Goal: Task Accomplishment & Management: Manage account settings

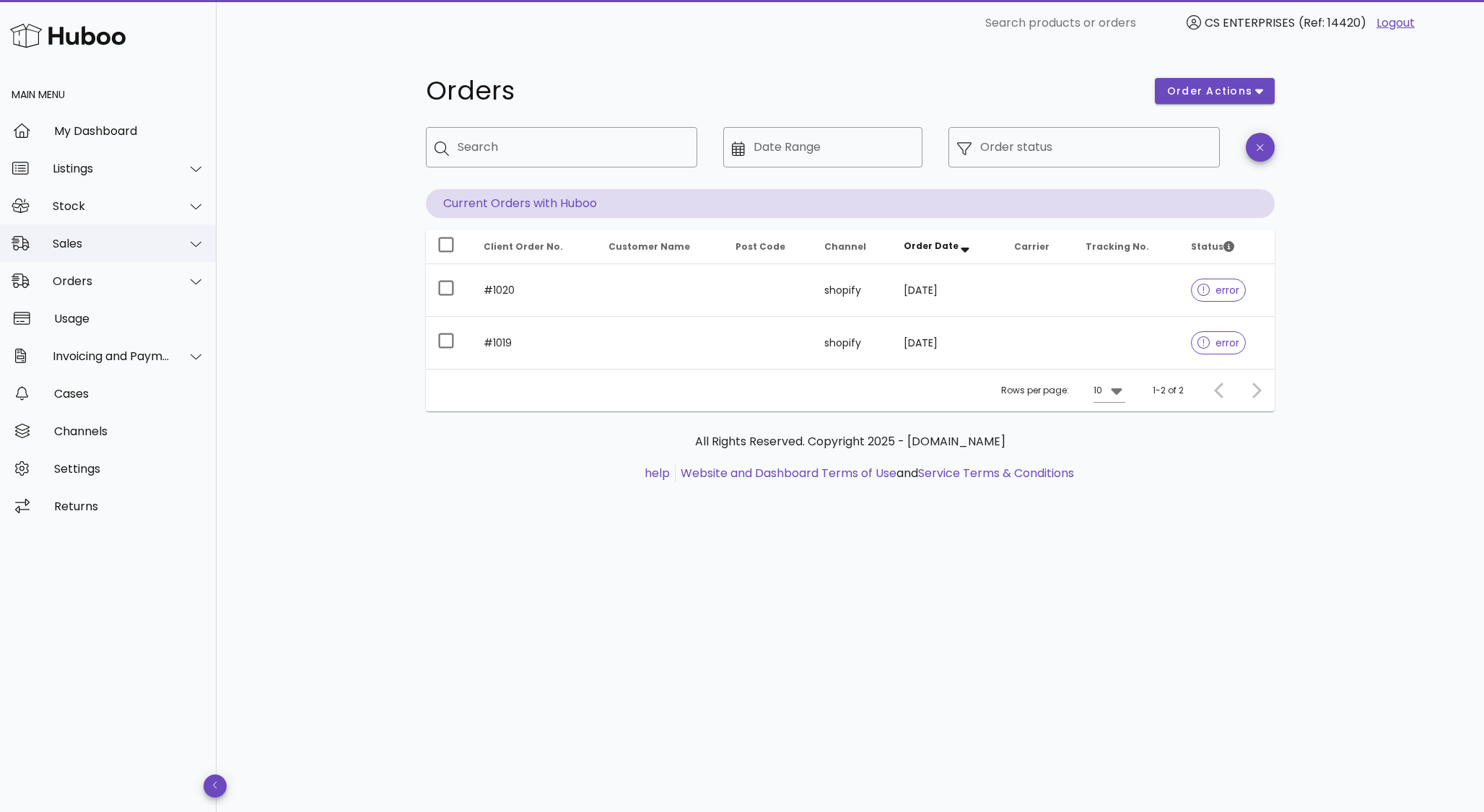
click at [126, 239] on div "Sales" at bounding box center [111, 243] width 117 height 14
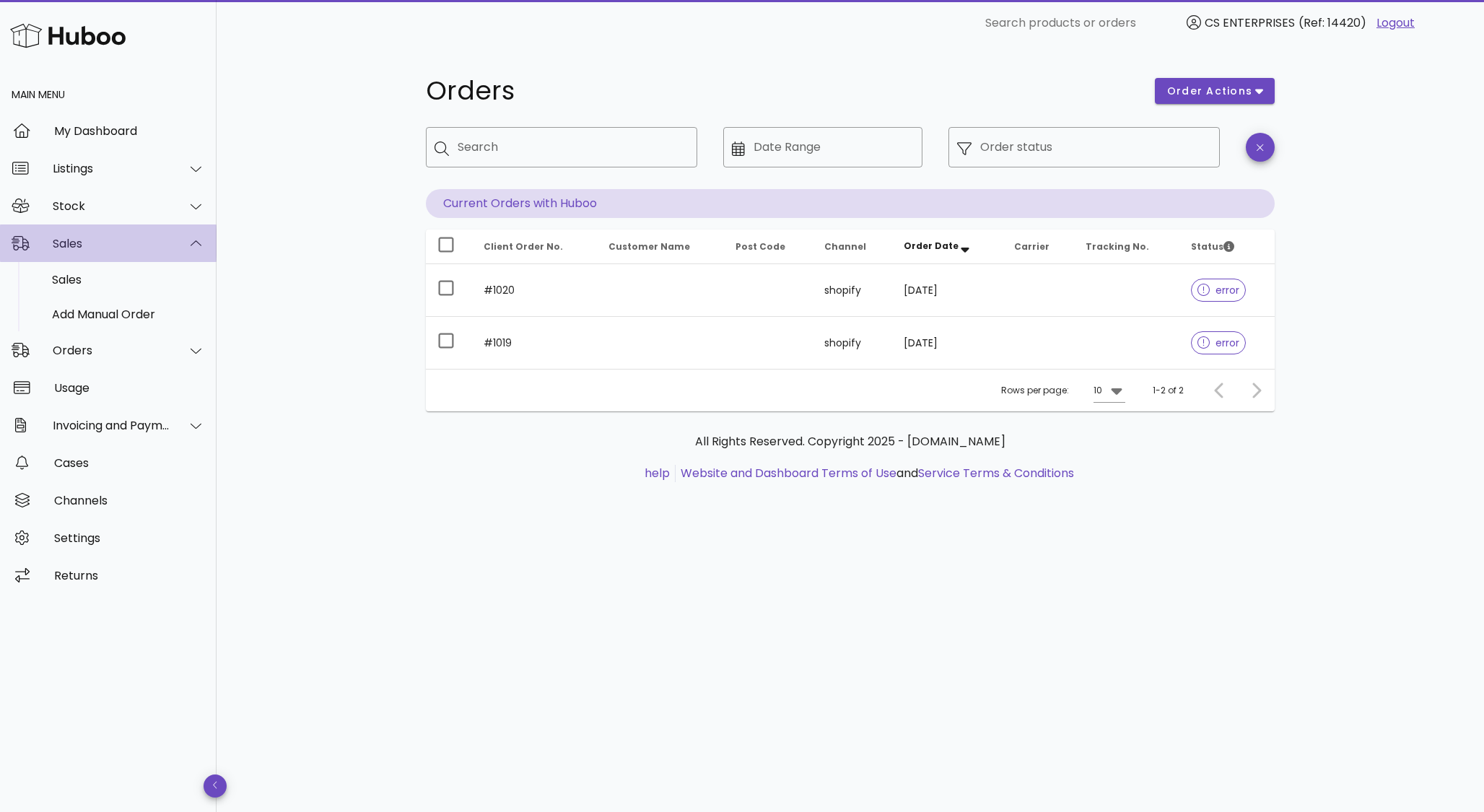
click at [98, 249] on div "Sales" at bounding box center [111, 243] width 117 height 14
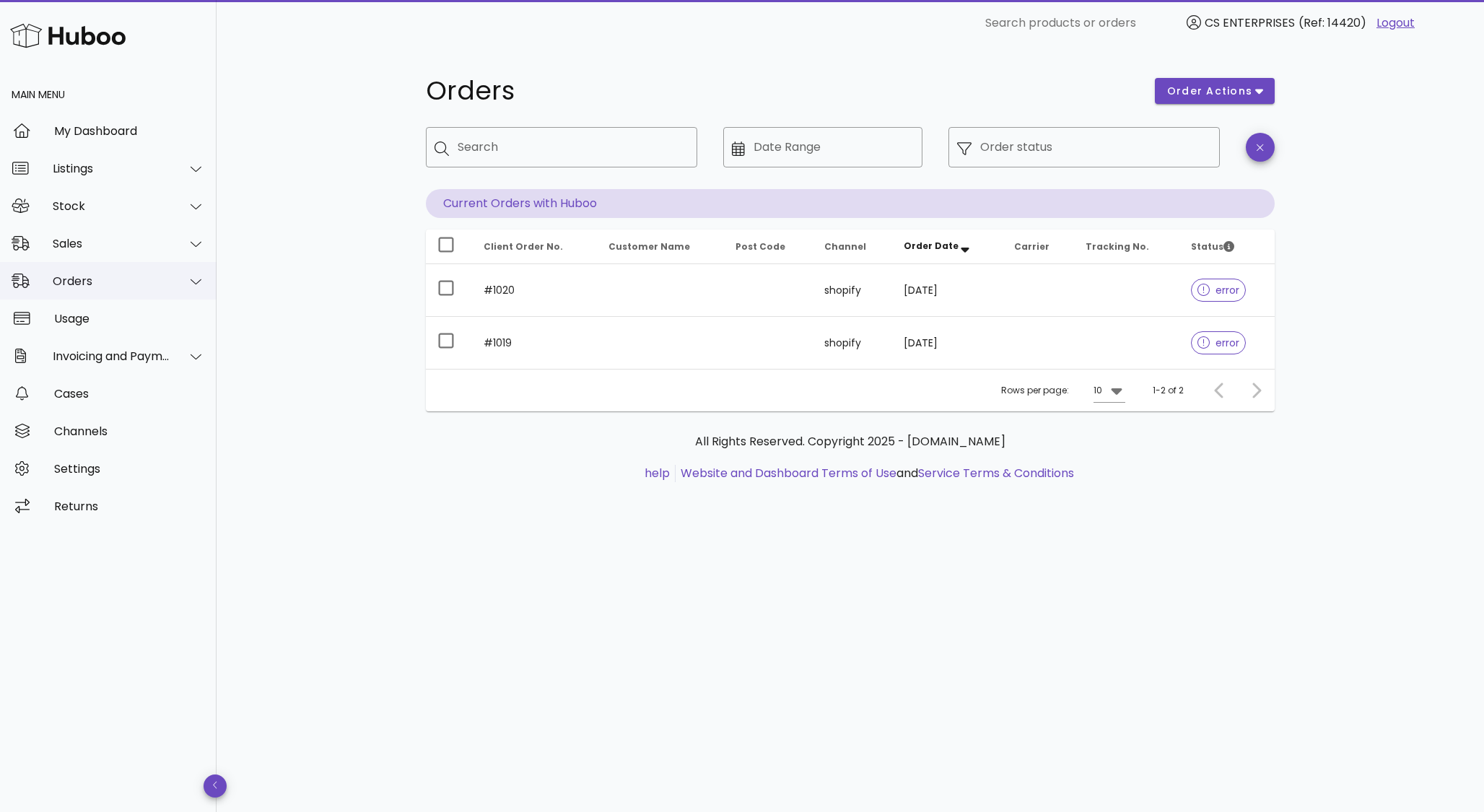
click at [98, 279] on div "Orders" at bounding box center [111, 281] width 117 height 14
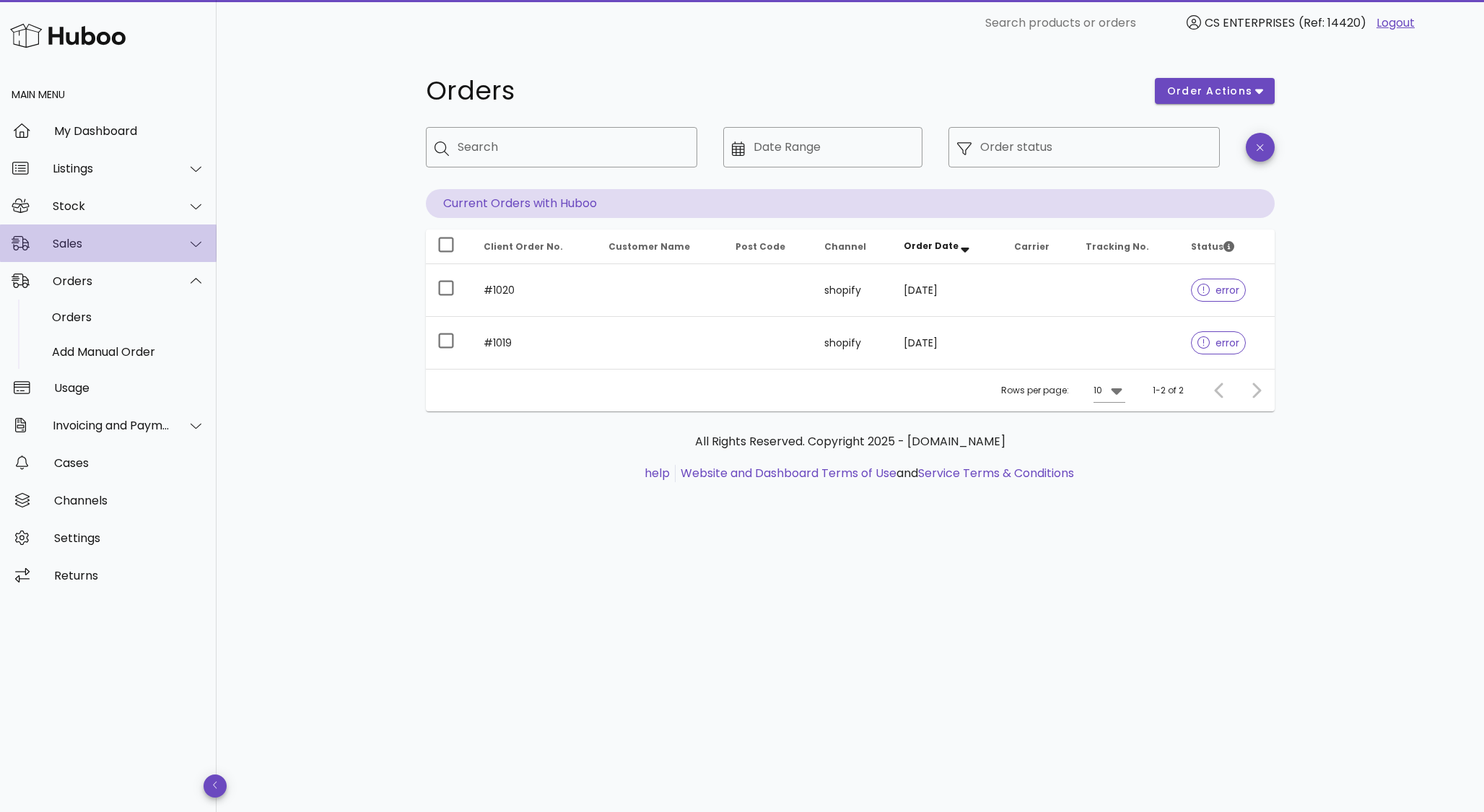
click at [100, 236] on div "Sales" at bounding box center [108, 243] width 217 height 38
click at [99, 276] on div "Sales" at bounding box center [129, 280] width 153 height 14
click at [122, 243] on div "Sales" at bounding box center [111, 243] width 117 height 14
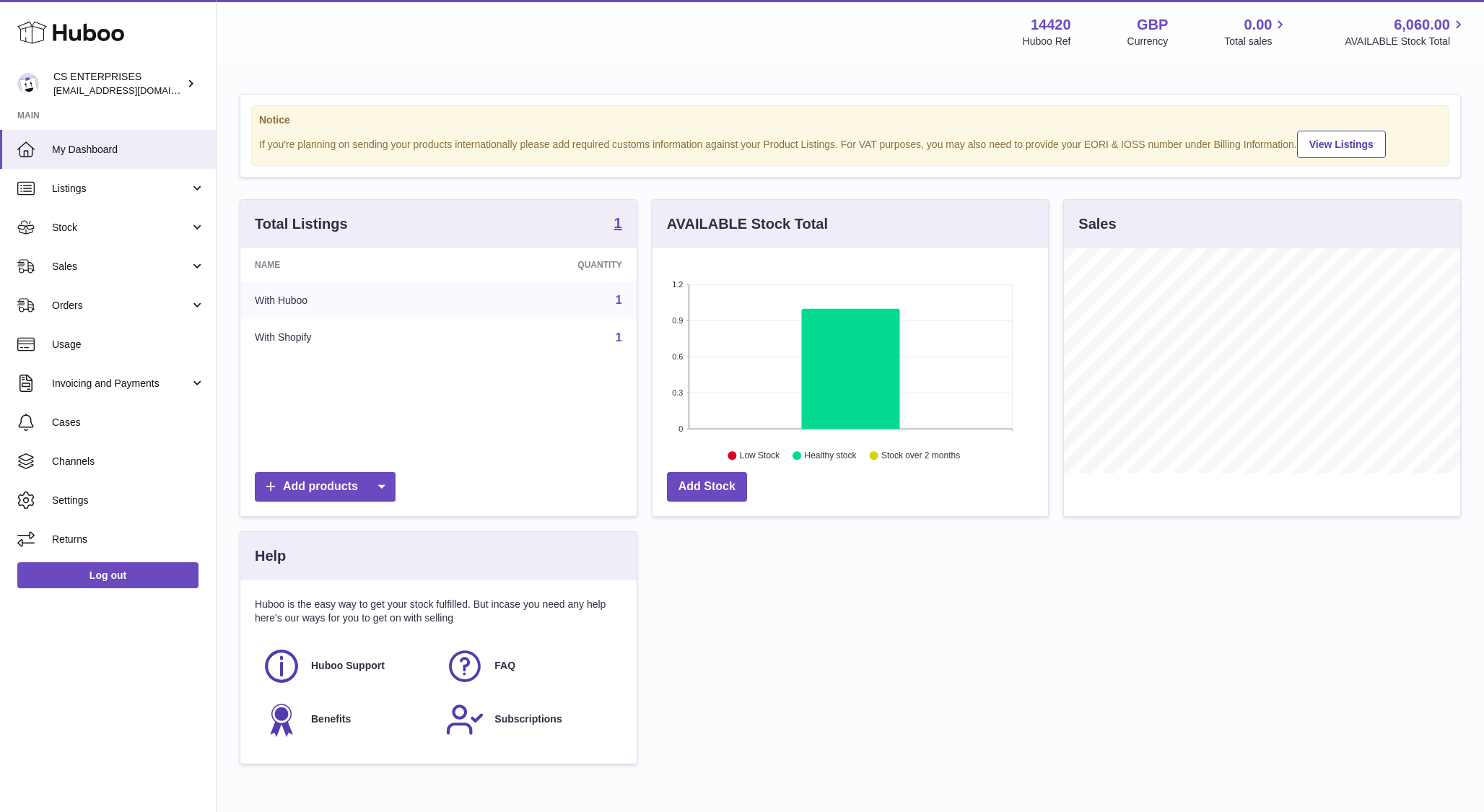
scroll to position [225, 396]
click at [105, 267] on span "Sales" at bounding box center [121, 267] width 138 height 14
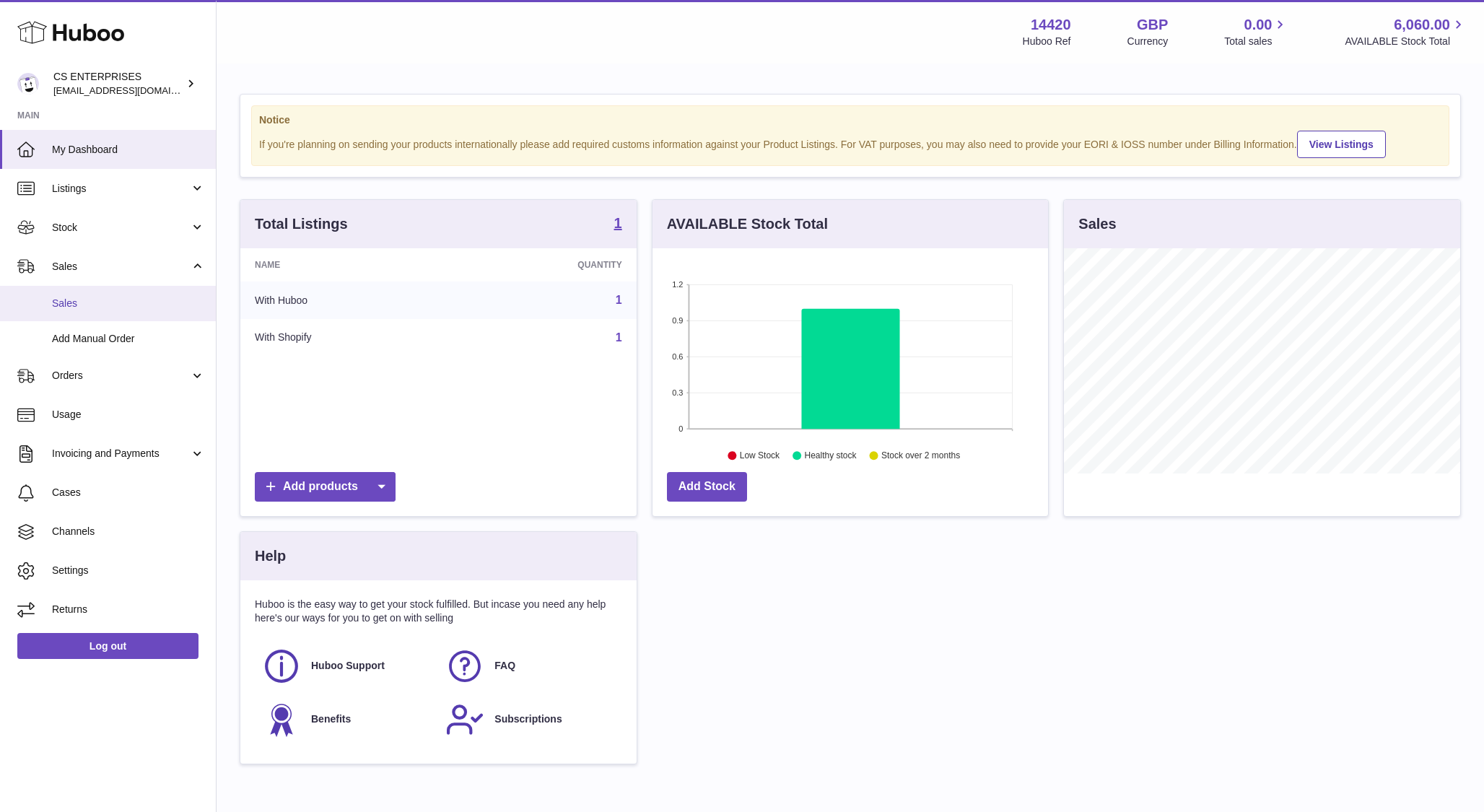
click at [86, 300] on span "Sales" at bounding box center [129, 303] width 153 height 14
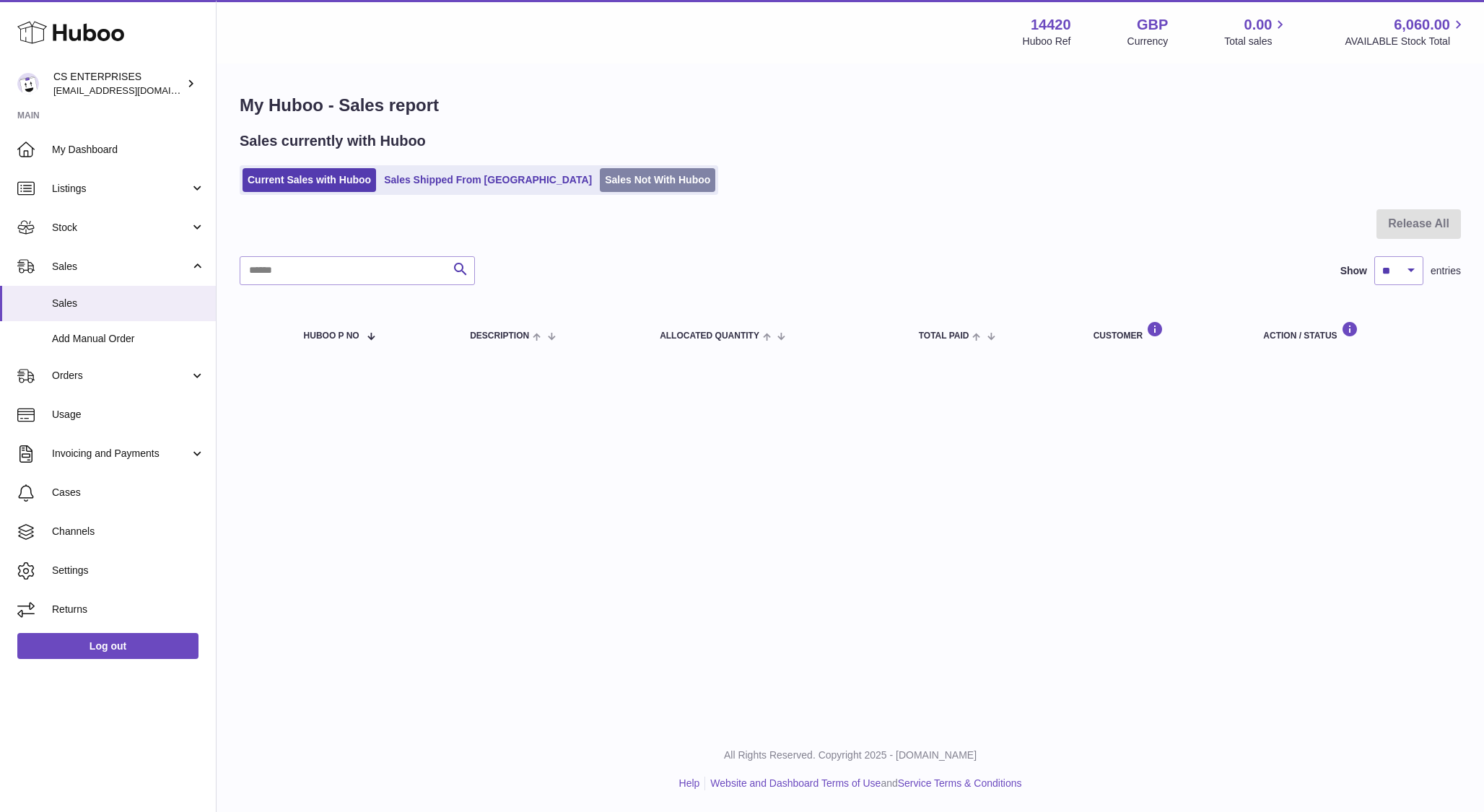
click at [600, 180] on link "Sales Not With Huboo" at bounding box center [658, 180] width 115 height 23
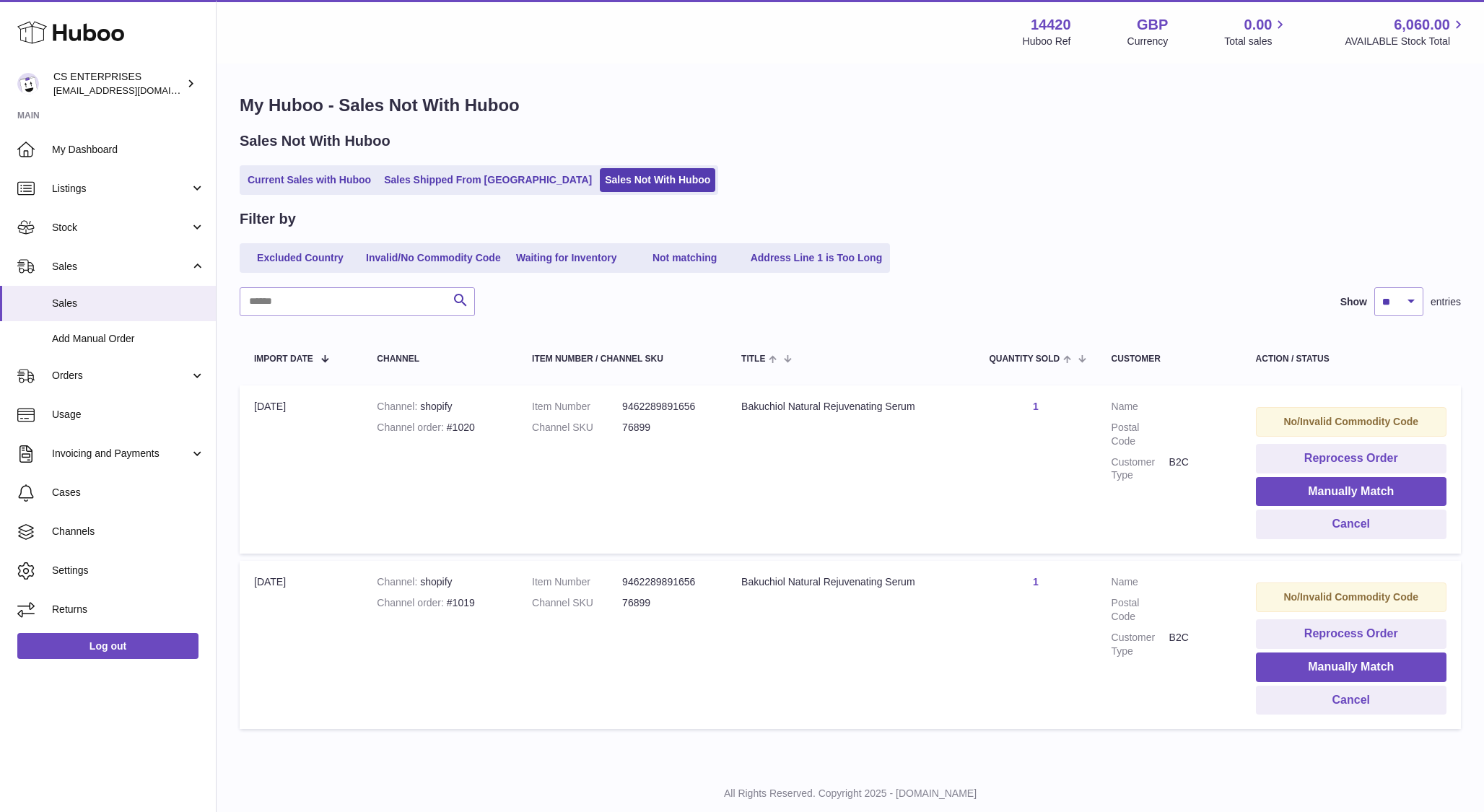
scroll to position [38, 0]
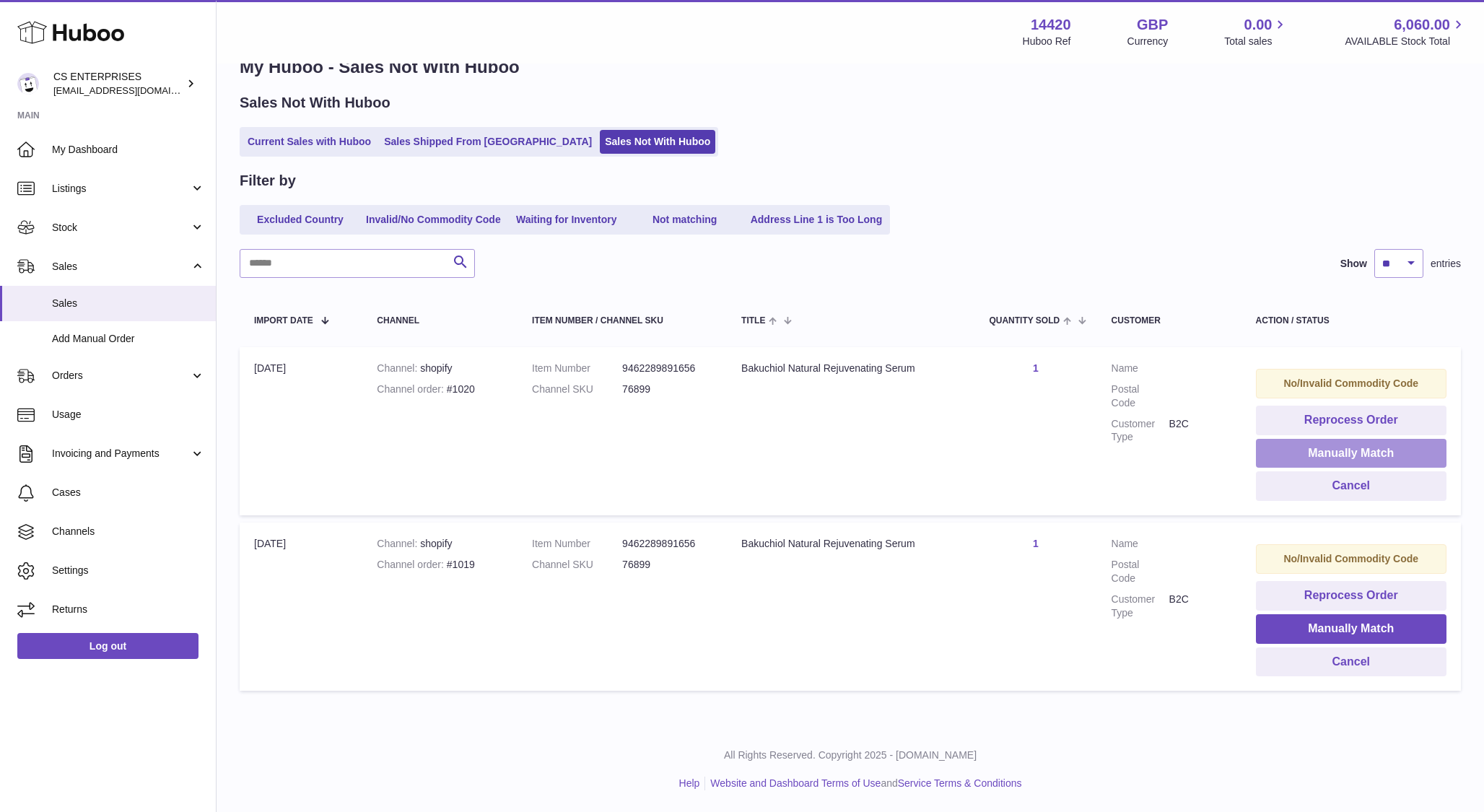
click at [1351, 448] on button "Manually Match" at bounding box center [1351, 453] width 190 height 30
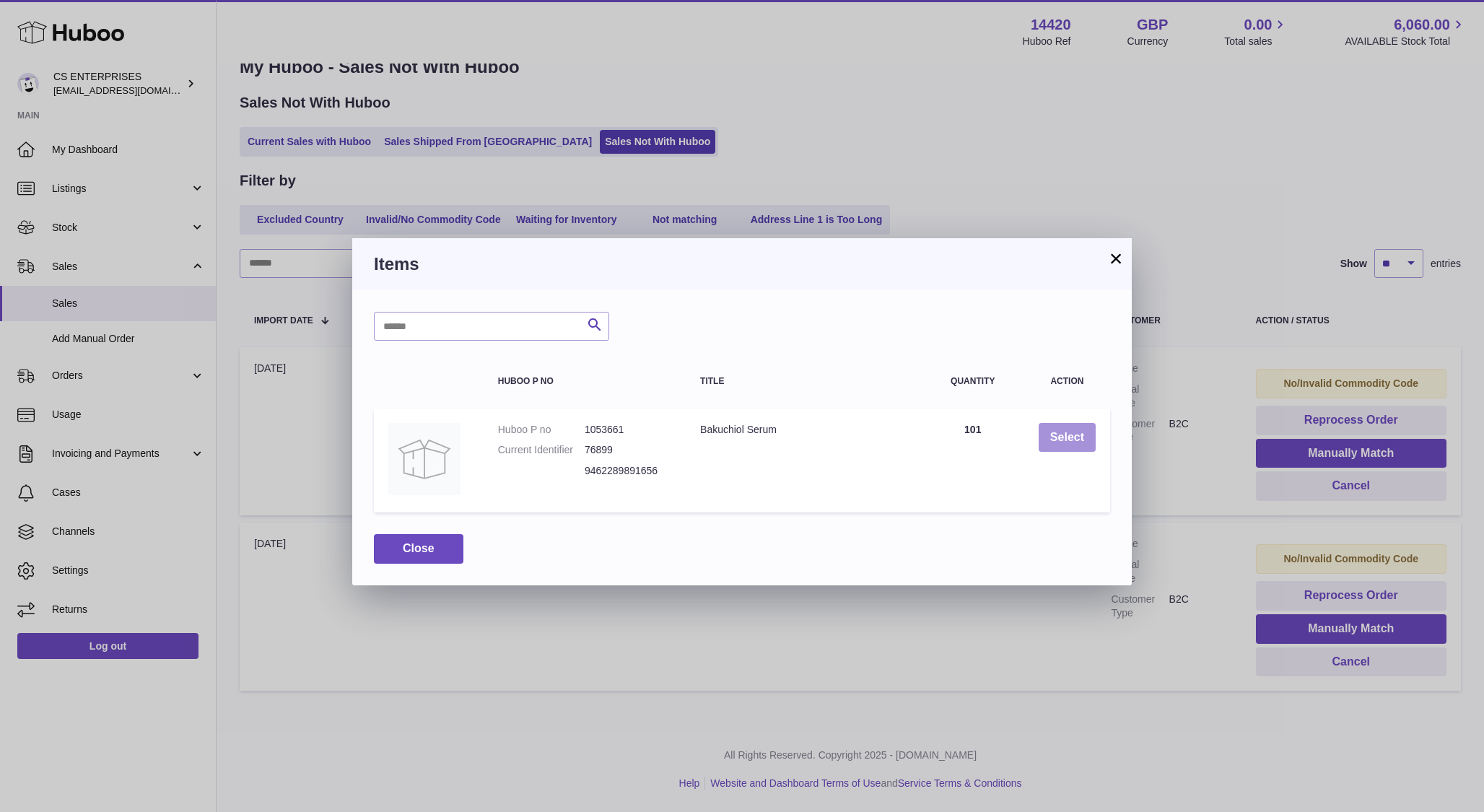
click at [1066, 431] on button "Select" at bounding box center [1067, 437] width 57 height 30
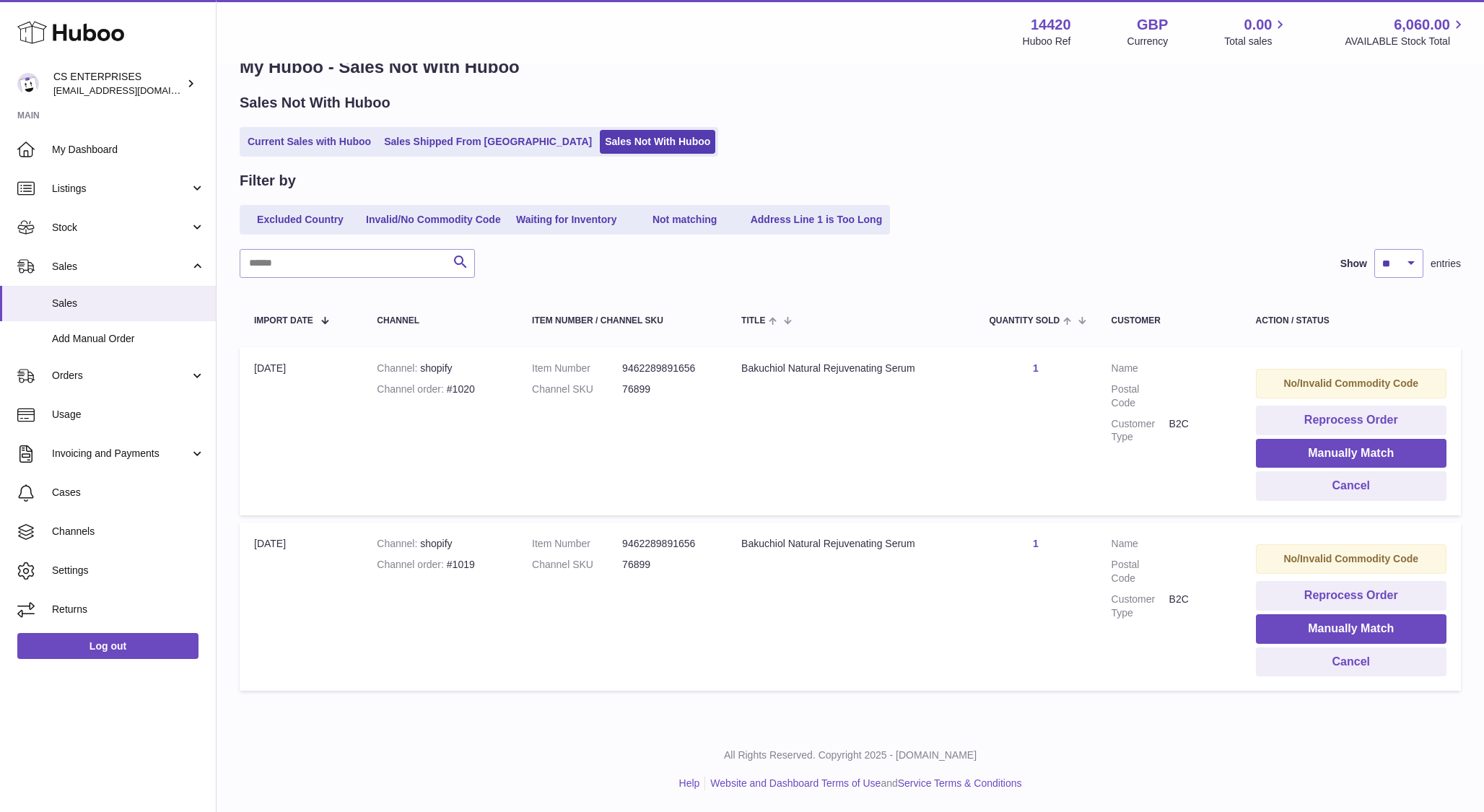
click at [1359, 379] on strong "No/Invalid Commodity Code" at bounding box center [1351, 383] width 135 height 11
click at [1345, 454] on button "Manually Match" at bounding box center [1351, 453] width 190 height 30
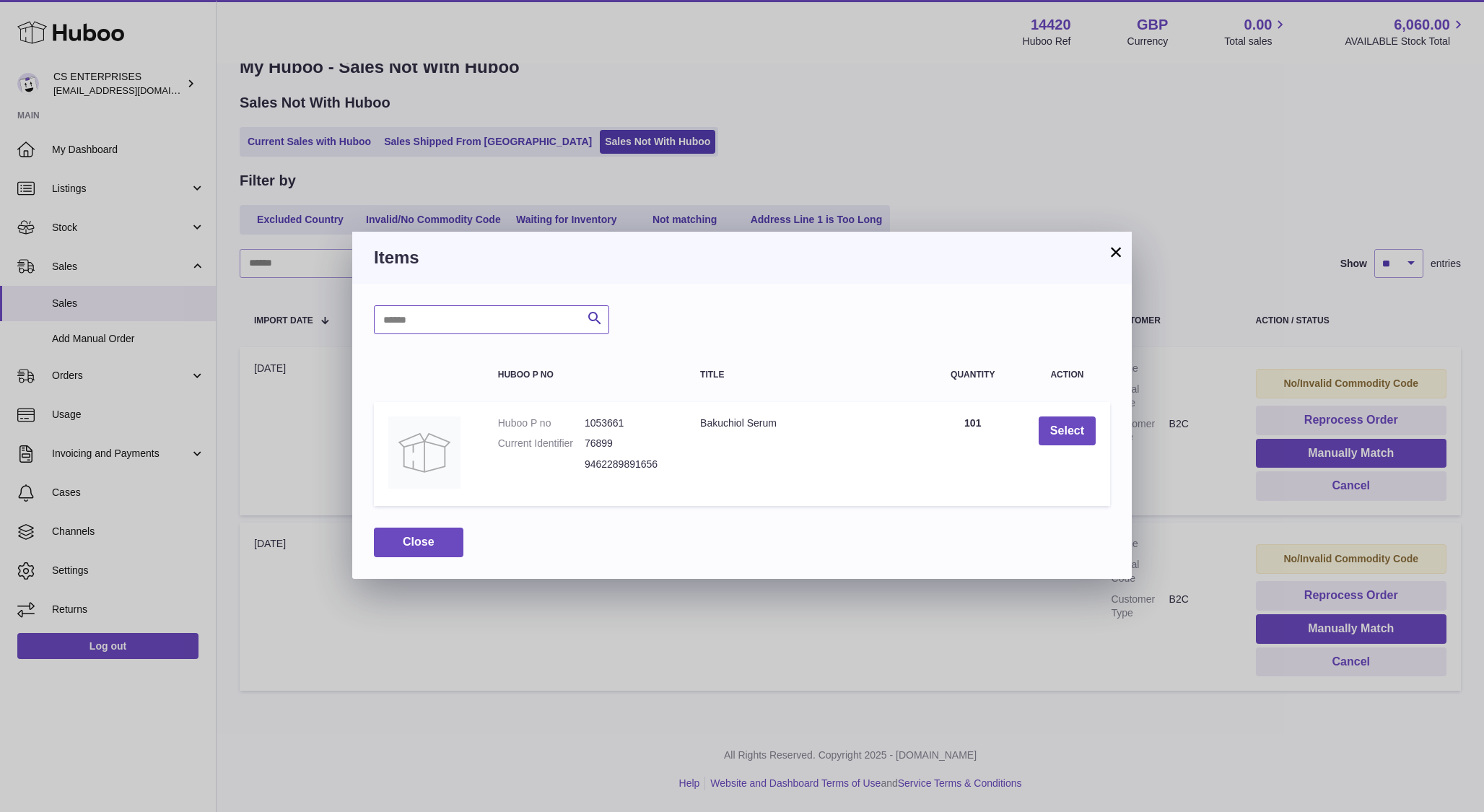
click at [436, 325] on input "text" at bounding box center [491, 320] width 236 height 29
click at [637, 467] on dd "9462289891656" at bounding box center [628, 464] width 86 height 14
click at [973, 423] on td "Quantity 101" at bounding box center [972, 454] width 102 height 105
click at [1077, 433] on button "Select" at bounding box center [1067, 431] width 57 height 30
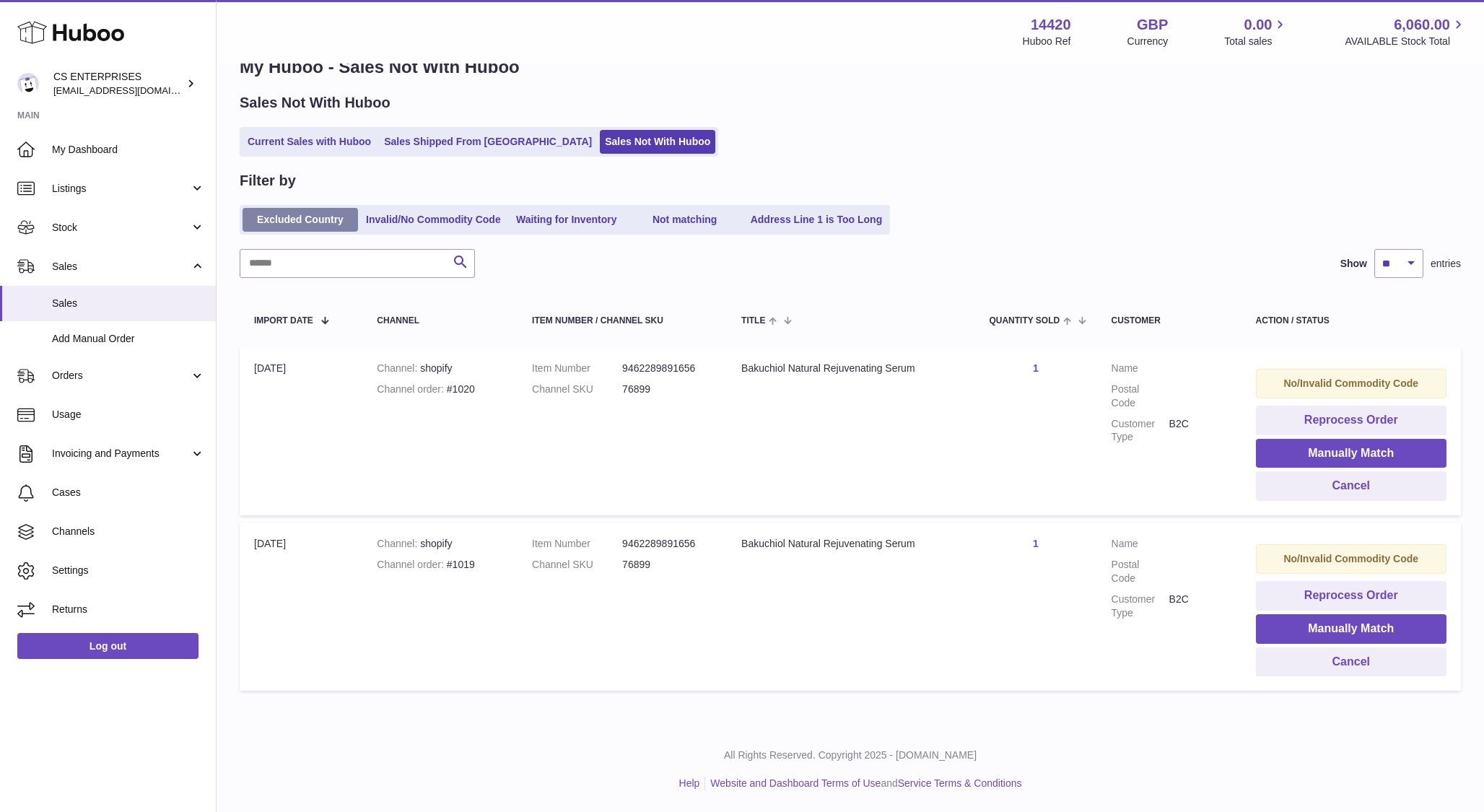
click at [282, 226] on link "Excluded Country" at bounding box center [300, 219] width 115 height 23
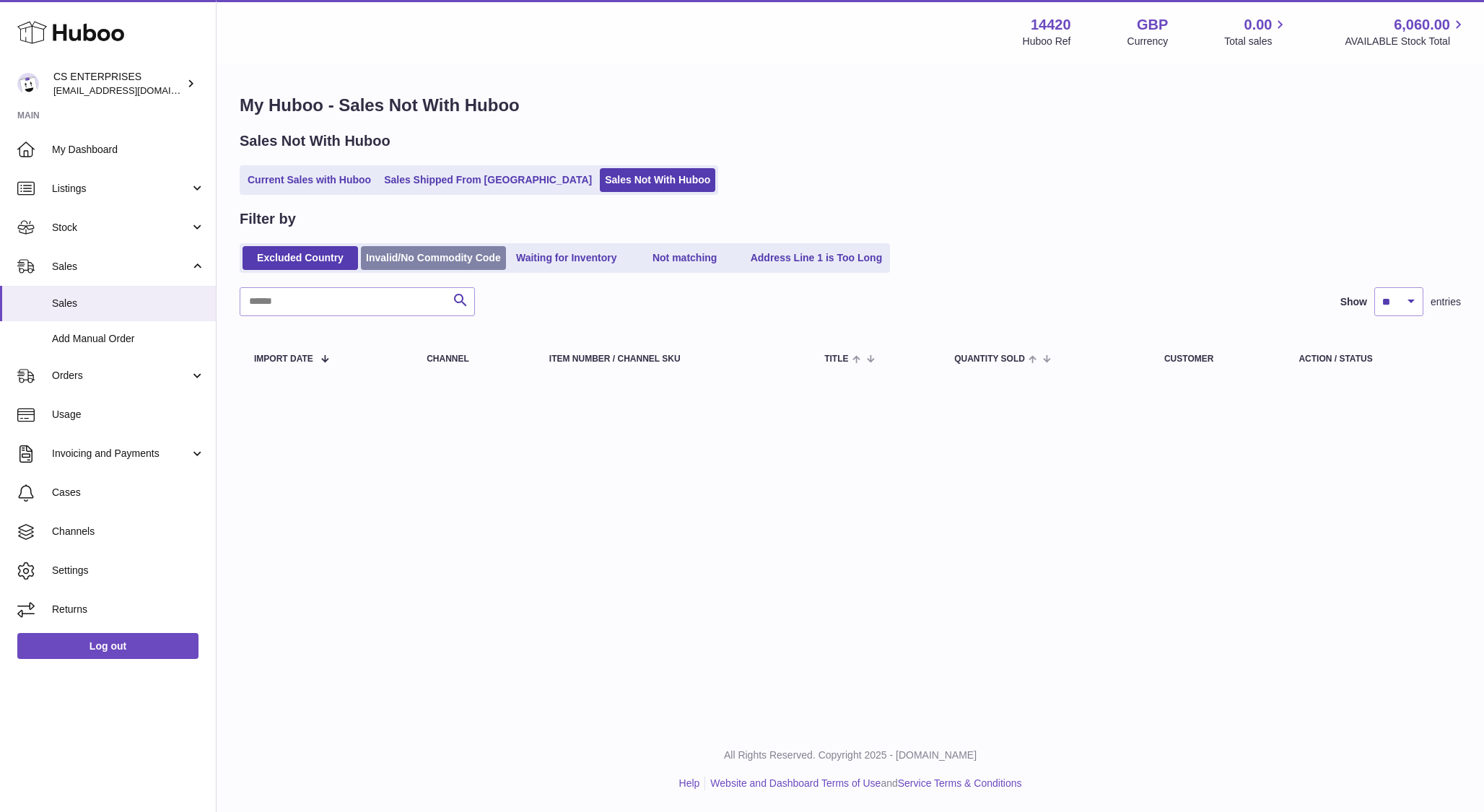
click at [402, 251] on link "Invalid/No Commodity Code" at bounding box center [433, 258] width 145 height 23
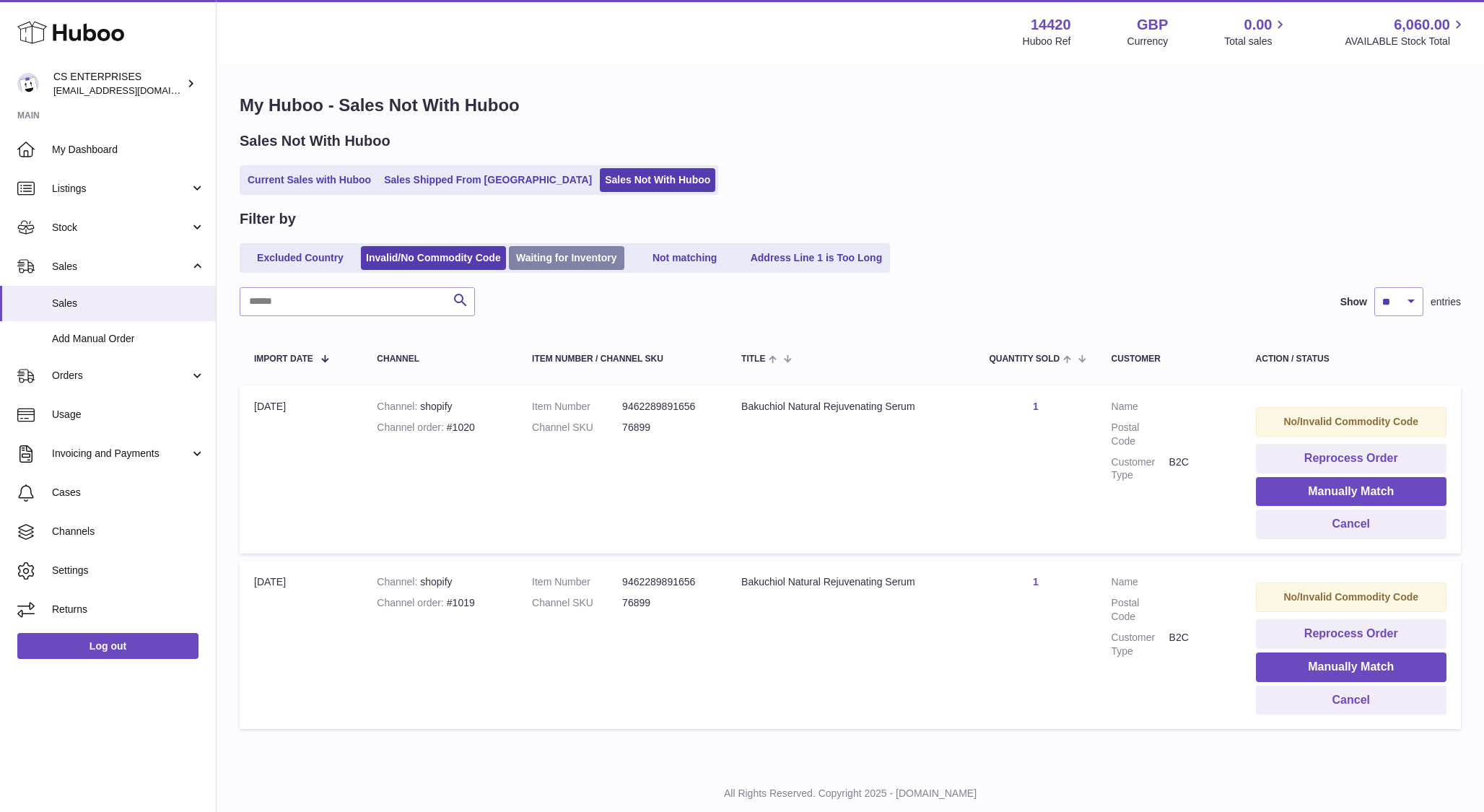
click at [565, 266] on link "Waiting for Inventory" at bounding box center [567, 258] width 115 height 23
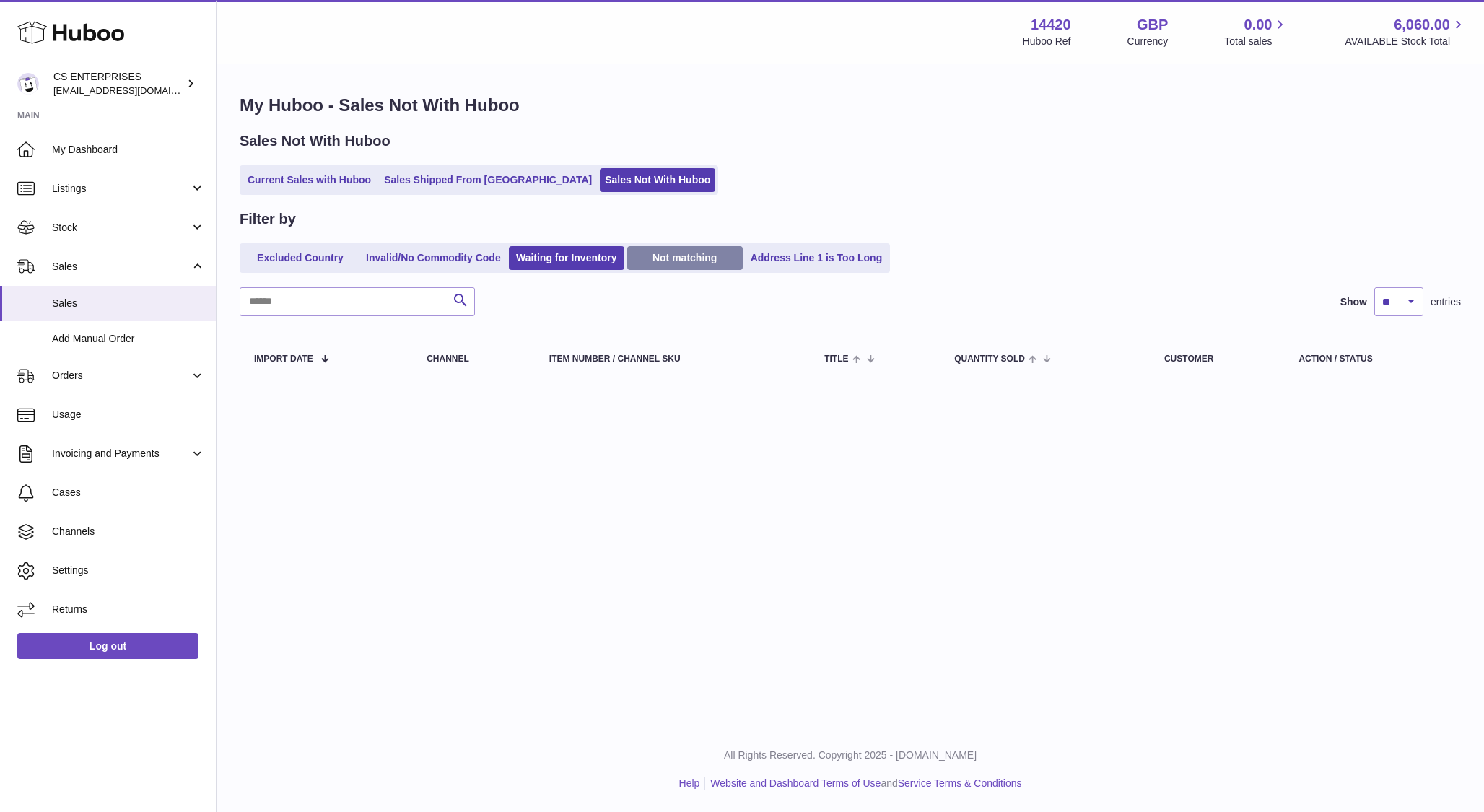
click at [672, 263] on link "Not matching" at bounding box center [685, 258] width 115 height 23
click at [767, 257] on link "Address Line 1 is Too Long" at bounding box center [817, 258] width 142 height 23
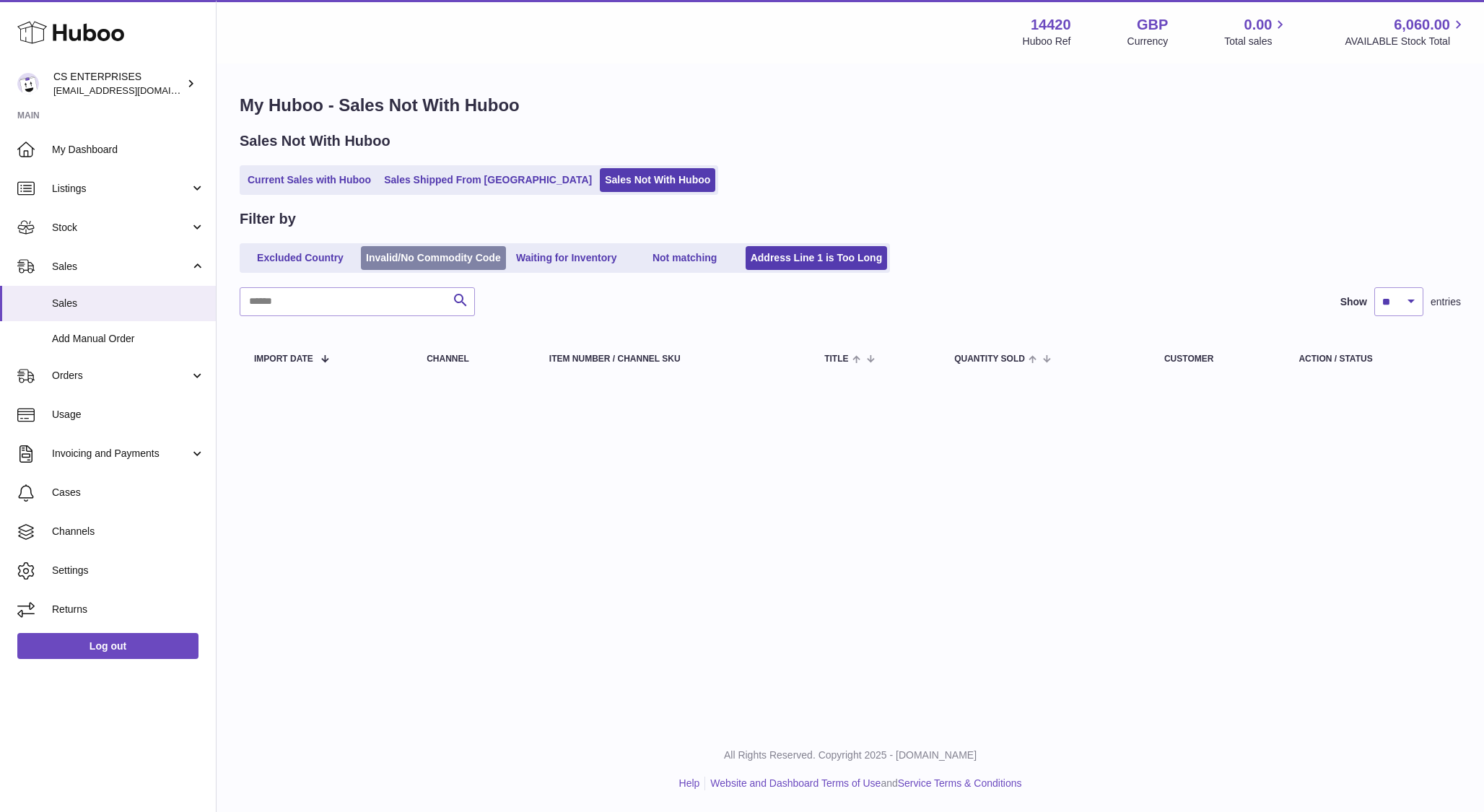
click at [406, 264] on link "Invalid/No Commodity Code" at bounding box center [433, 258] width 145 height 23
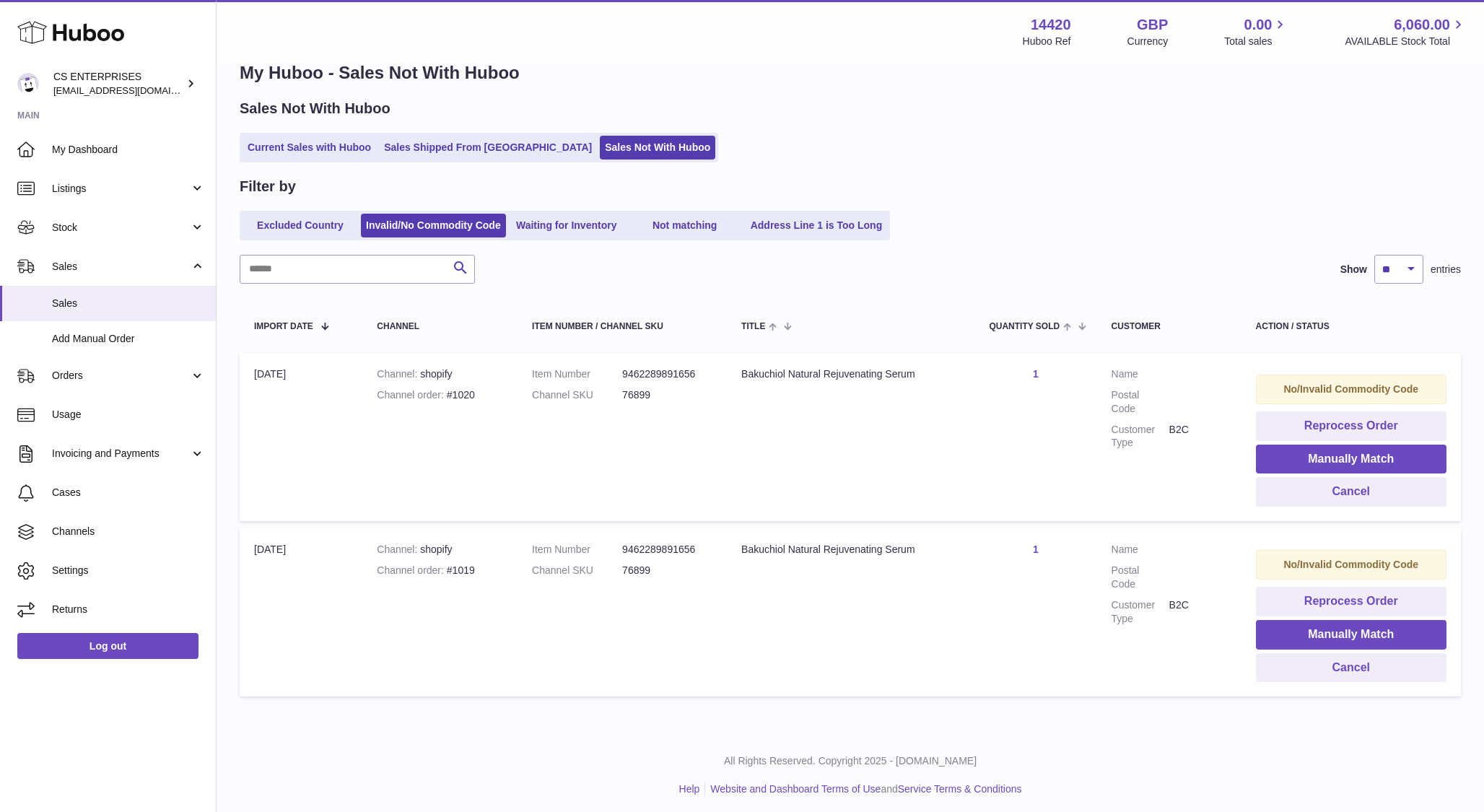
scroll to position [34, 0]
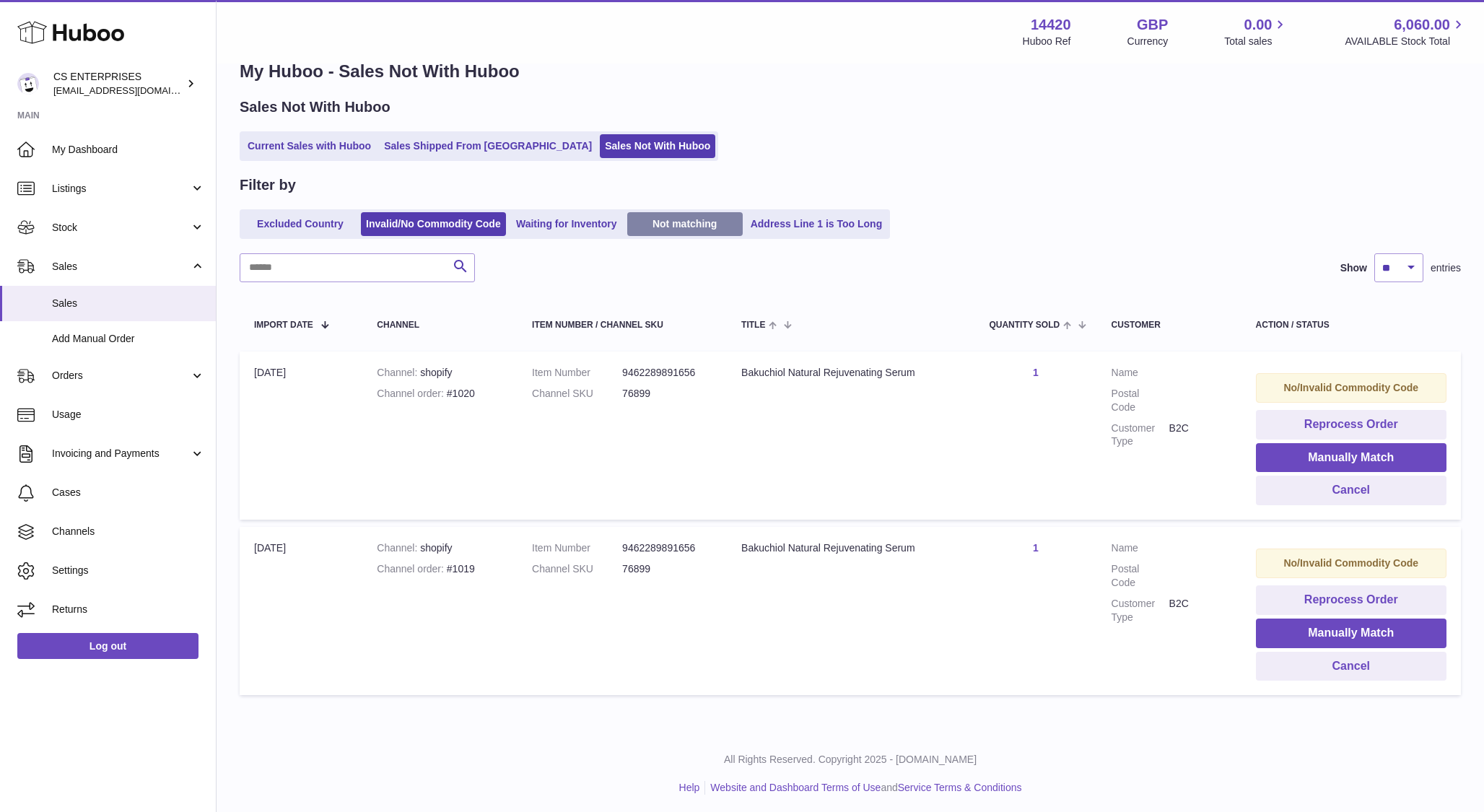
click at [699, 217] on link "Not matching" at bounding box center [685, 223] width 115 height 23
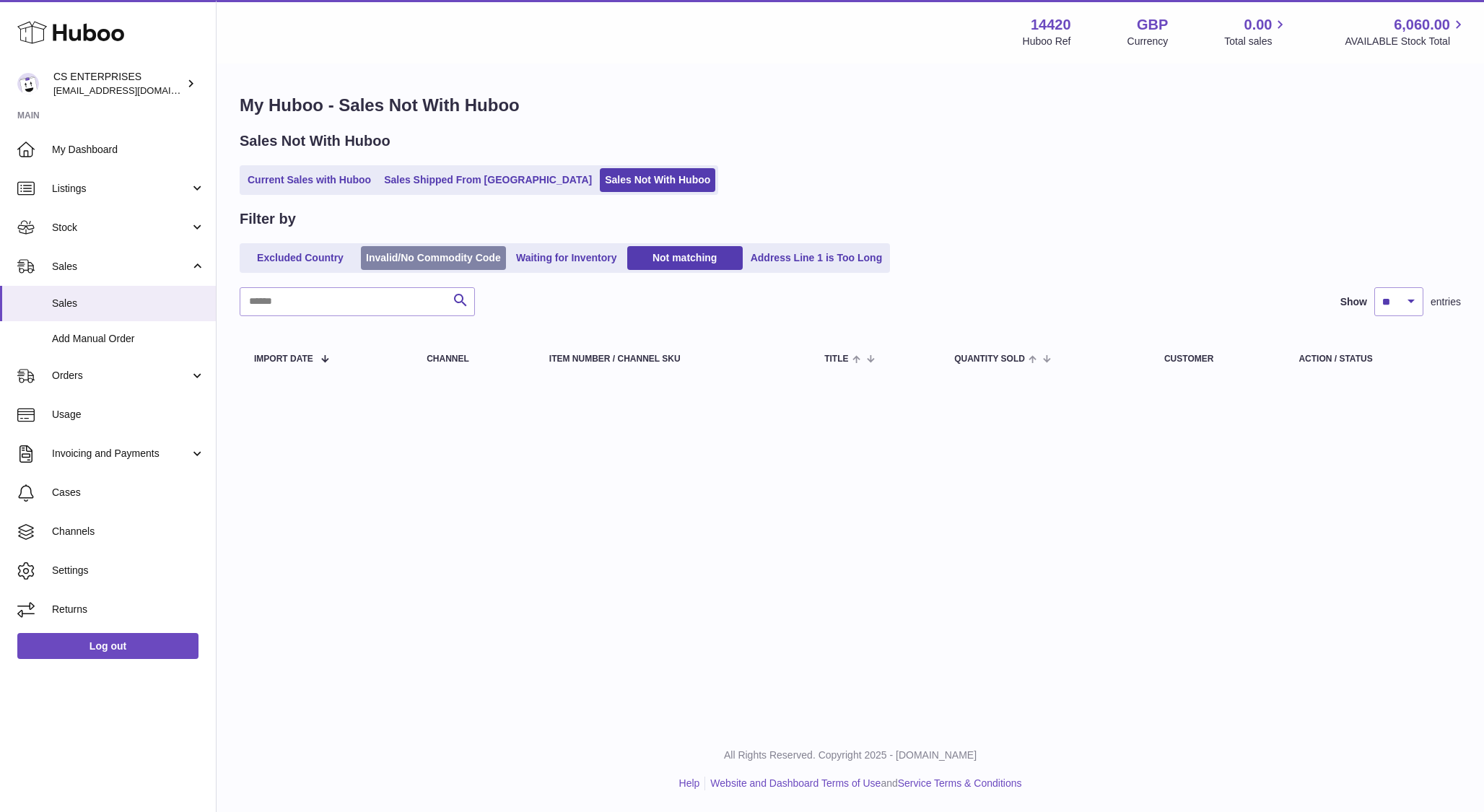
click at [471, 264] on link "Invalid/No Commodity Code" at bounding box center [433, 258] width 145 height 23
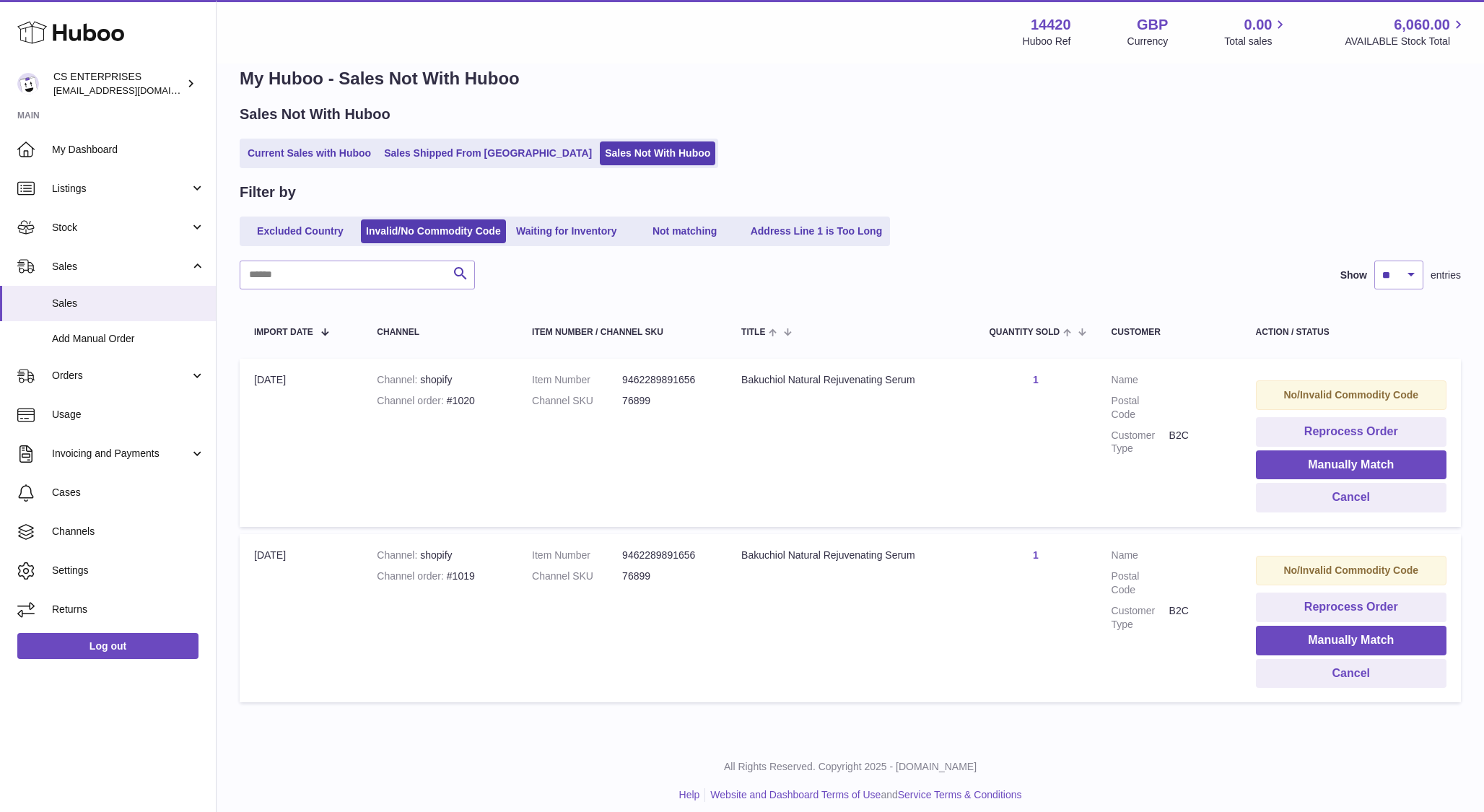
scroll to position [38, 0]
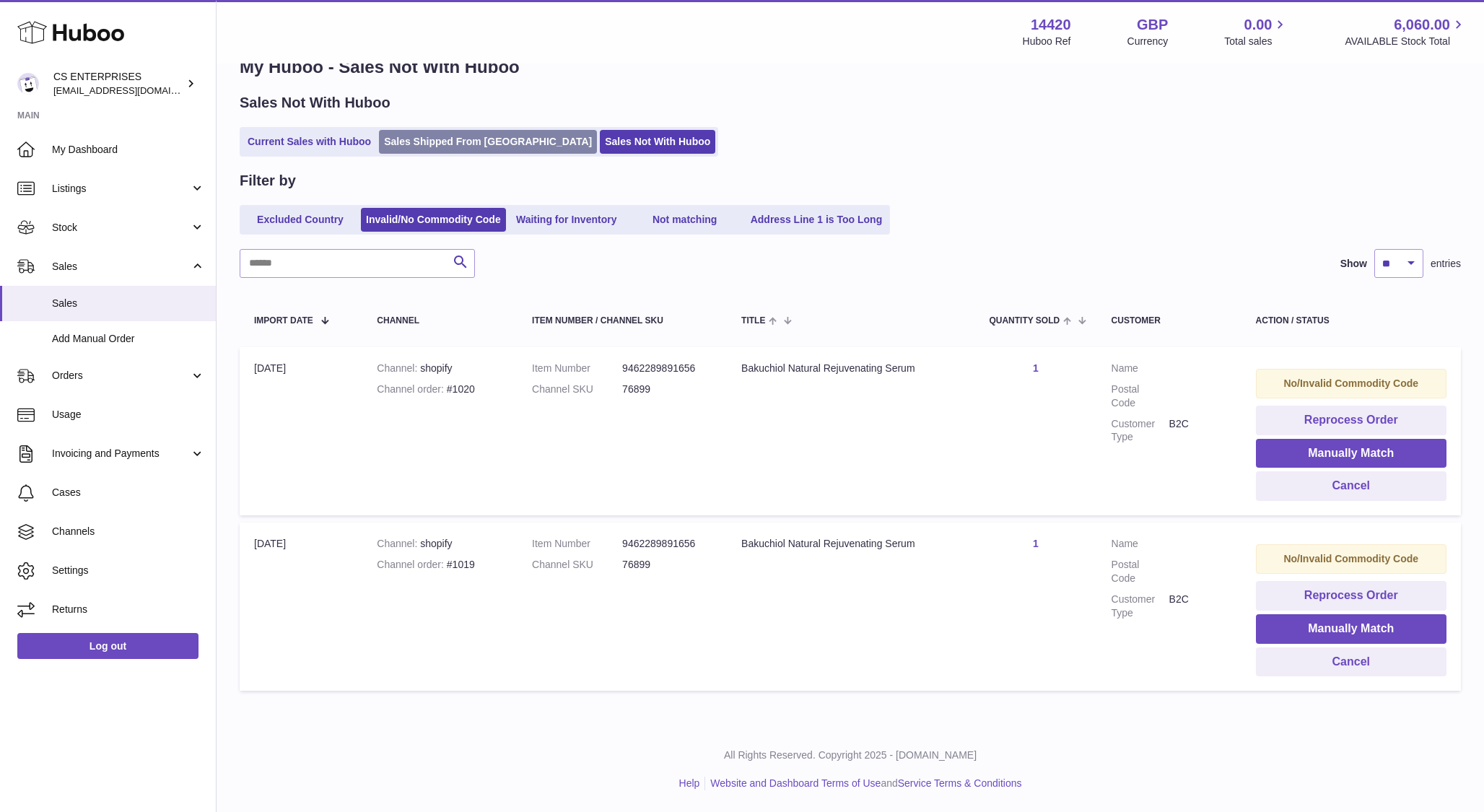
click at [453, 144] on link "Sales Shipped From [GEOGRAPHIC_DATA]" at bounding box center [488, 141] width 218 height 23
click at [459, 141] on link "Sales Shipped From [GEOGRAPHIC_DATA]" at bounding box center [488, 141] width 218 height 23
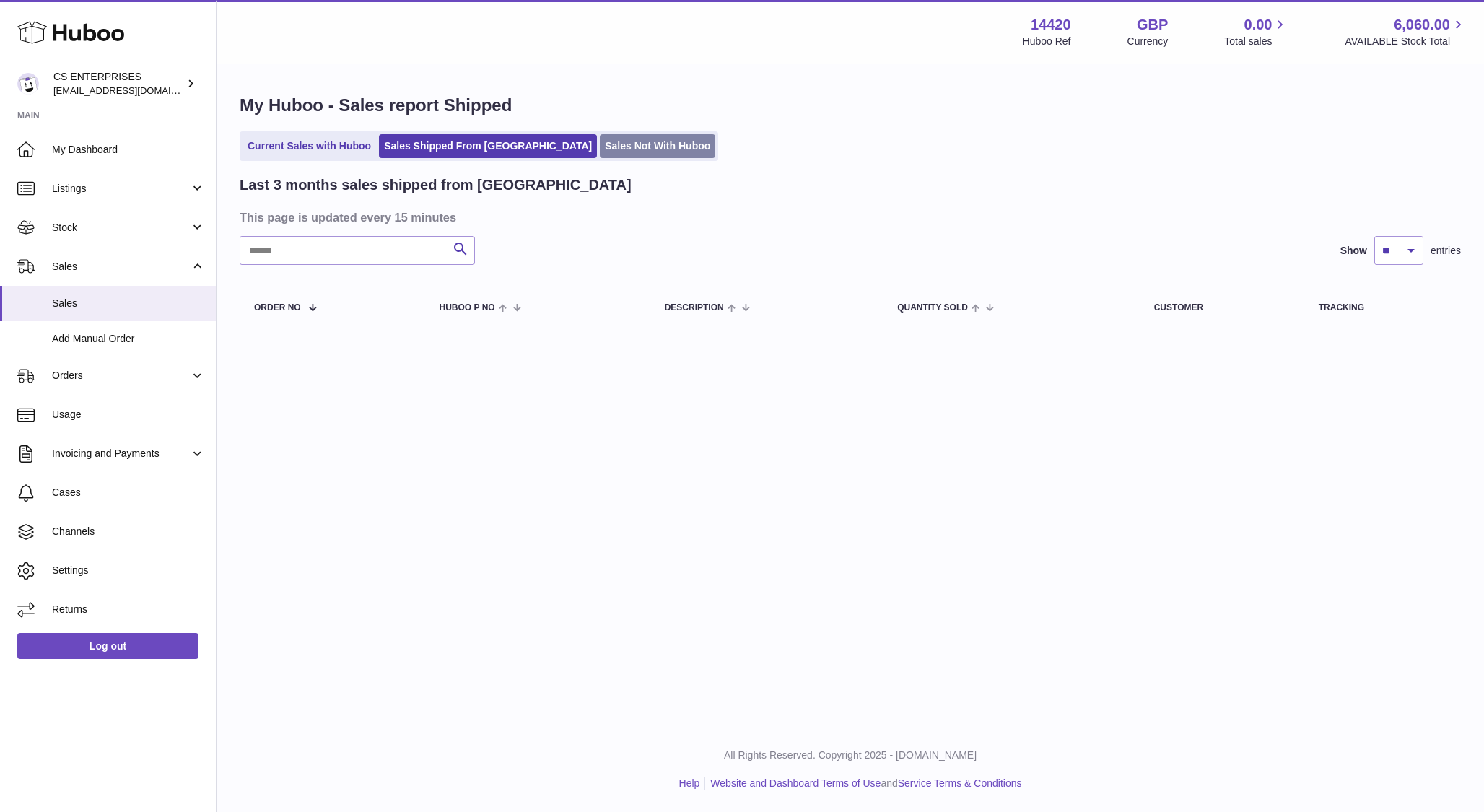
click at [600, 142] on link "Sales Not With Huboo" at bounding box center [658, 145] width 115 height 23
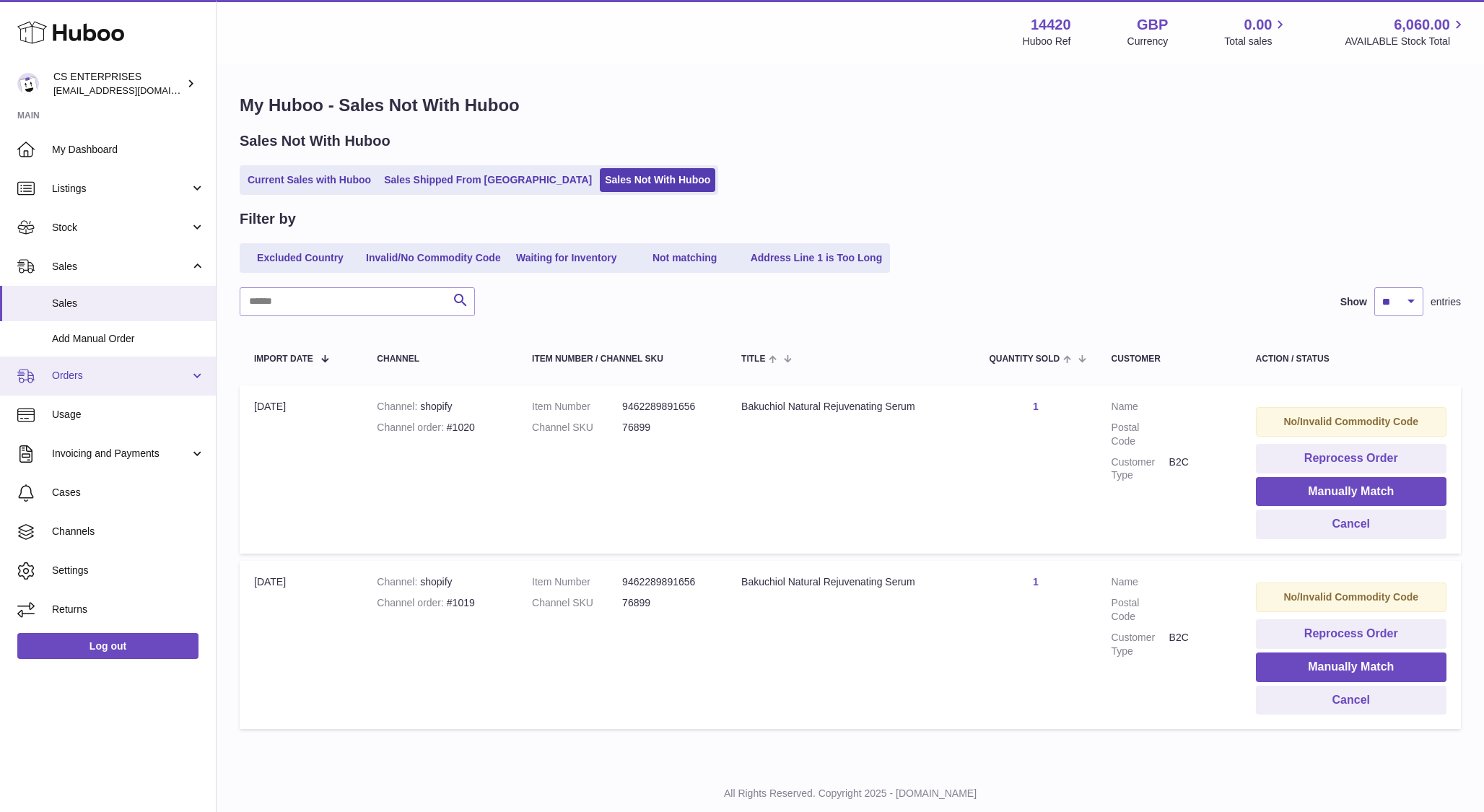
click at [128, 364] on link "Orders" at bounding box center [108, 376] width 216 height 39
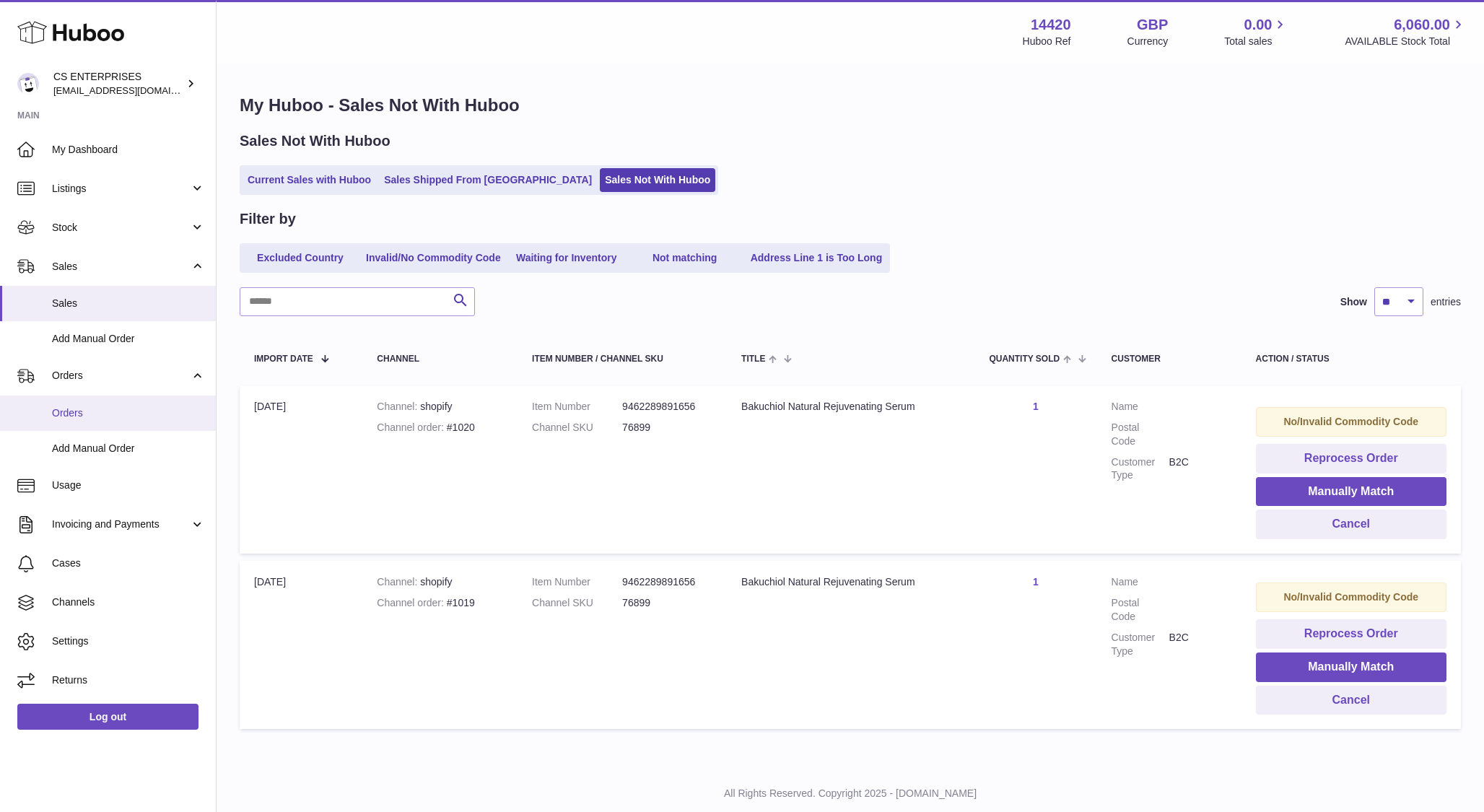
click at [105, 414] on span "Orders" at bounding box center [129, 413] width 153 height 14
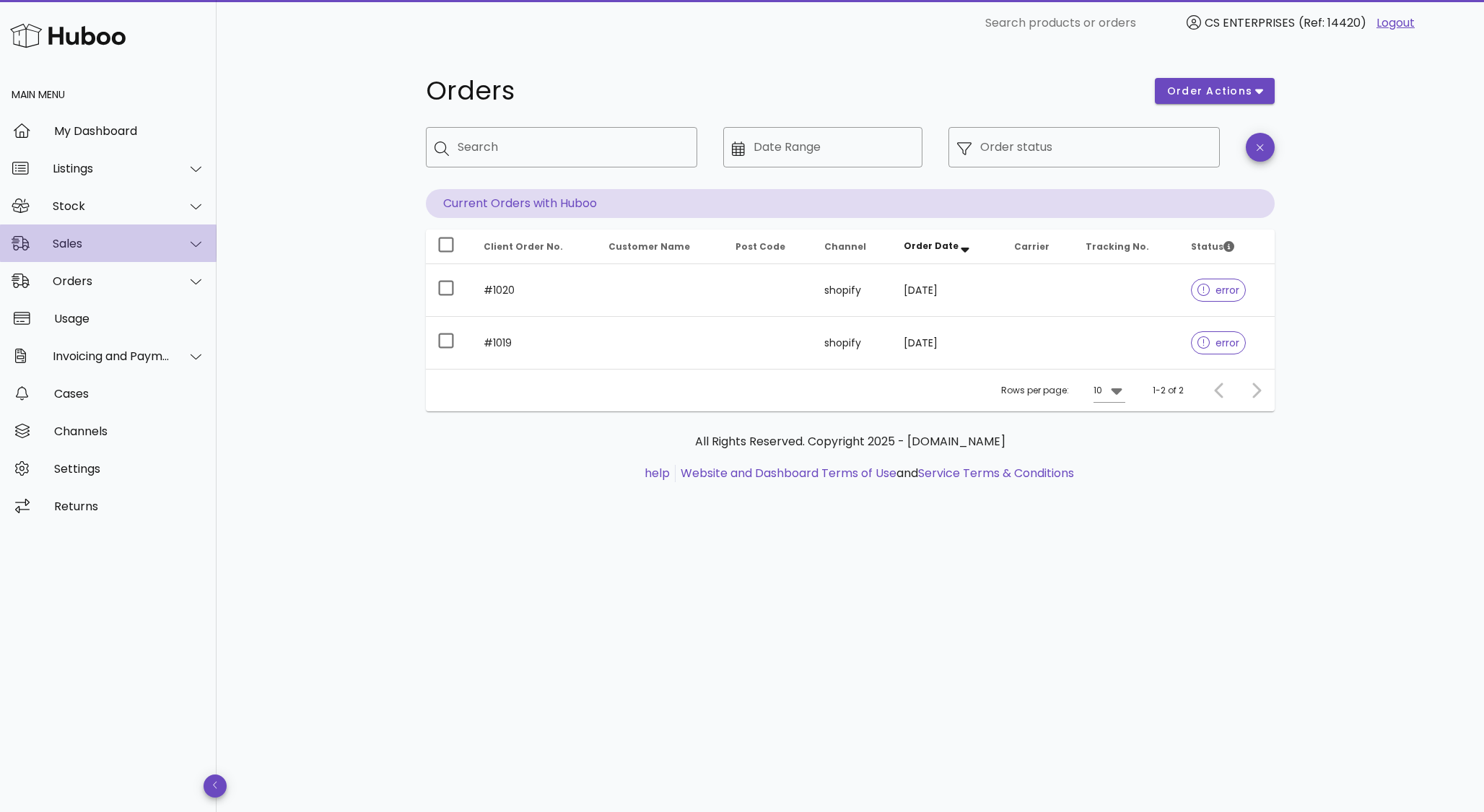
click at [96, 236] on div "Sales" at bounding box center [111, 243] width 117 height 14
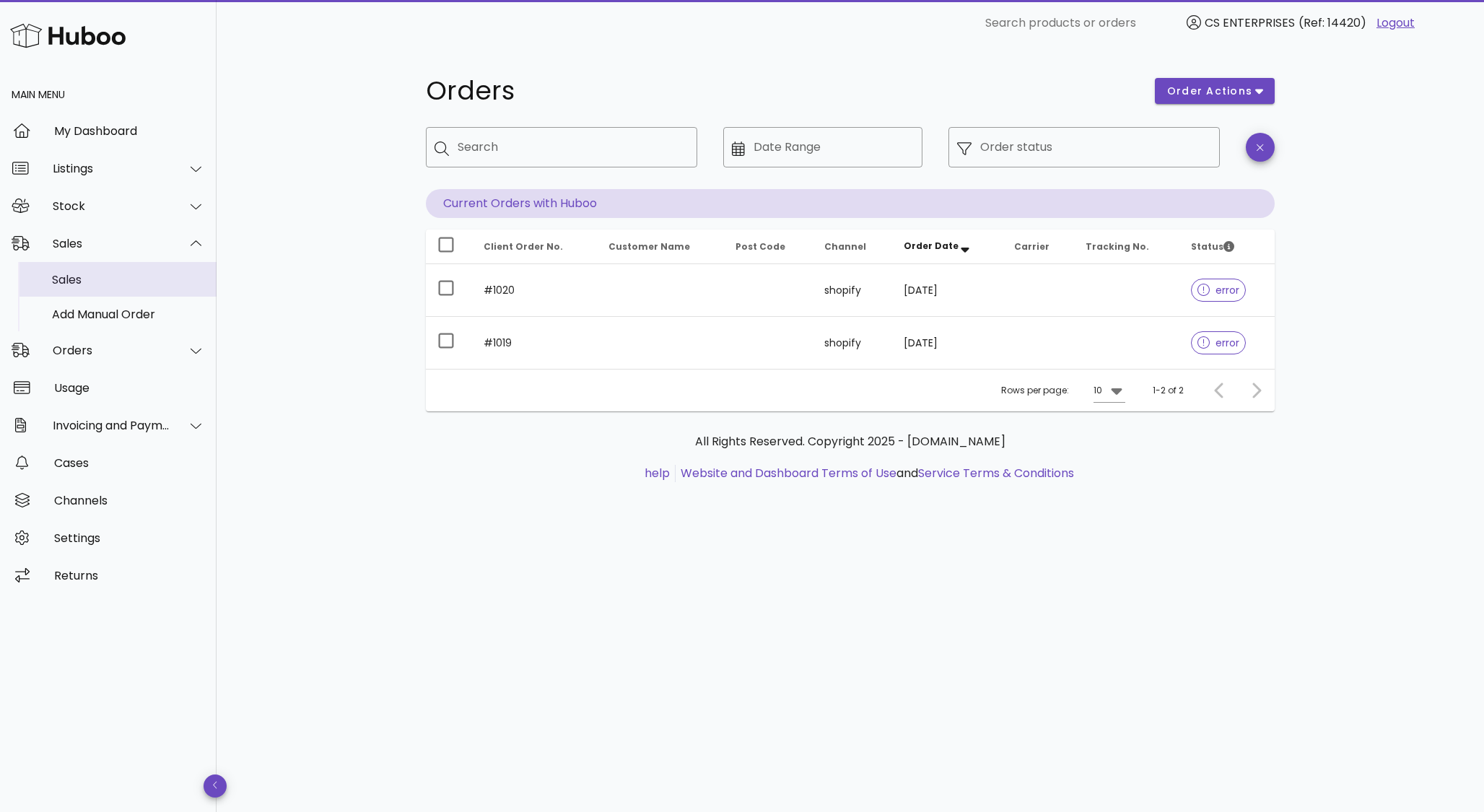
click at [82, 280] on div "Sales" at bounding box center [129, 280] width 153 height 14
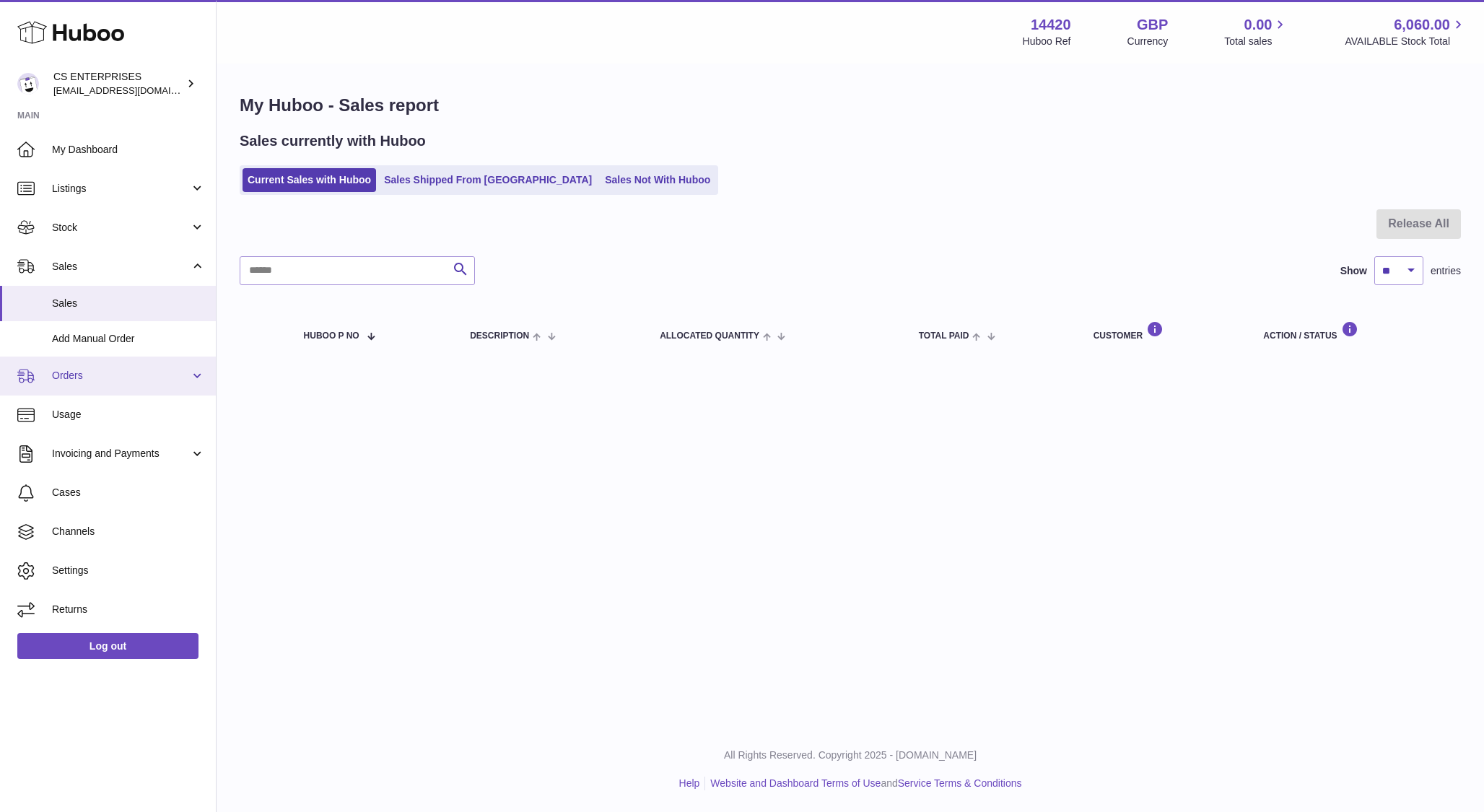
click at [92, 378] on span "Orders" at bounding box center [121, 376] width 138 height 14
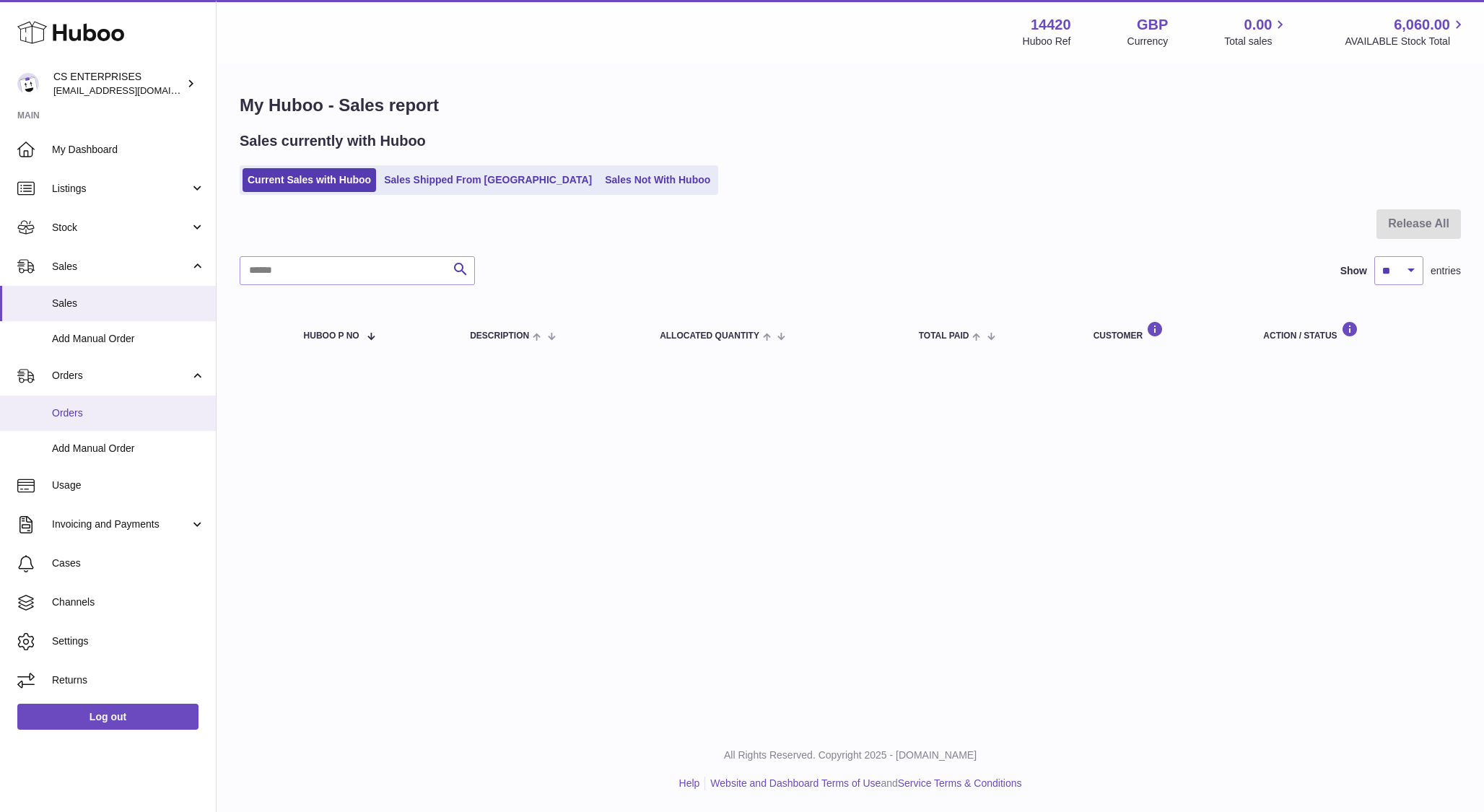
click at [91, 415] on span "Orders" at bounding box center [129, 413] width 153 height 14
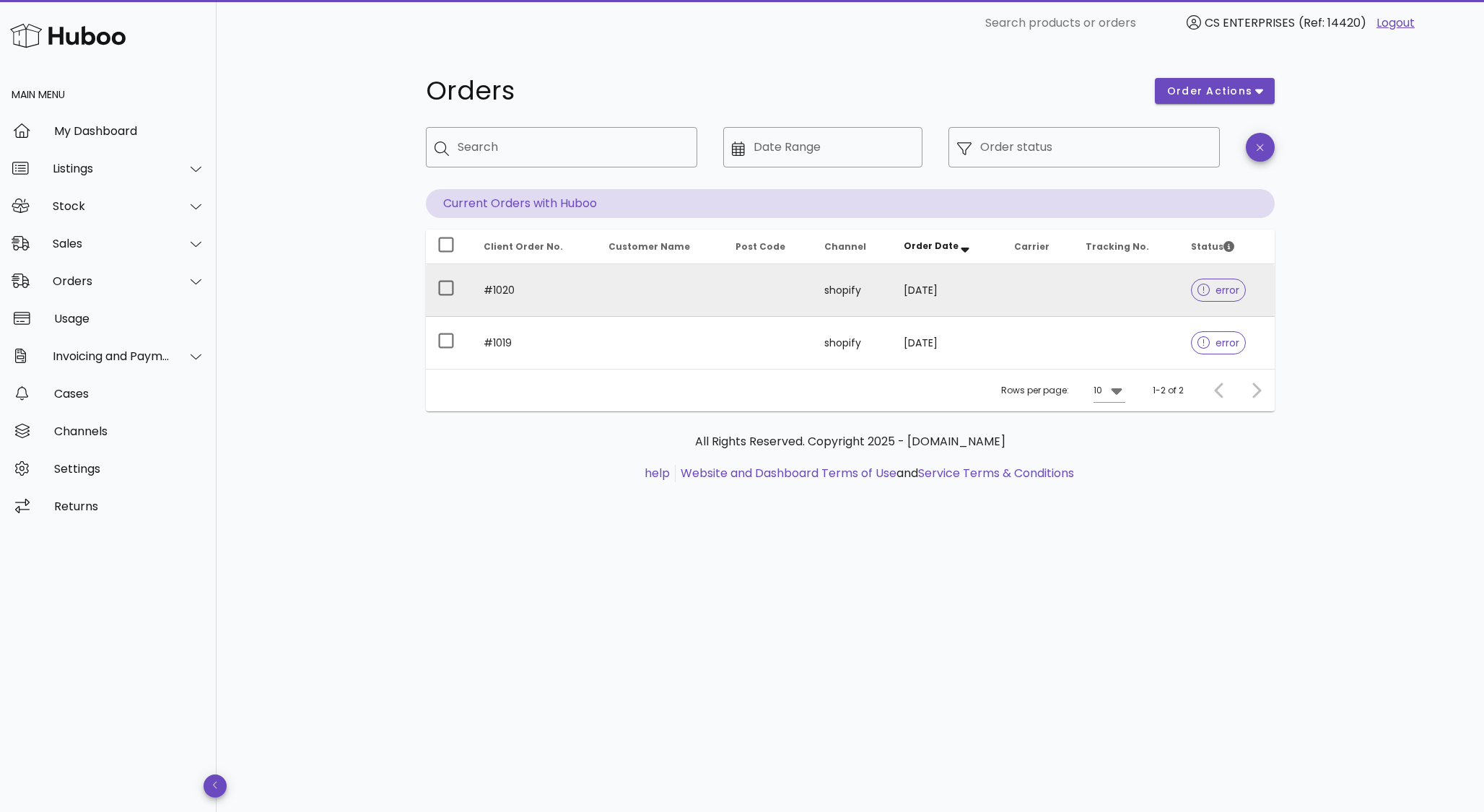
click at [1214, 286] on span "error" at bounding box center [1219, 289] width 42 height 10
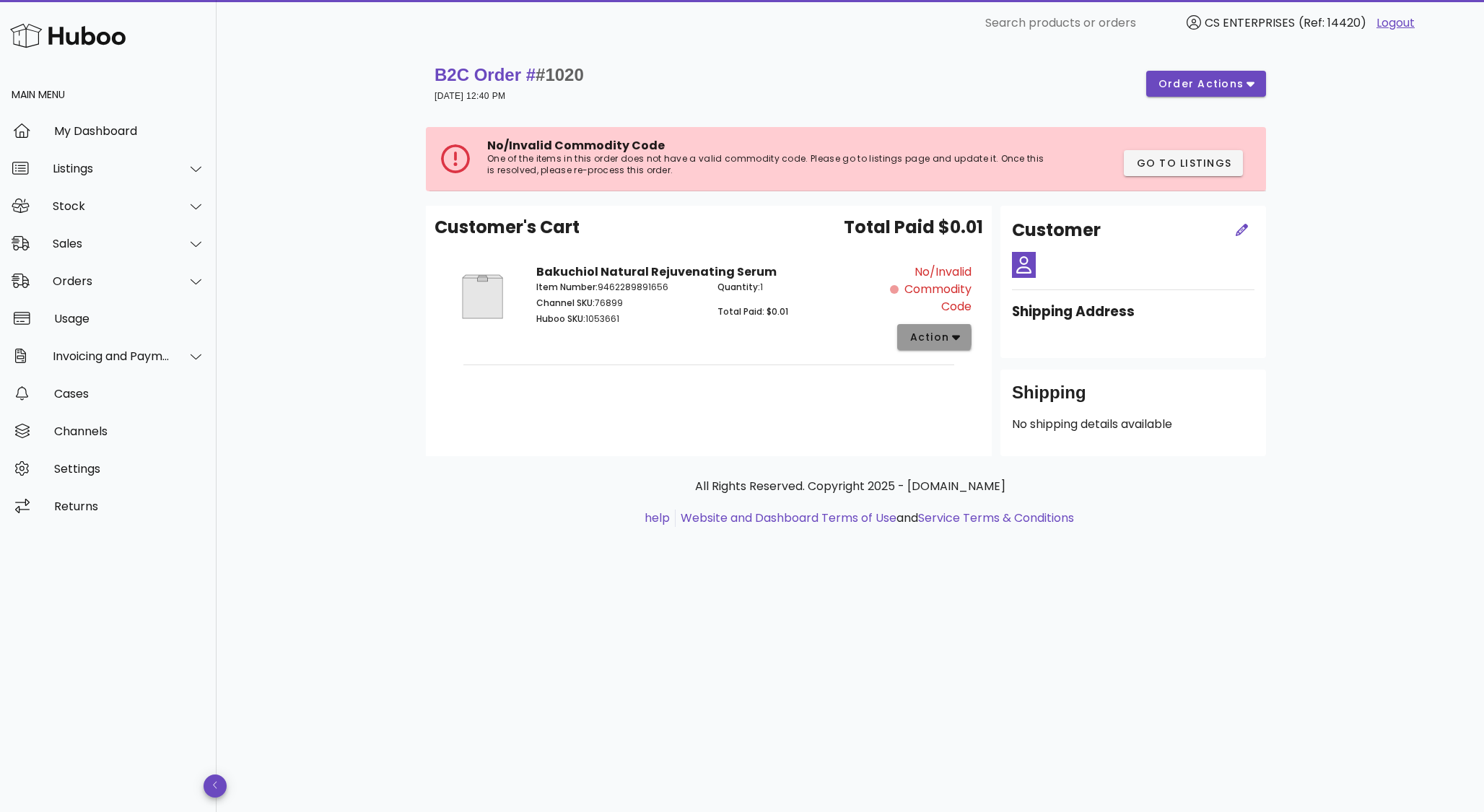
click at [941, 333] on span "action" at bounding box center [928, 337] width 40 height 15
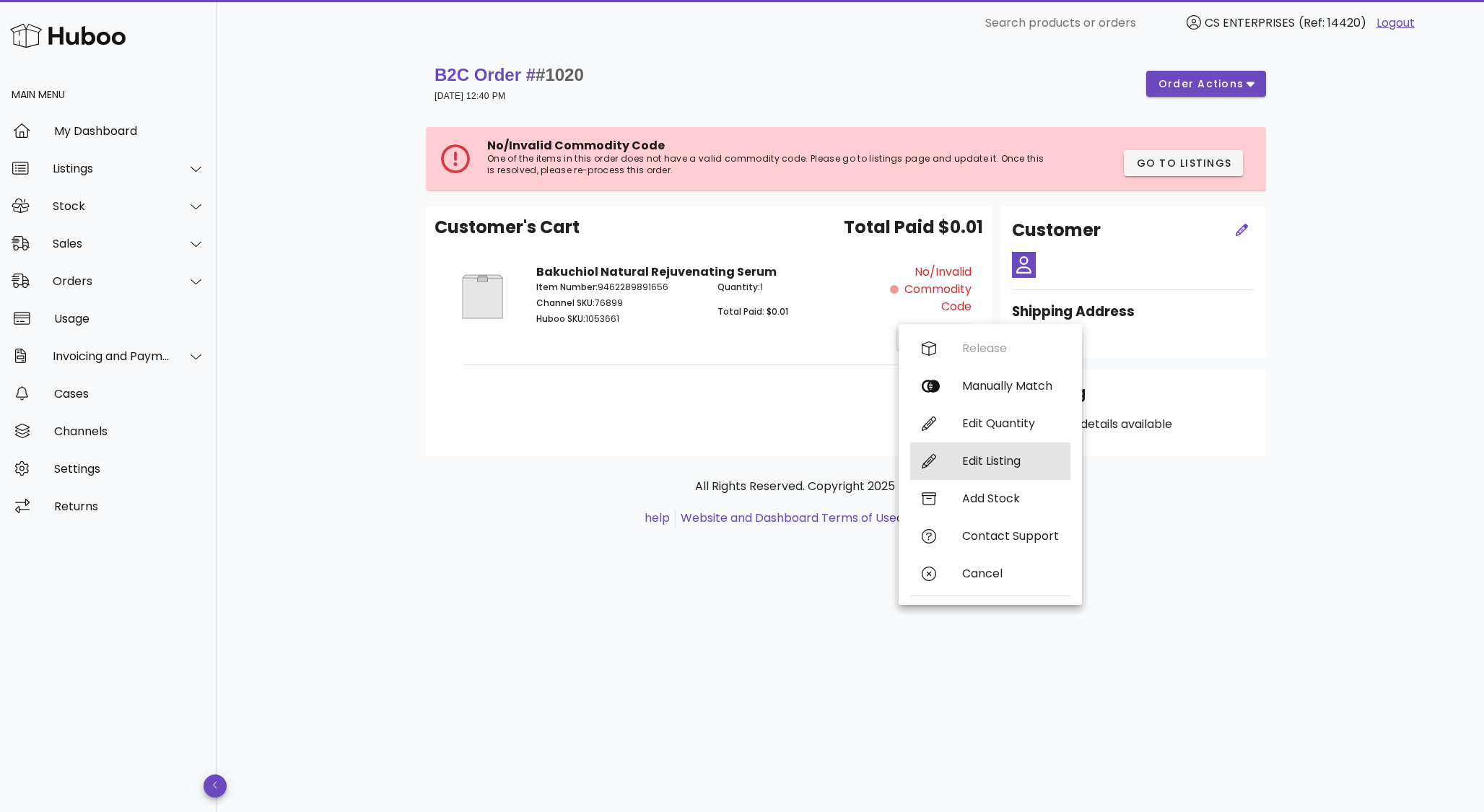
click at [968, 452] on div "Edit Listing" at bounding box center [990, 461] width 160 height 38
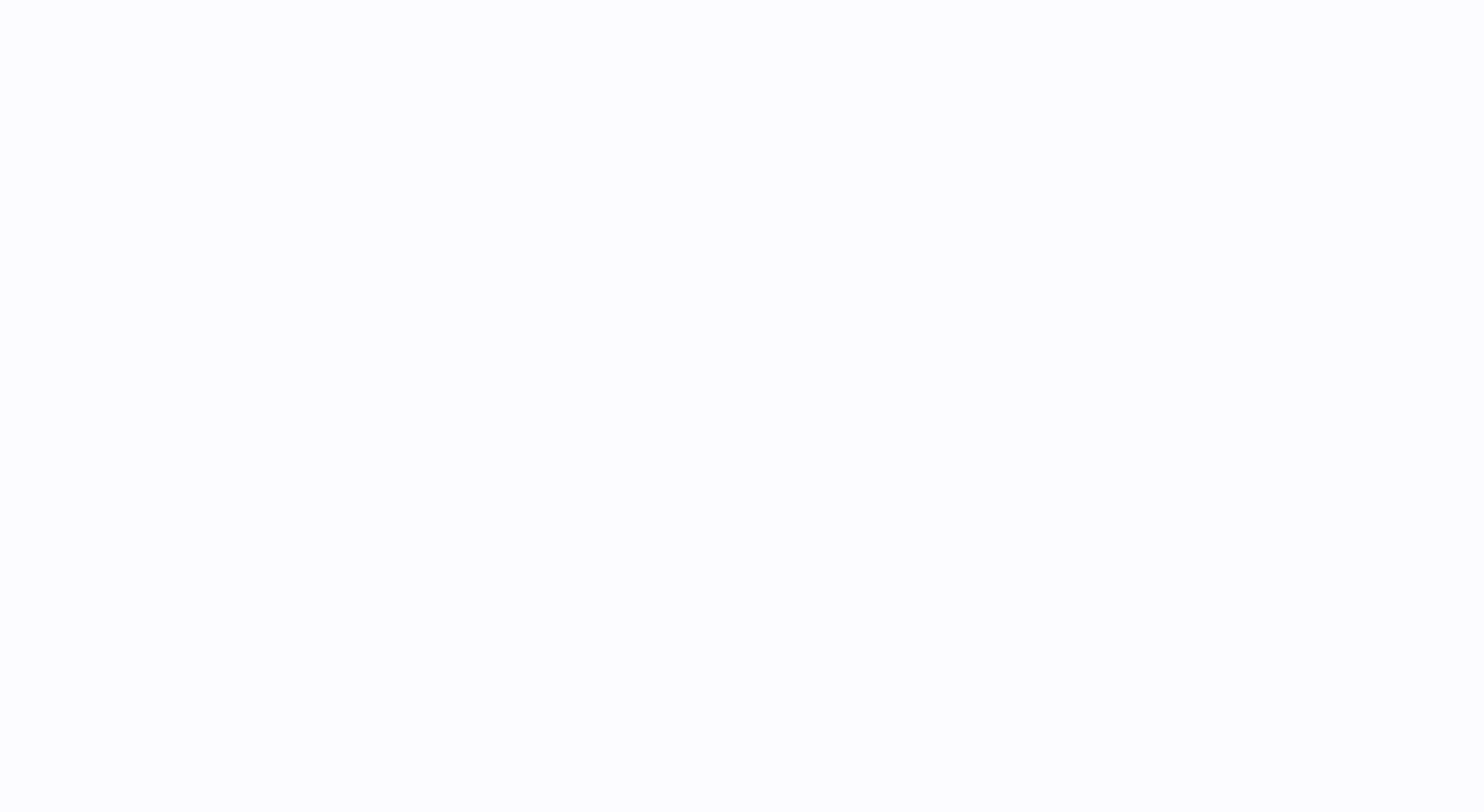
select select "***"
select select "****"
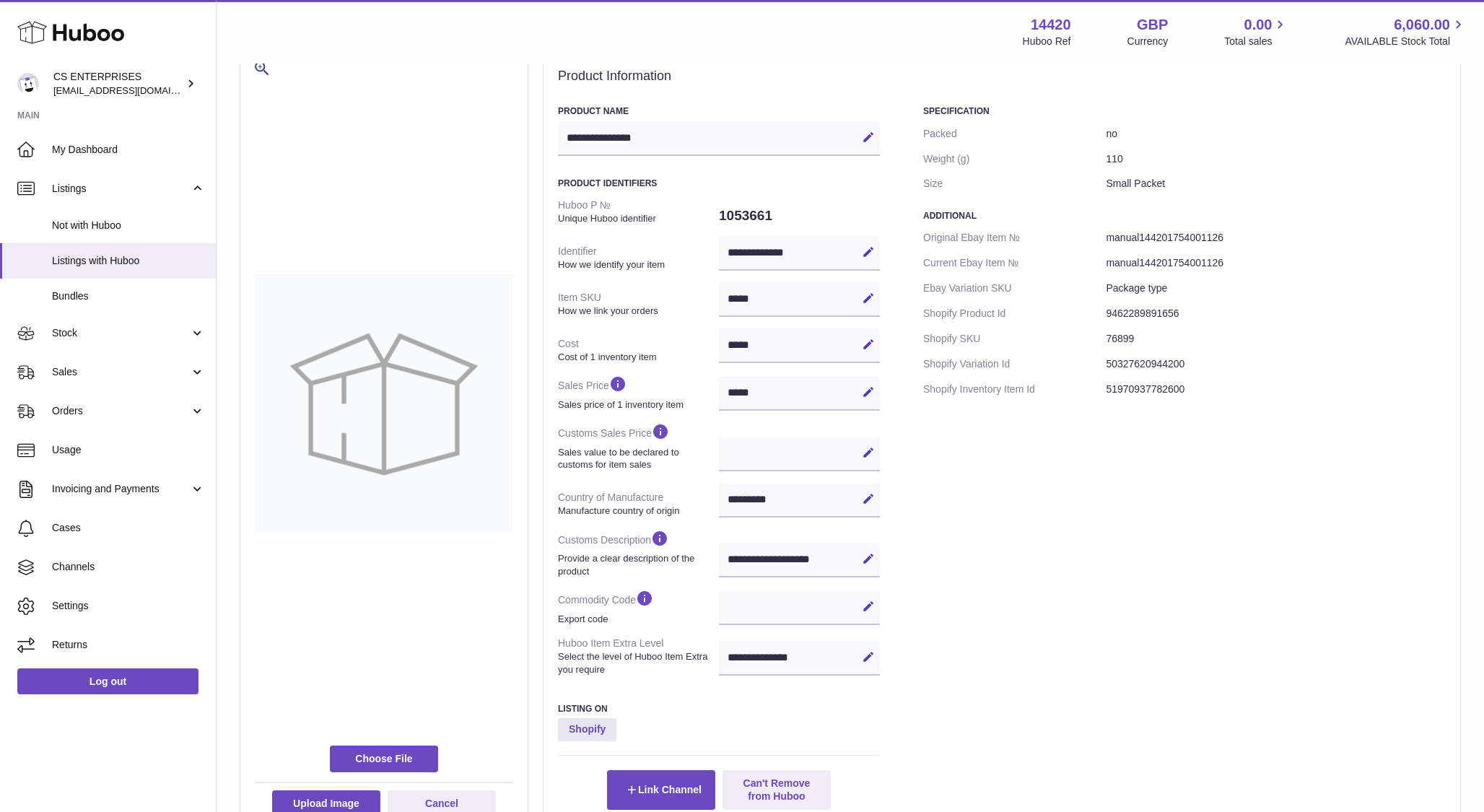
scroll to position [88, 0]
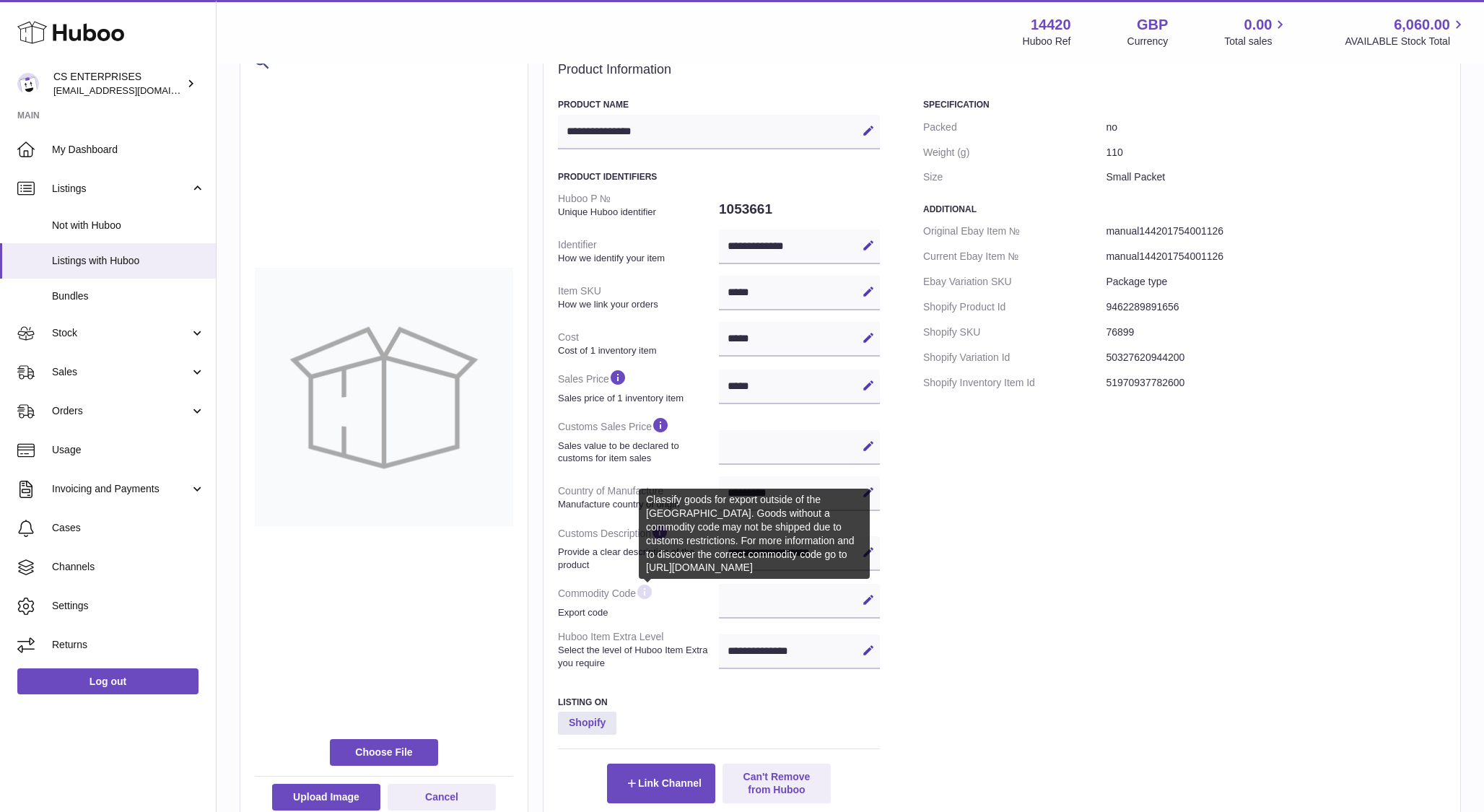
click at [650, 597] on icon at bounding box center [644, 592] width 17 height 18
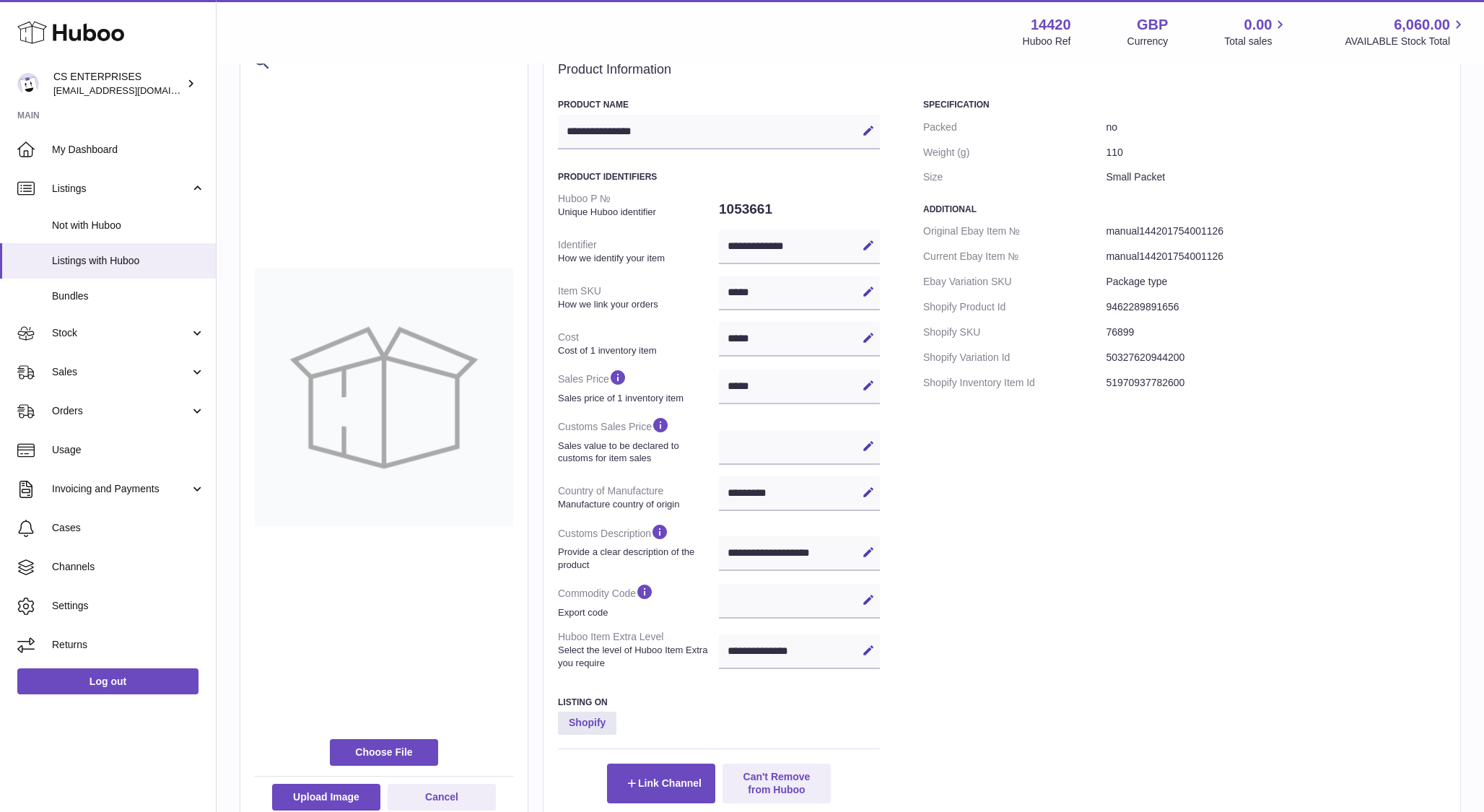
click at [732, 595] on div "Edit Cancel Save" at bounding box center [800, 601] width 161 height 35
click at [863, 595] on icon at bounding box center [868, 599] width 13 height 13
paste input "********"
type input "********"
click at [873, 600] on icon at bounding box center [868, 599] width 13 height 13
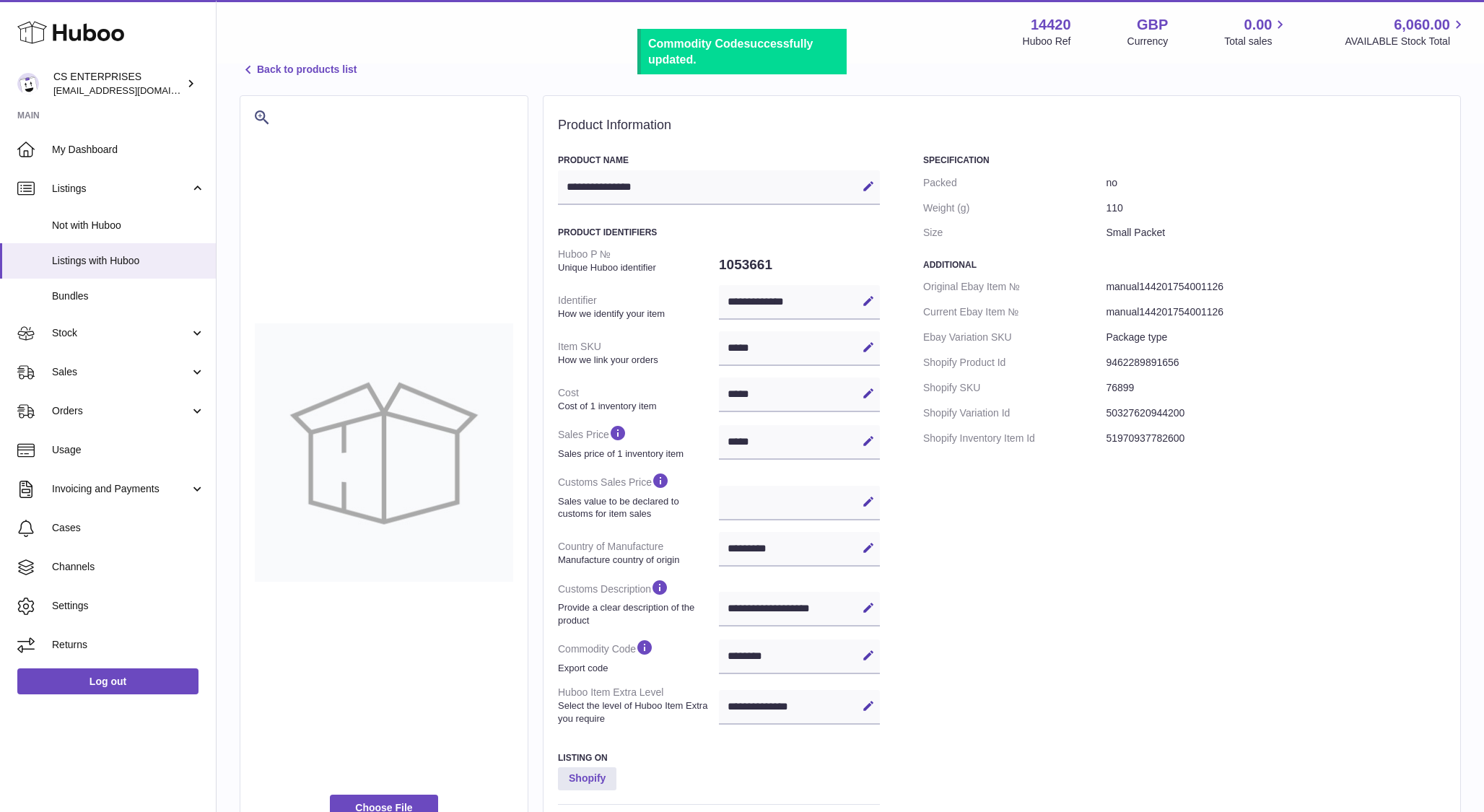
scroll to position [0, 0]
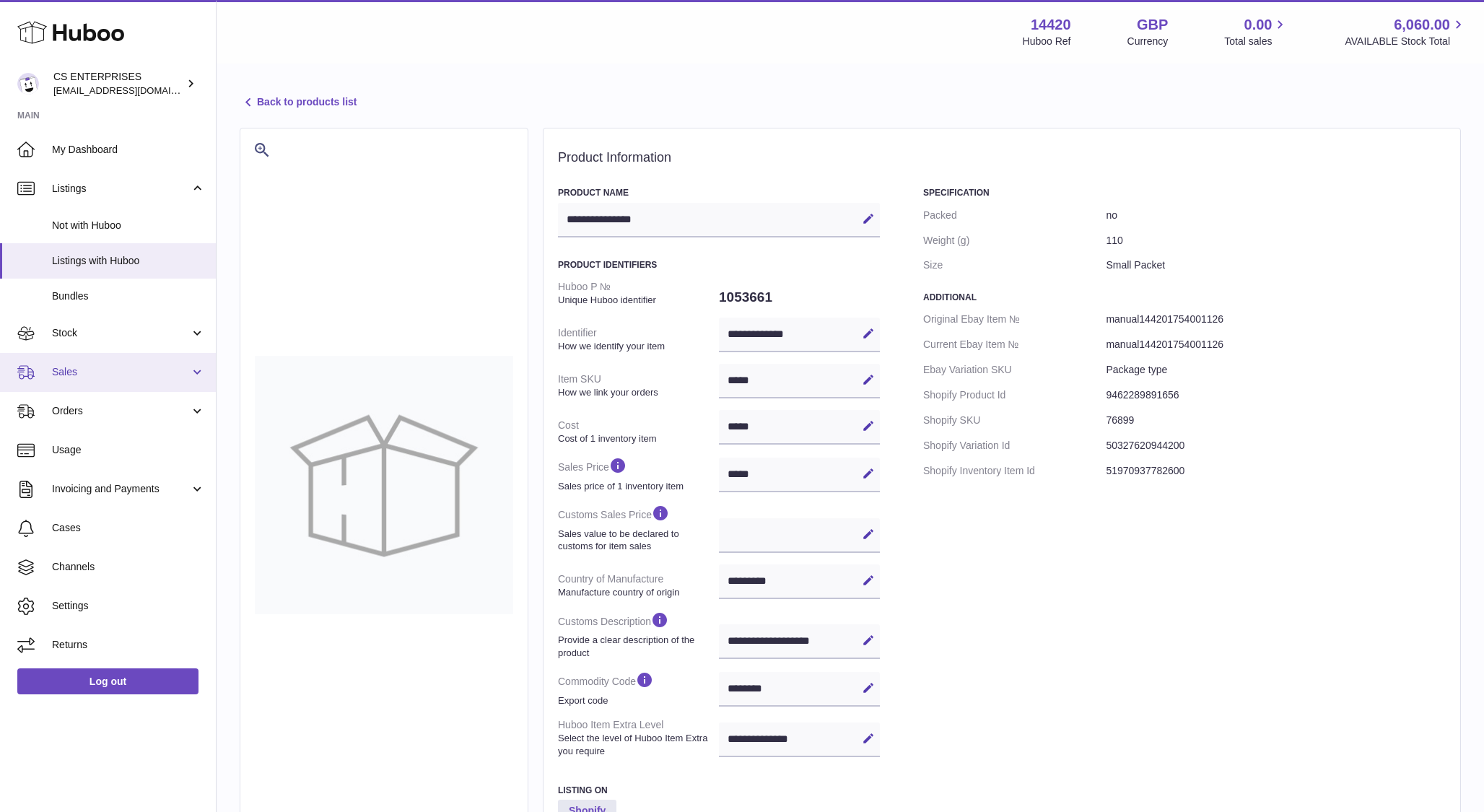
click at [80, 367] on span "Sales" at bounding box center [121, 372] width 138 height 14
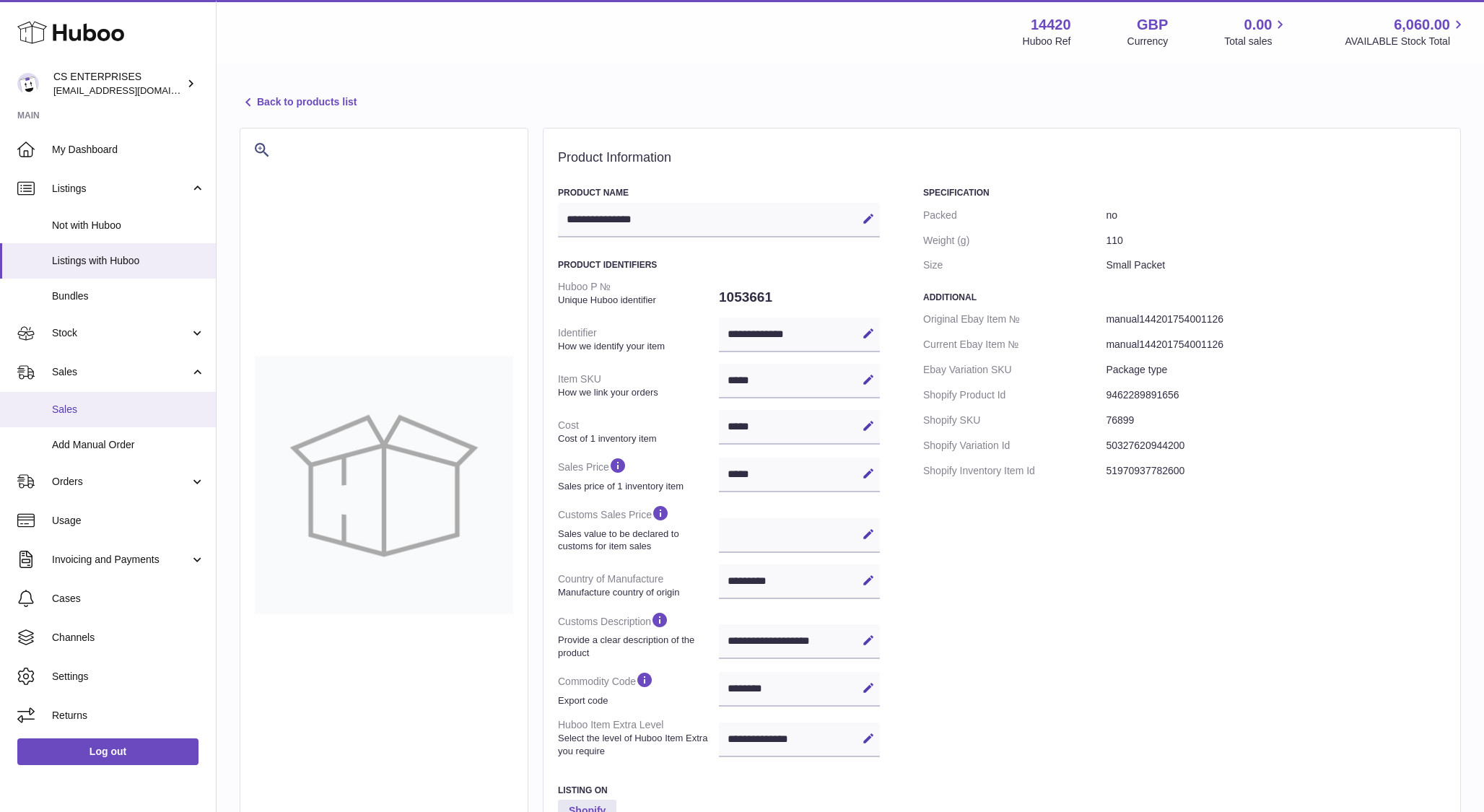
click at [89, 392] on link "Sales" at bounding box center [108, 409] width 216 height 36
click at [86, 406] on span "Sales" at bounding box center [129, 409] width 153 height 14
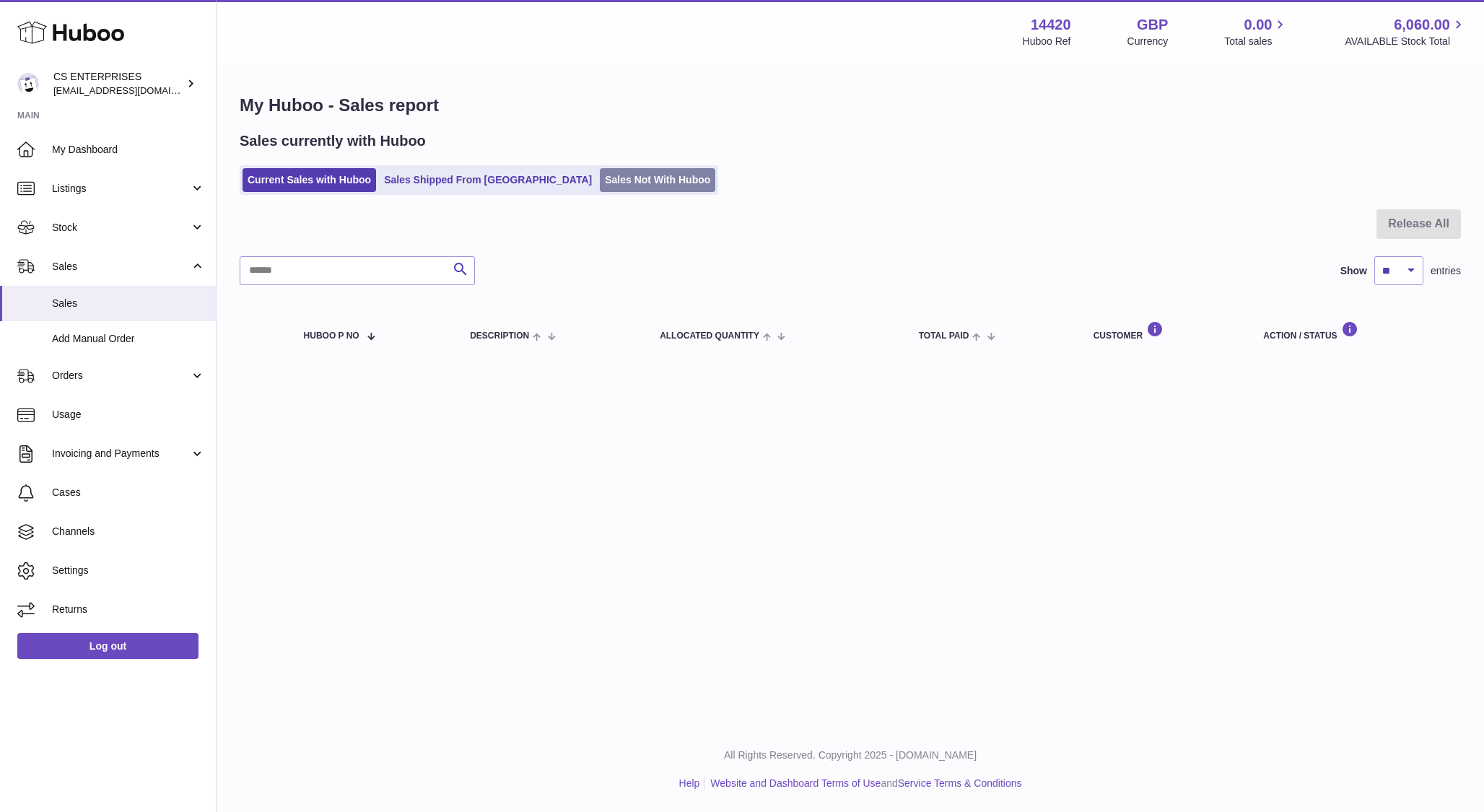
click at [600, 183] on link "Sales Not With Huboo" at bounding box center [658, 180] width 115 height 23
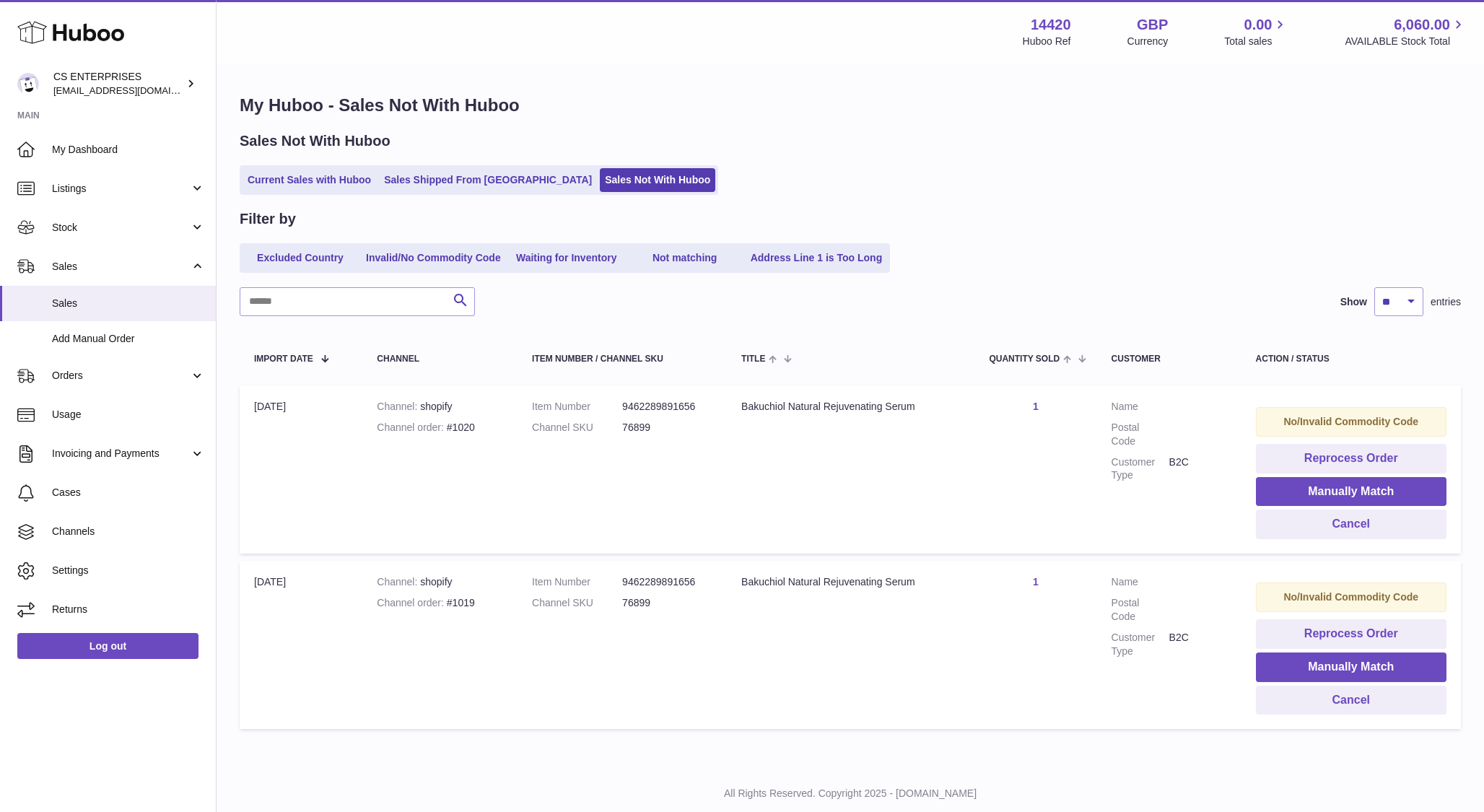
click at [1377, 417] on strong "No/Invalid Commodity Code" at bounding box center [1351, 421] width 135 height 11
click at [1346, 493] on button "Manually Match" at bounding box center [1351, 492] width 190 height 30
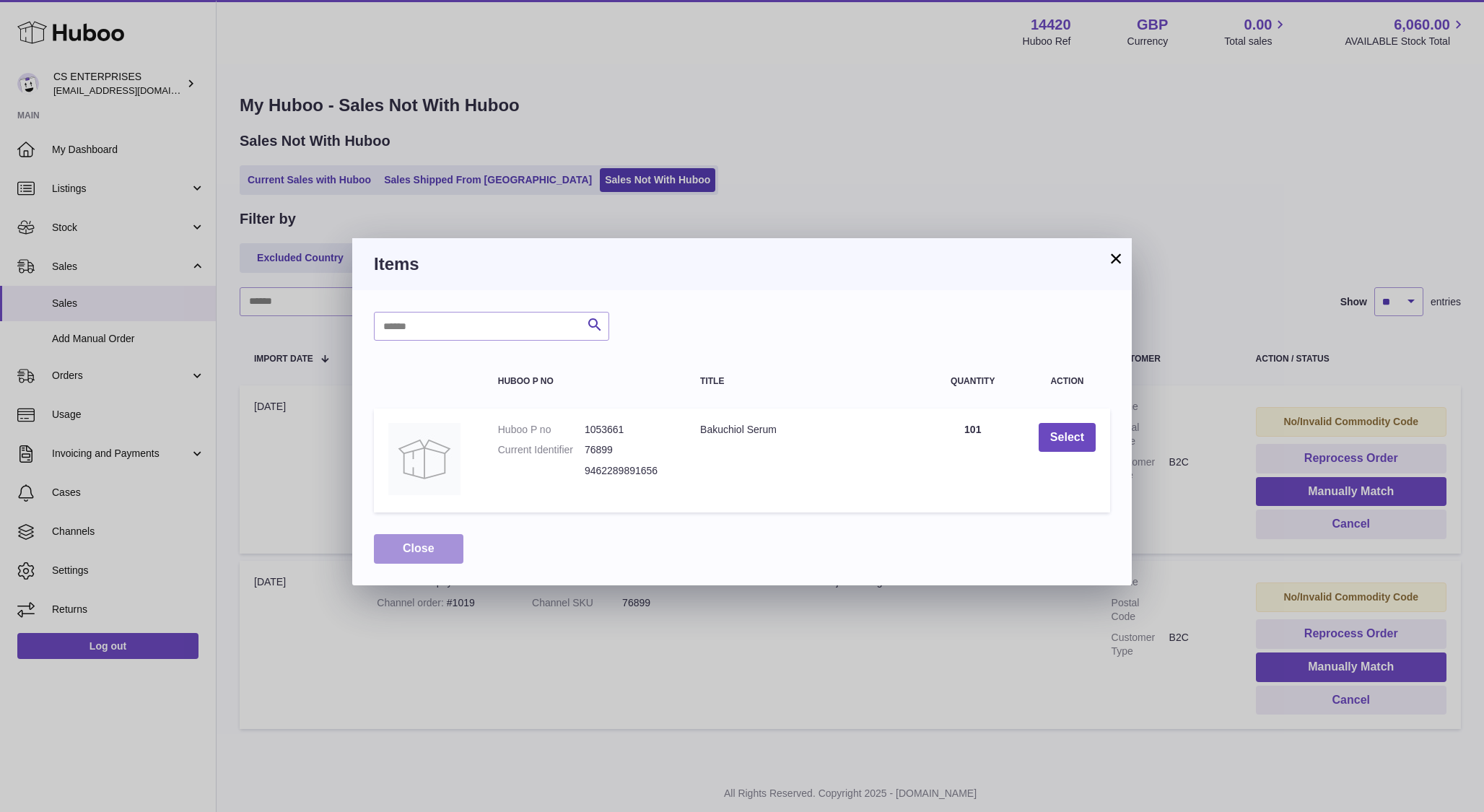
click at [436, 544] on button "Close" at bounding box center [418, 548] width 89 height 30
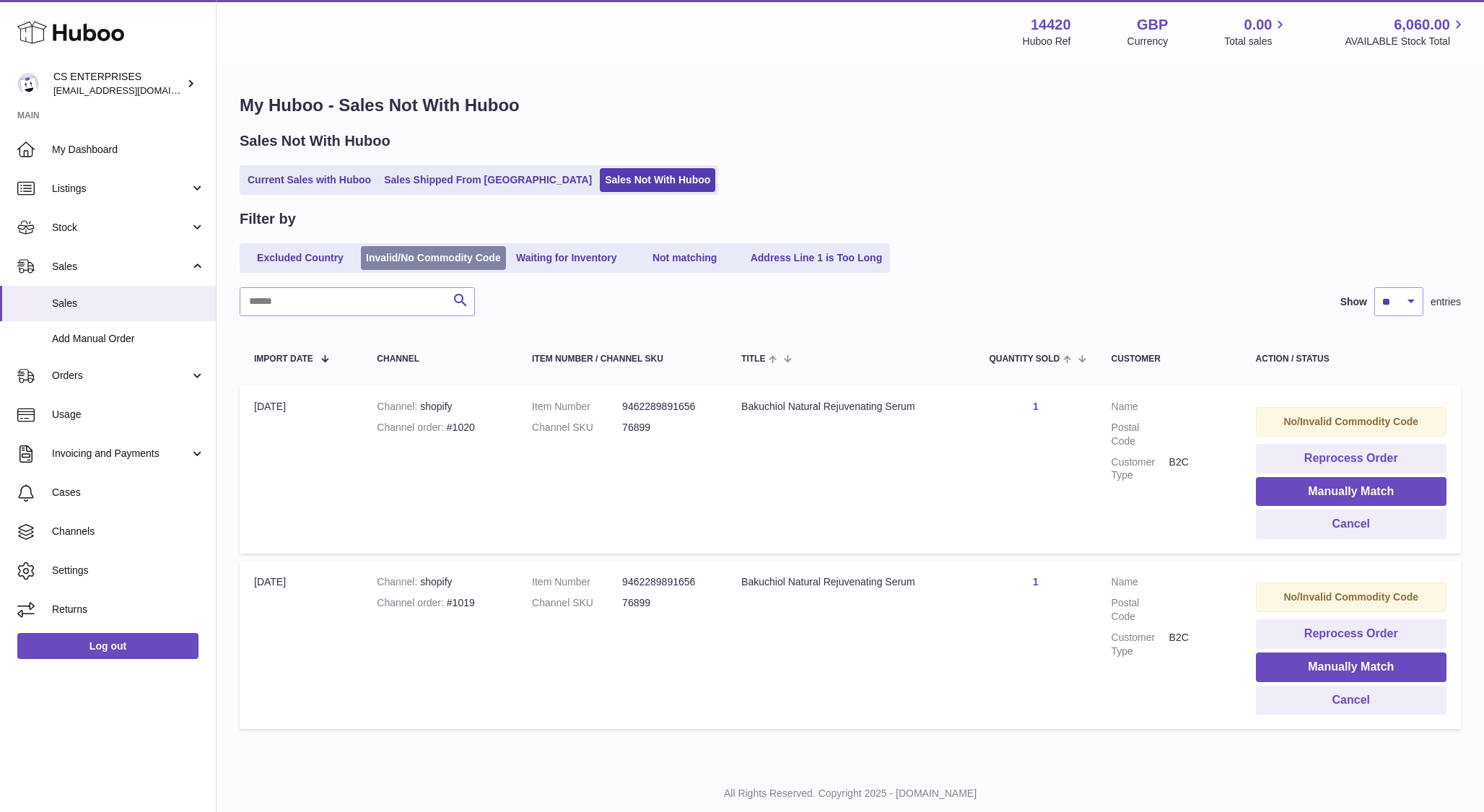
click at [419, 258] on link "Invalid/No Commodity Code" at bounding box center [433, 258] width 145 height 23
click at [1348, 456] on button "Reprocess Order" at bounding box center [1351, 458] width 190 height 30
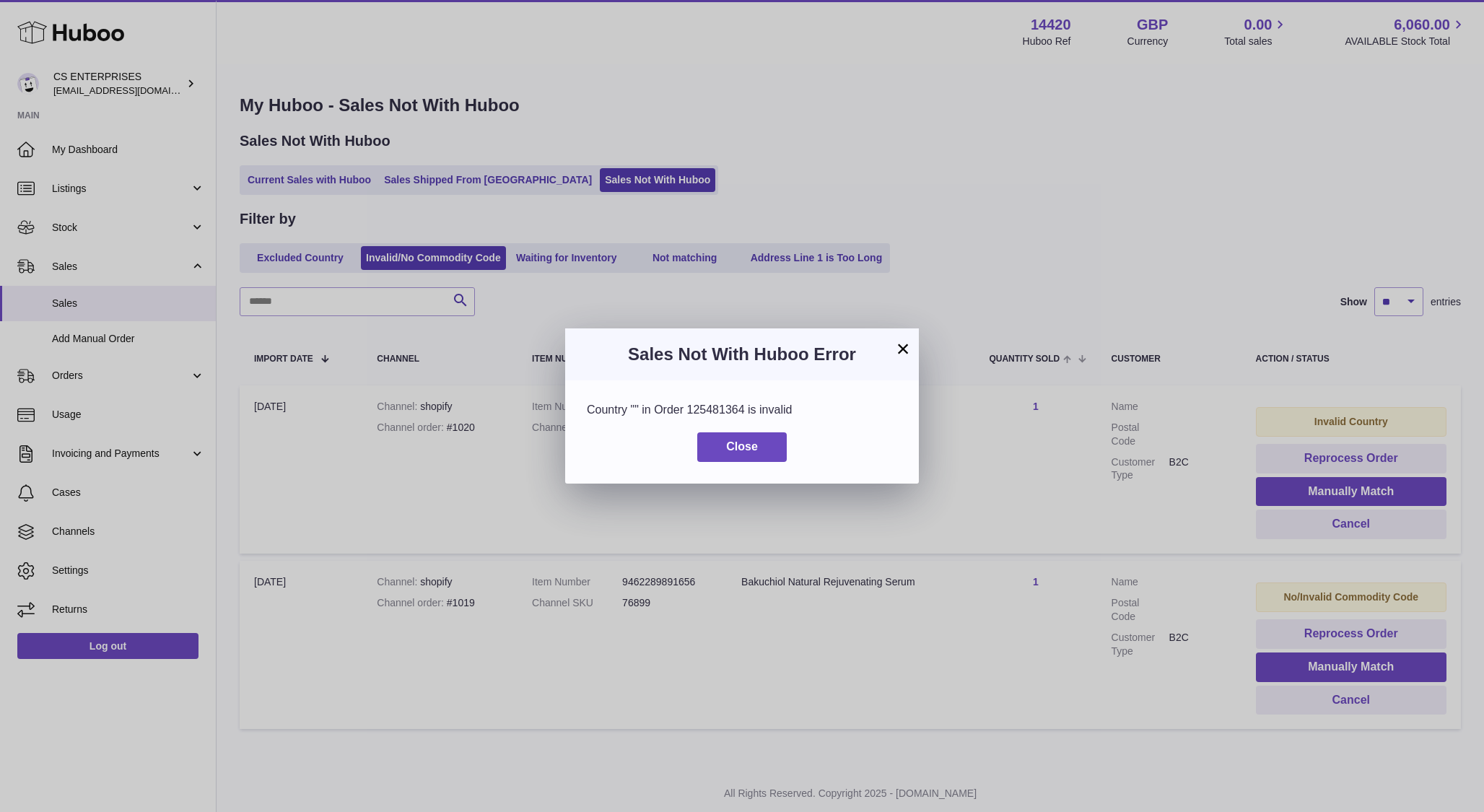
click at [899, 348] on button "×" at bounding box center [903, 348] width 17 height 17
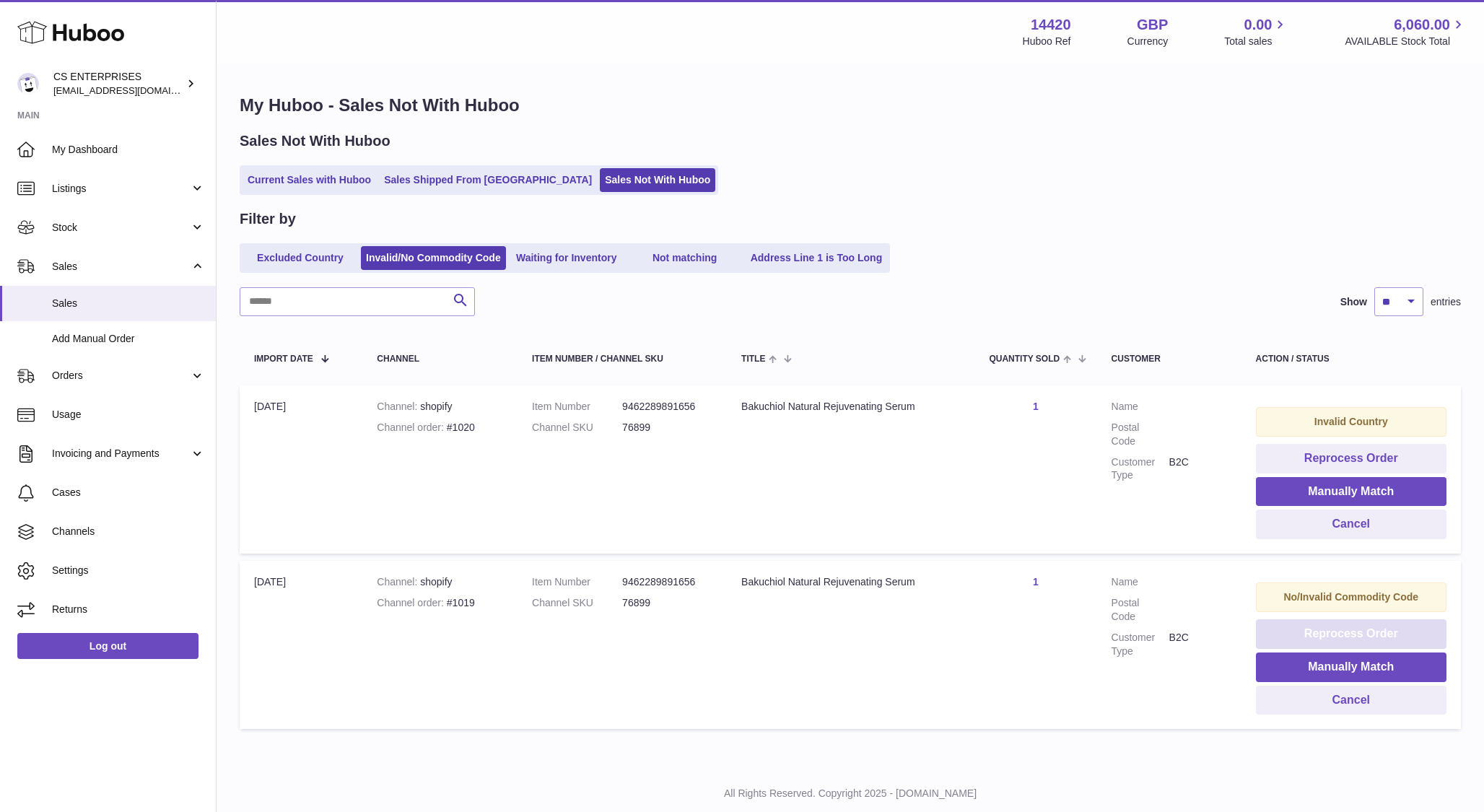
click at [1348, 629] on button "Reprocess Order" at bounding box center [1351, 633] width 190 height 30
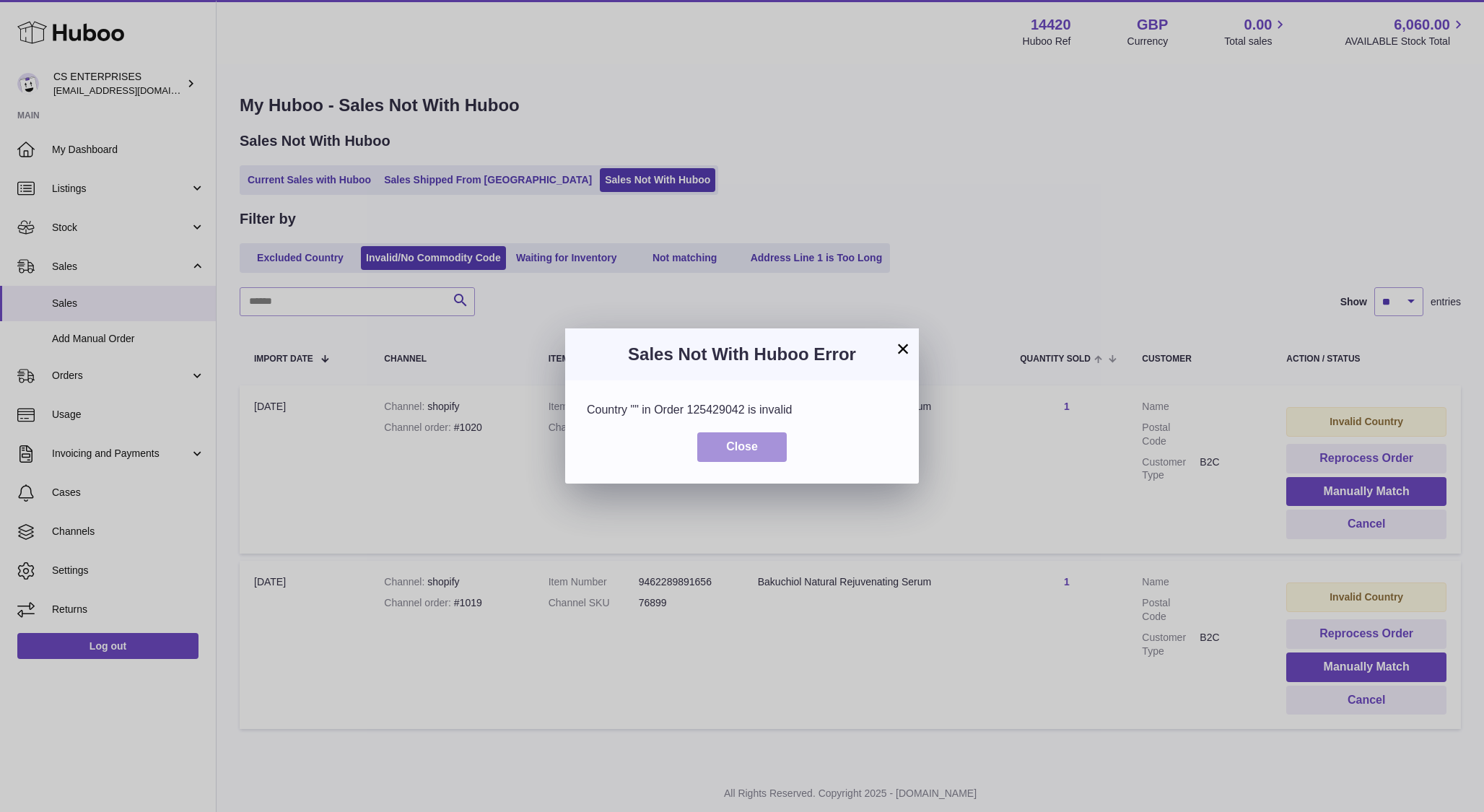
click at [753, 443] on span "Close" at bounding box center [742, 446] width 32 height 12
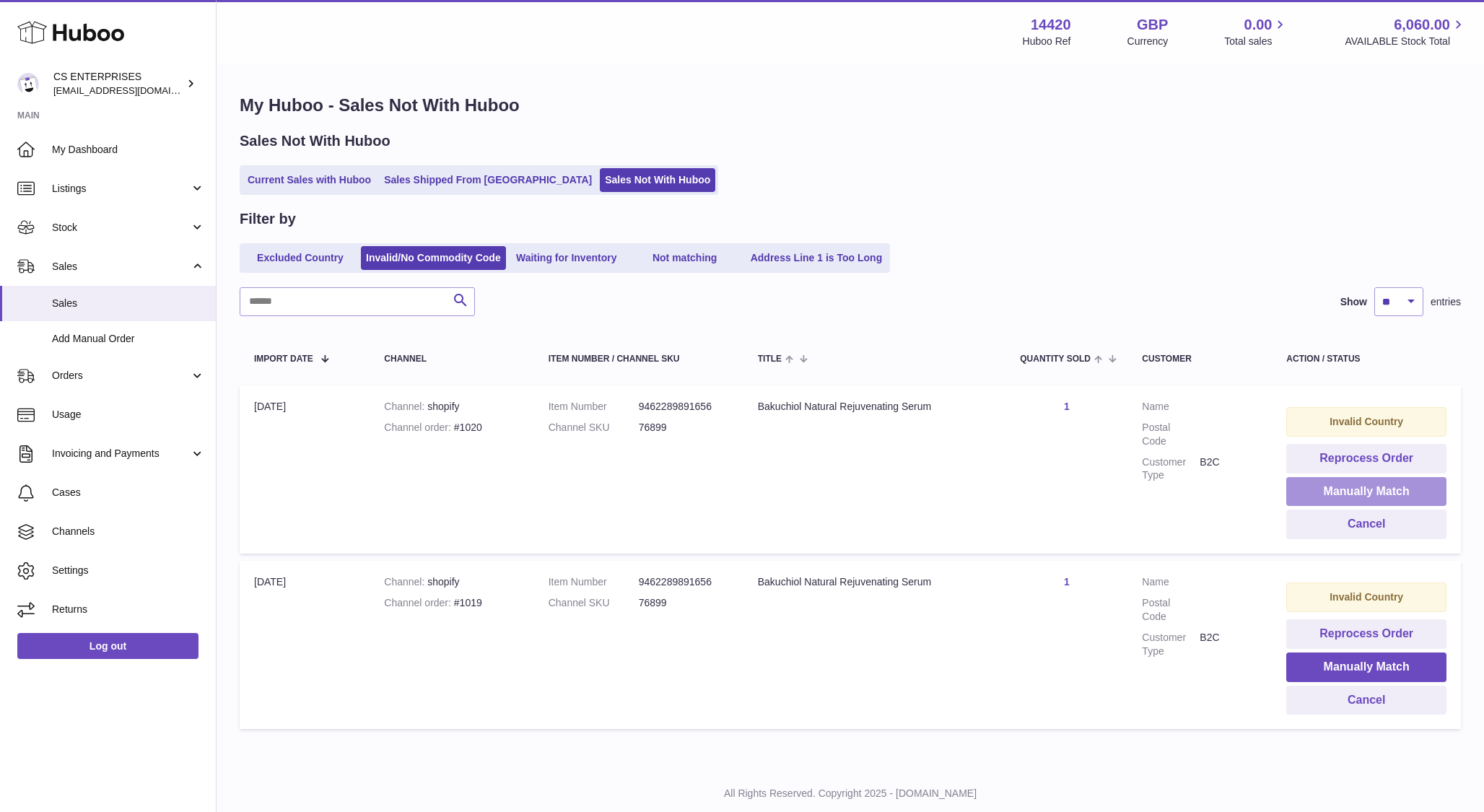
click at [1330, 492] on button "Manually Match" at bounding box center [1366, 492] width 160 height 30
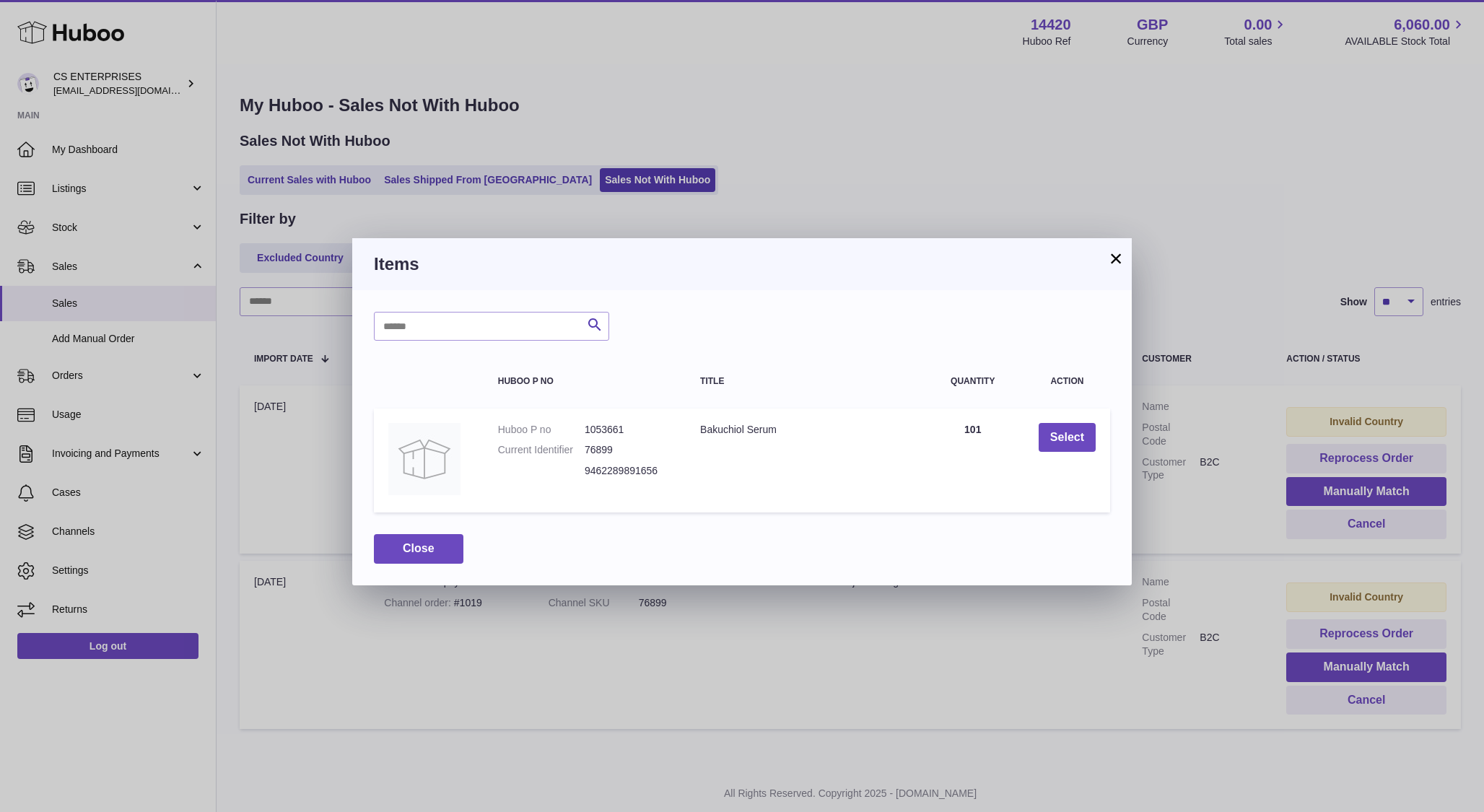
click at [1113, 257] on button "×" at bounding box center [1116, 258] width 17 height 17
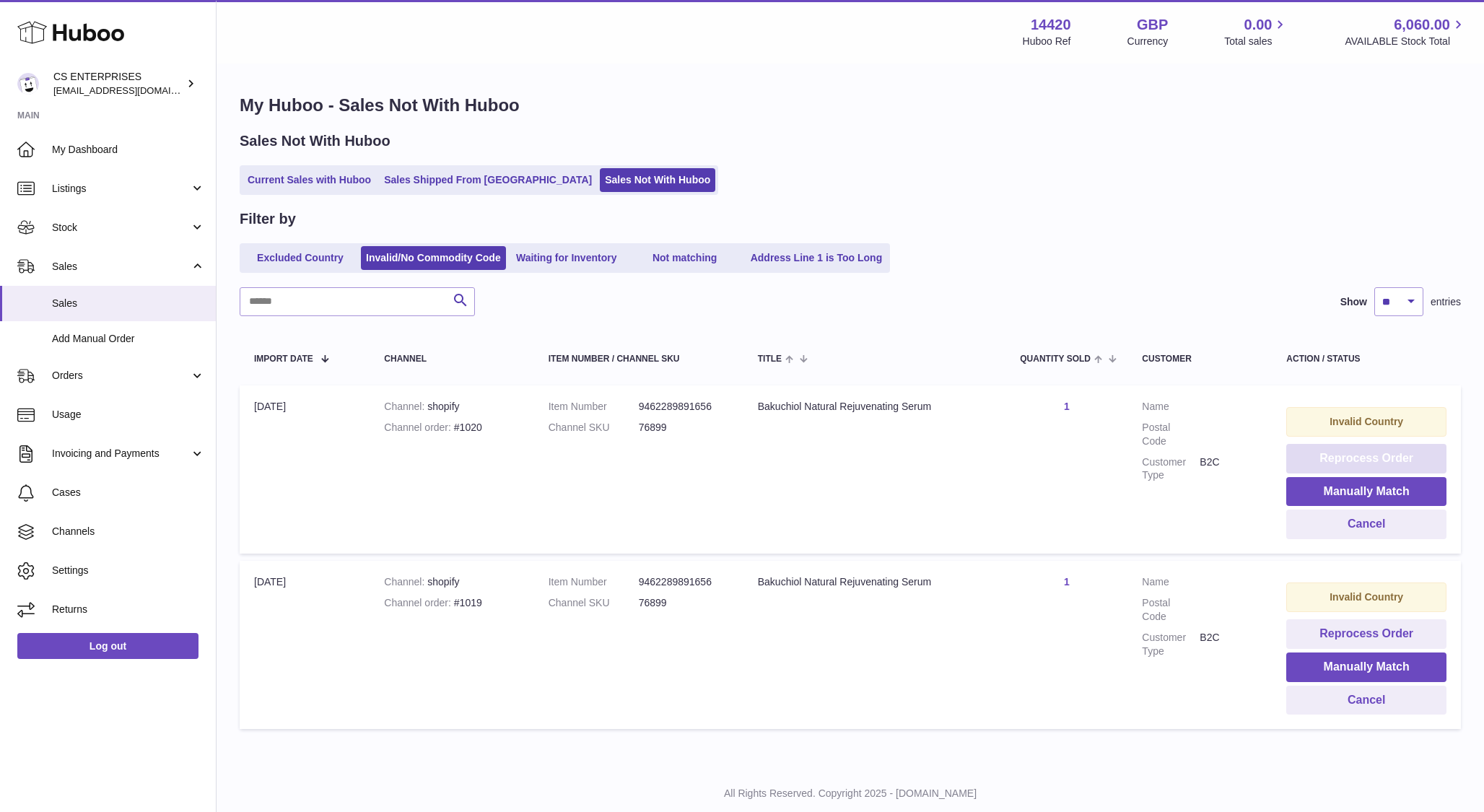
click at [1348, 455] on button "Reprocess Order" at bounding box center [1366, 458] width 160 height 30
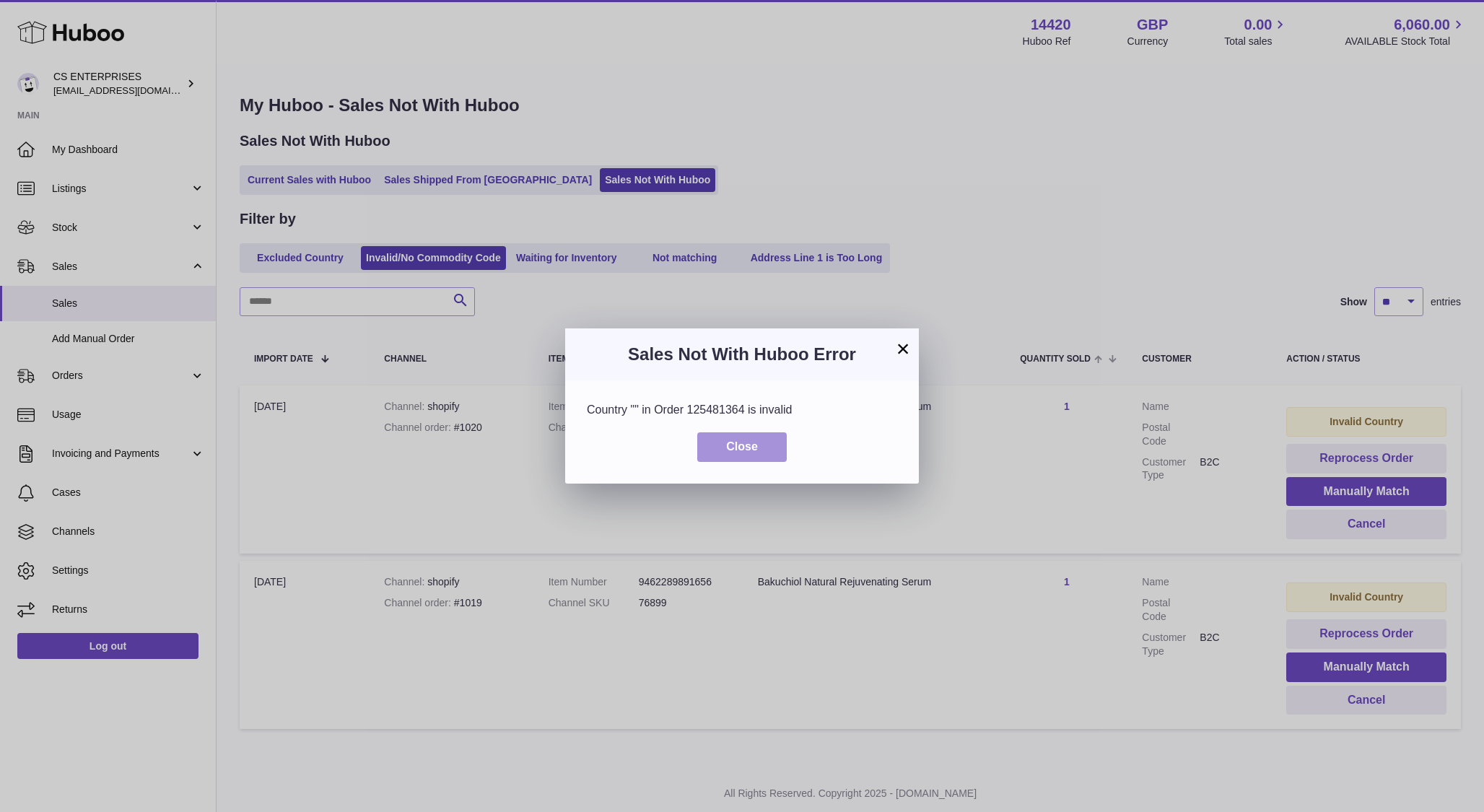
click at [735, 448] on span "Close" at bounding box center [742, 446] width 32 height 12
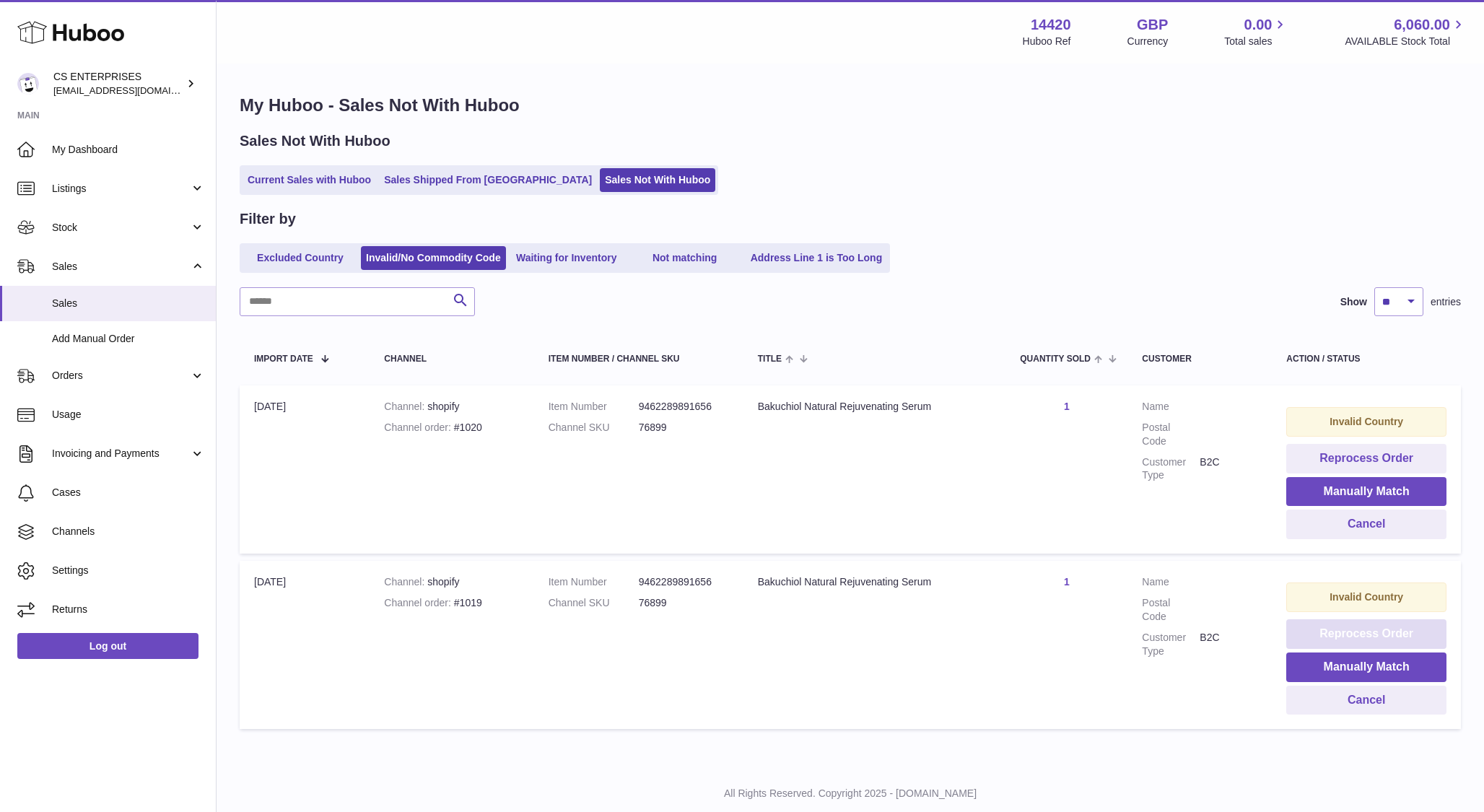
click at [1363, 632] on button "Reprocess Order" at bounding box center [1366, 633] width 160 height 30
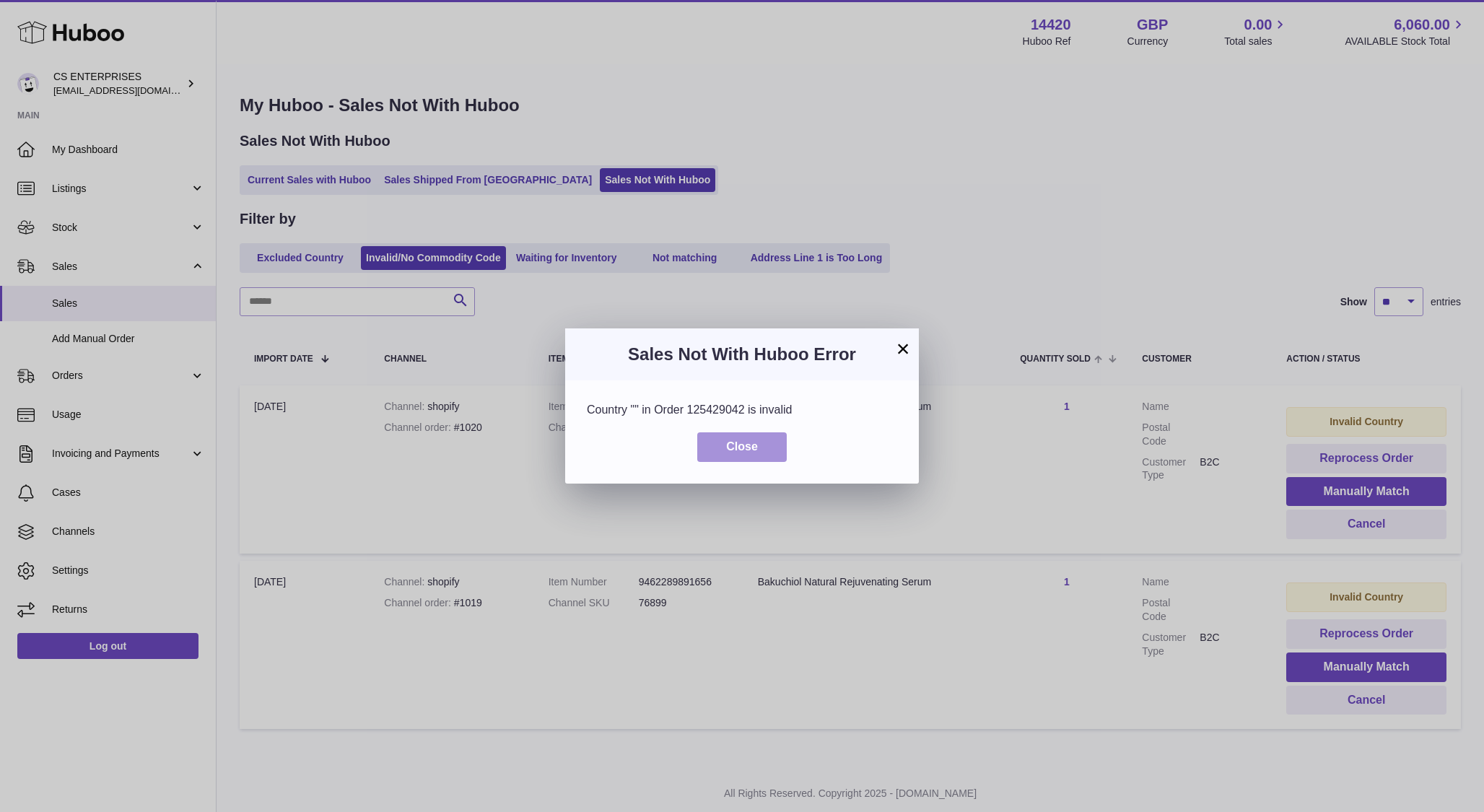
click at [767, 454] on button "Close" at bounding box center [742, 447] width 89 height 30
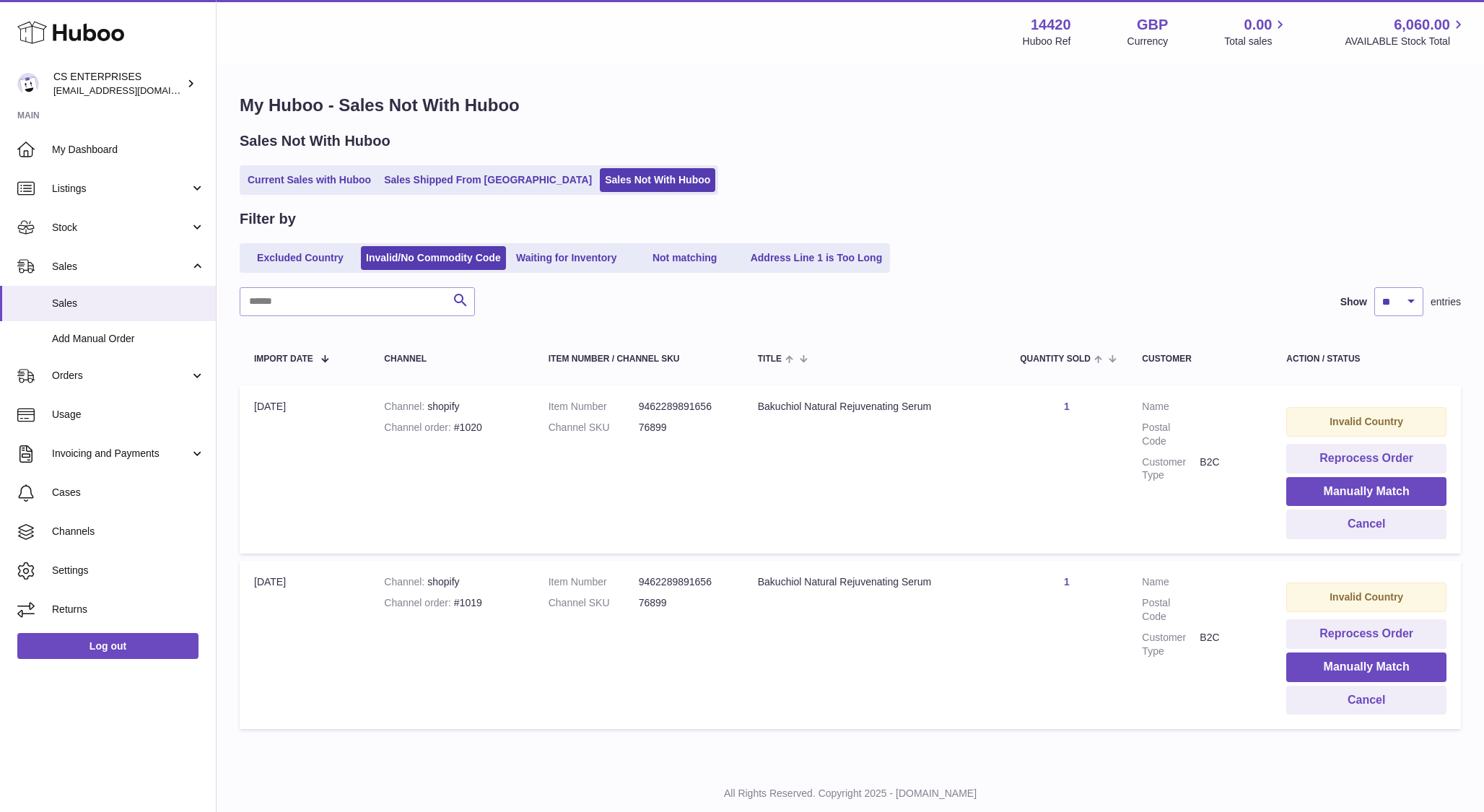
click at [468, 166] on ul "Current Sales with Huboo Sales Shipped From Huboo Sales Not With Huboo" at bounding box center [479, 180] width 479 height 30
click at [600, 172] on link "Sales Not With Huboo" at bounding box center [658, 180] width 115 height 23
click at [433, 172] on link "Sales Shipped From [GEOGRAPHIC_DATA]" at bounding box center [488, 180] width 218 height 23
click at [447, 178] on link "Sales Shipped From [GEOGRAPHIC_DATA]" at bounding box center [488, 180] width 218 height 23
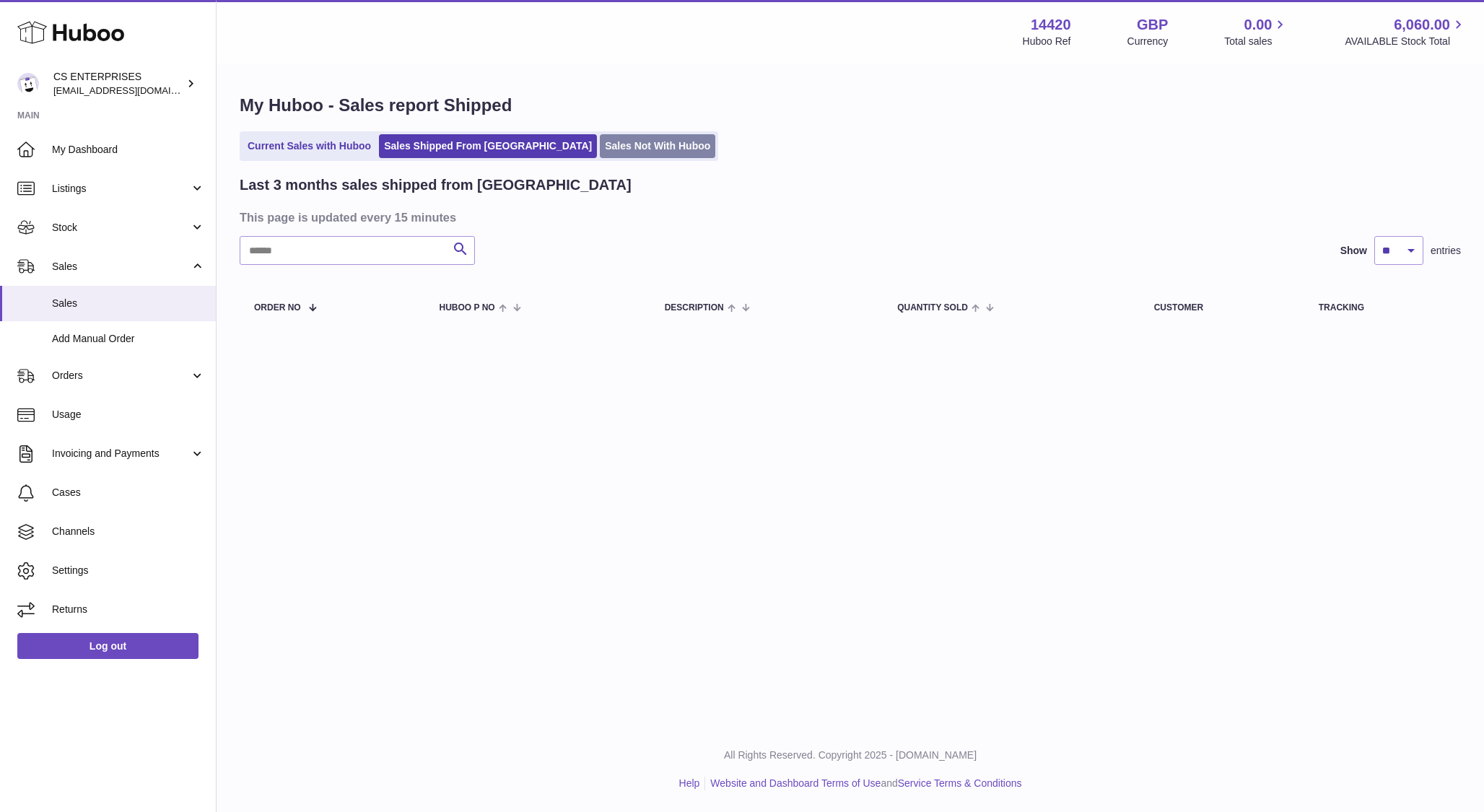
click at [600, 152] on link "Sales Not With Huboo" at bounding box center [658, 145] width 115 height 23
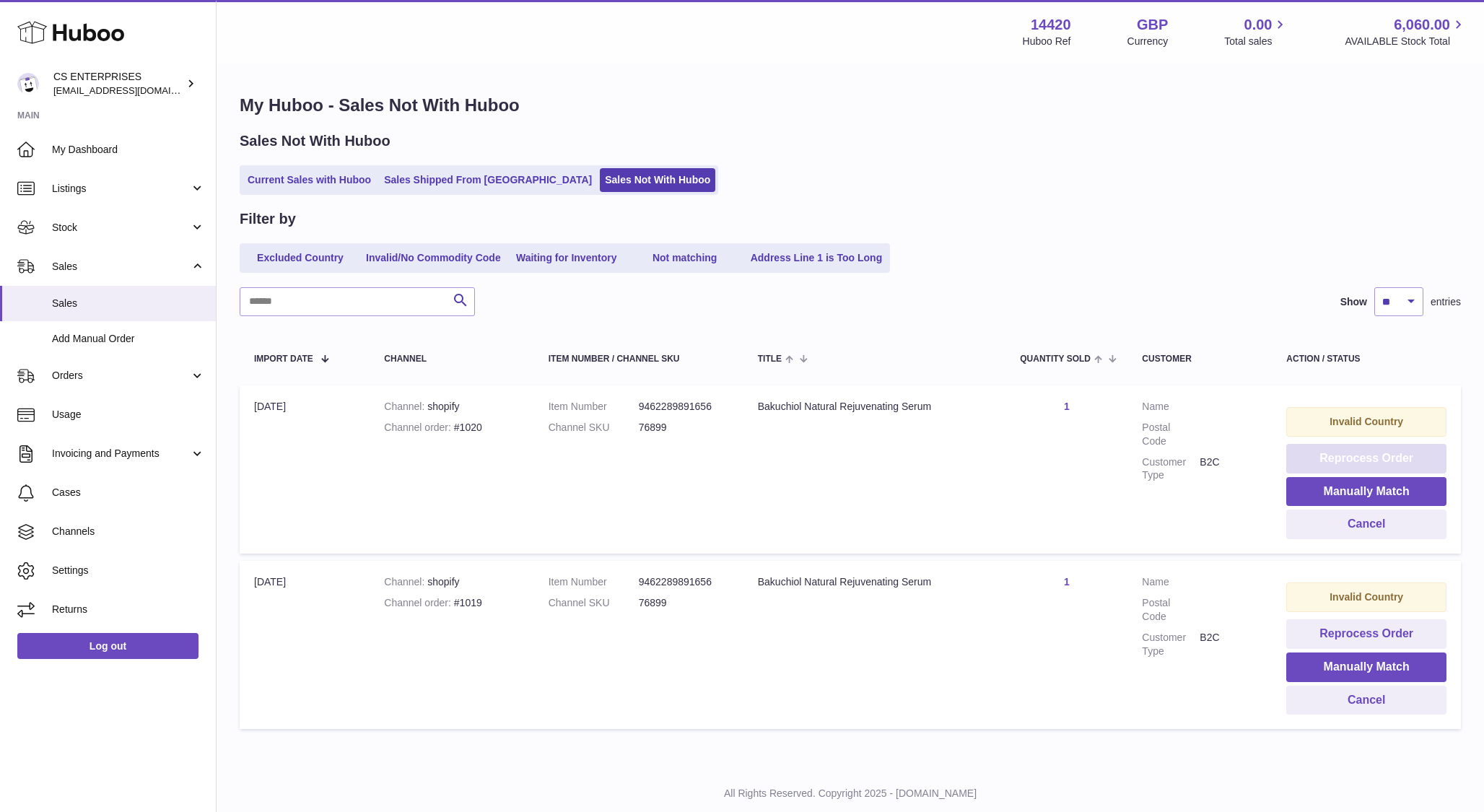
click at [1373, 451] on button "Reprocess Order" at bounding box center [1366, 458] width 160 height 30
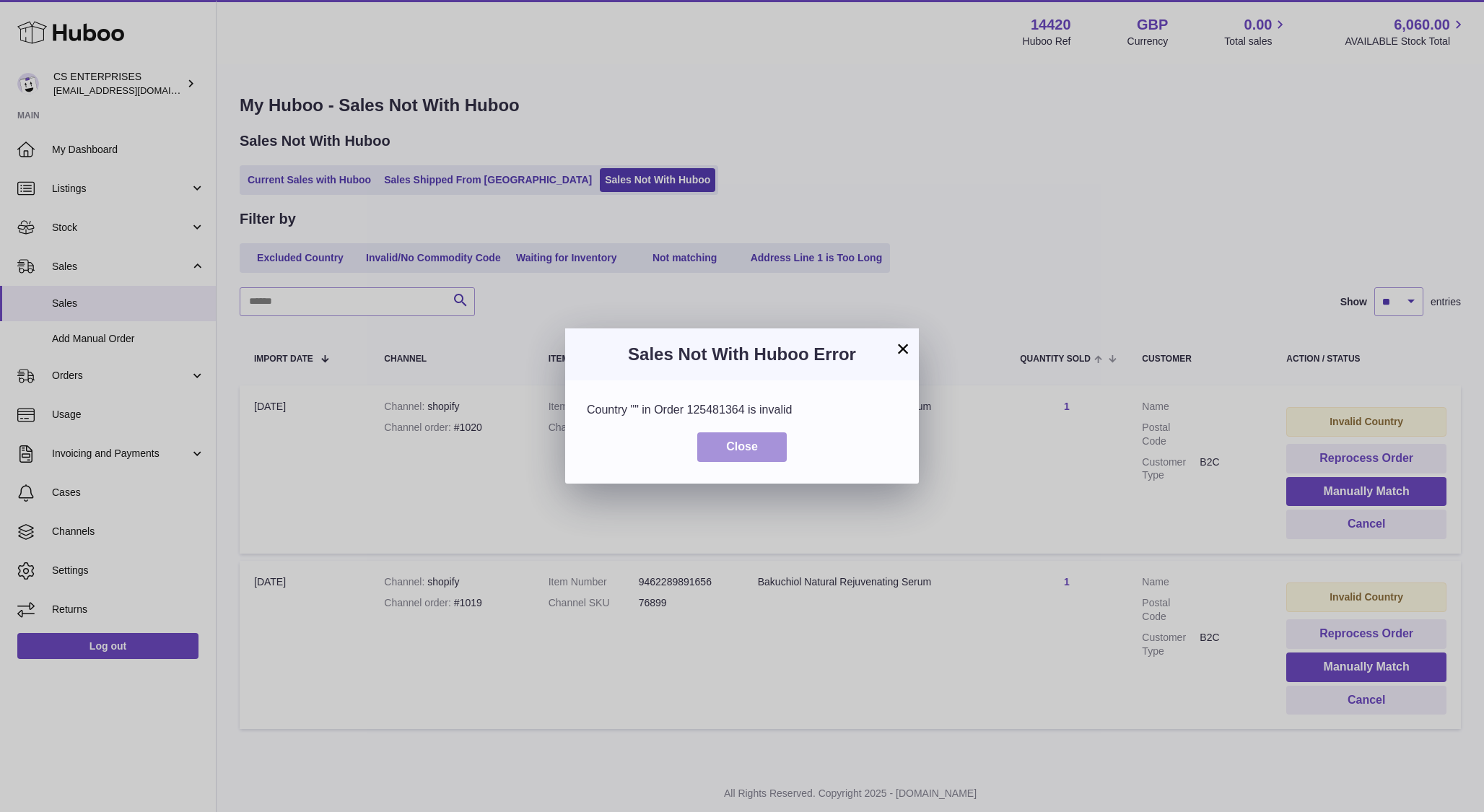
click at [745, 448] on span "Close" at bounding box center [742, 446] width 32 height 12
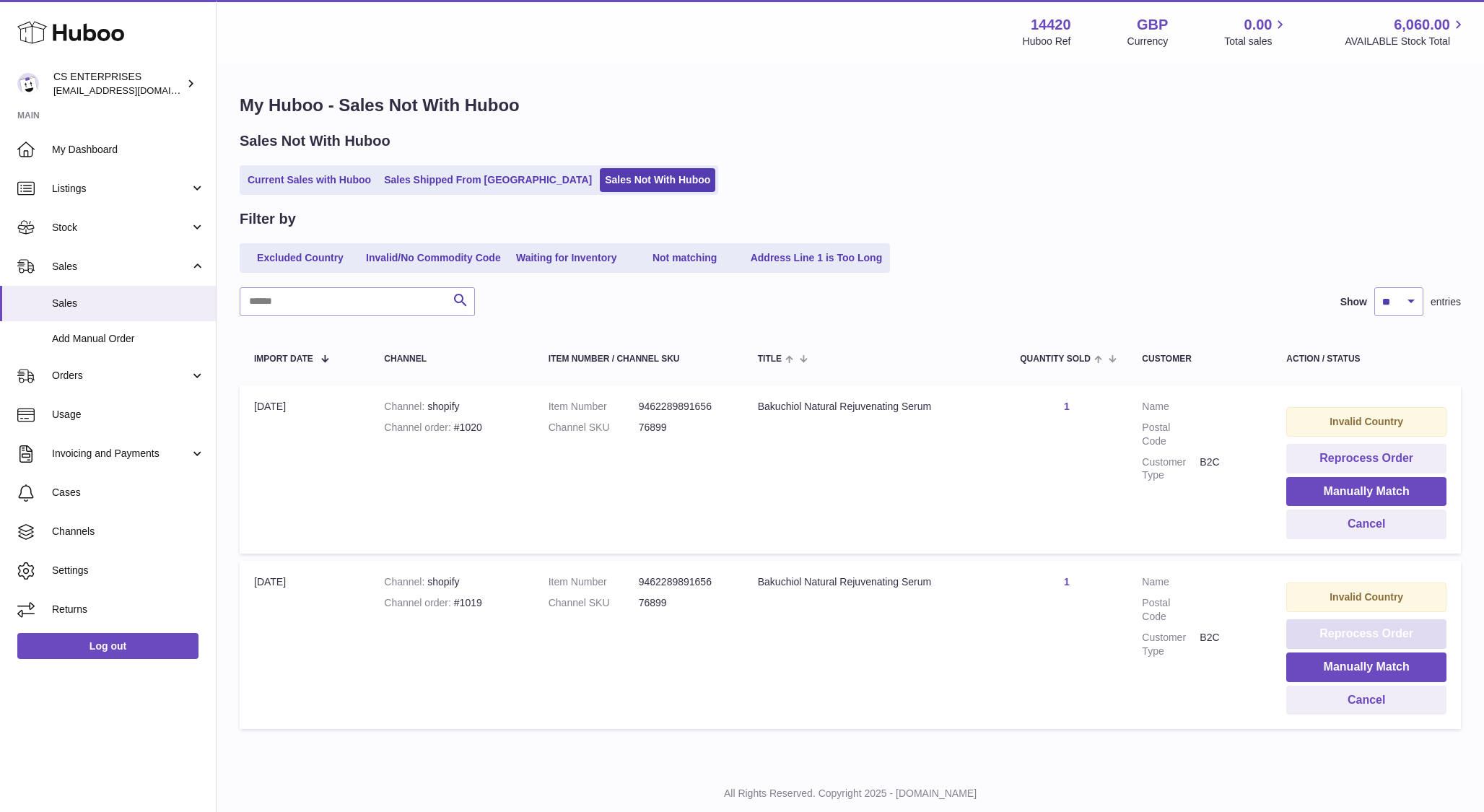
click at [1371, 635] on button "Reprocess Order" at bounding box center [1366, 633] width 160 height 30
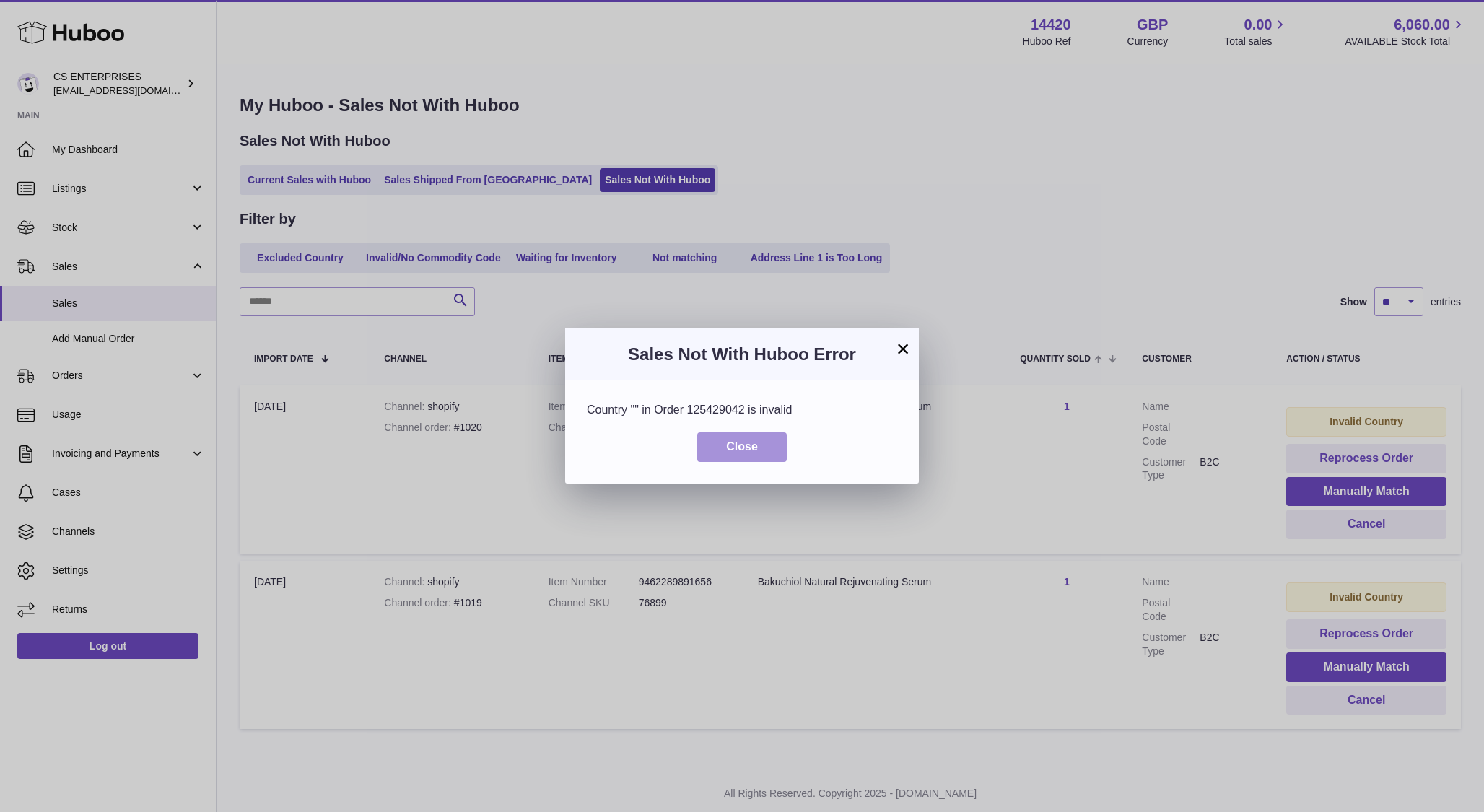
click at [736, 434] on button "Close" at bounding box center [742, 447] width 89 height 30
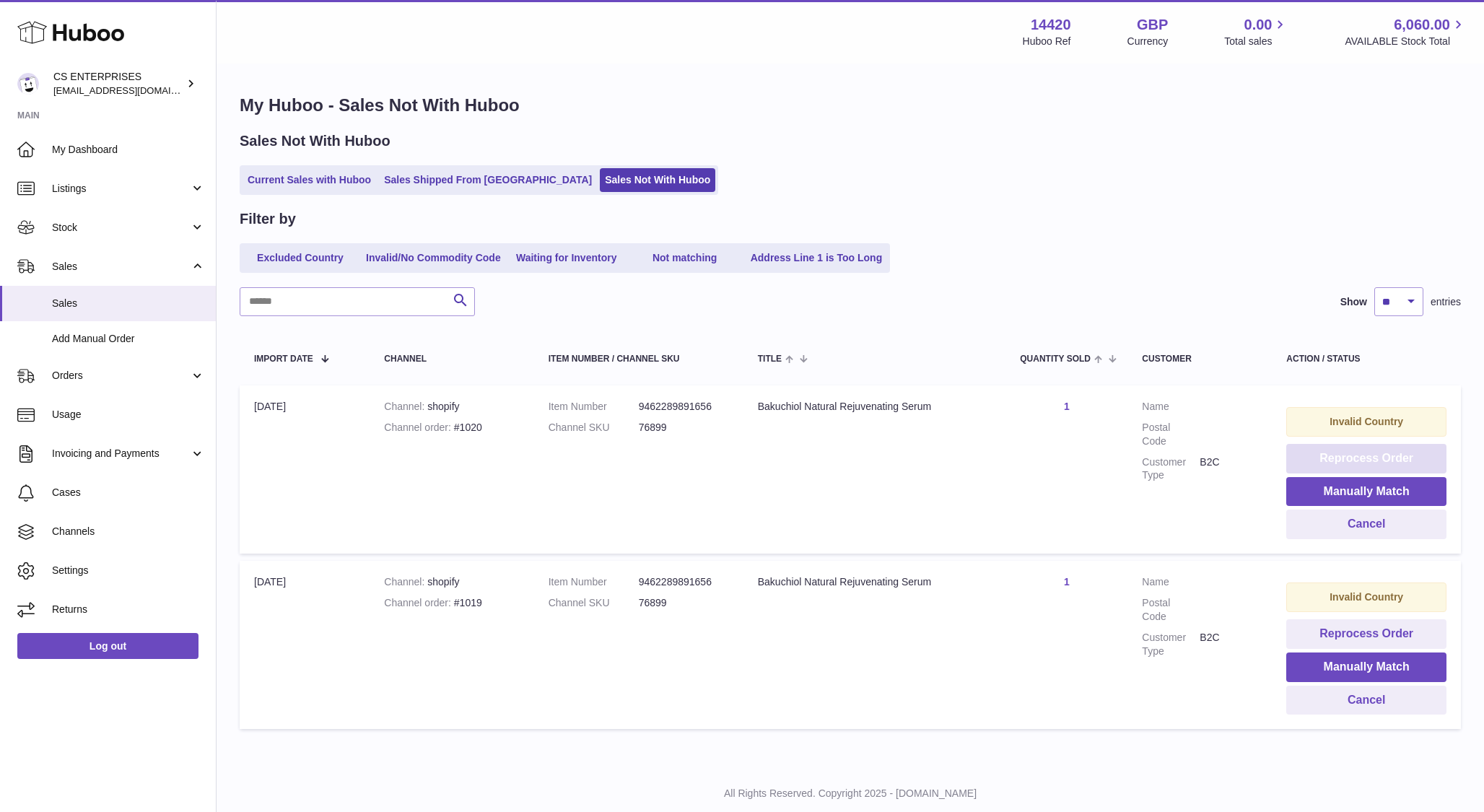
click at [1354, 449] on button "Reprocess Order" at bounding box center [1366, 458] width 160 height 30
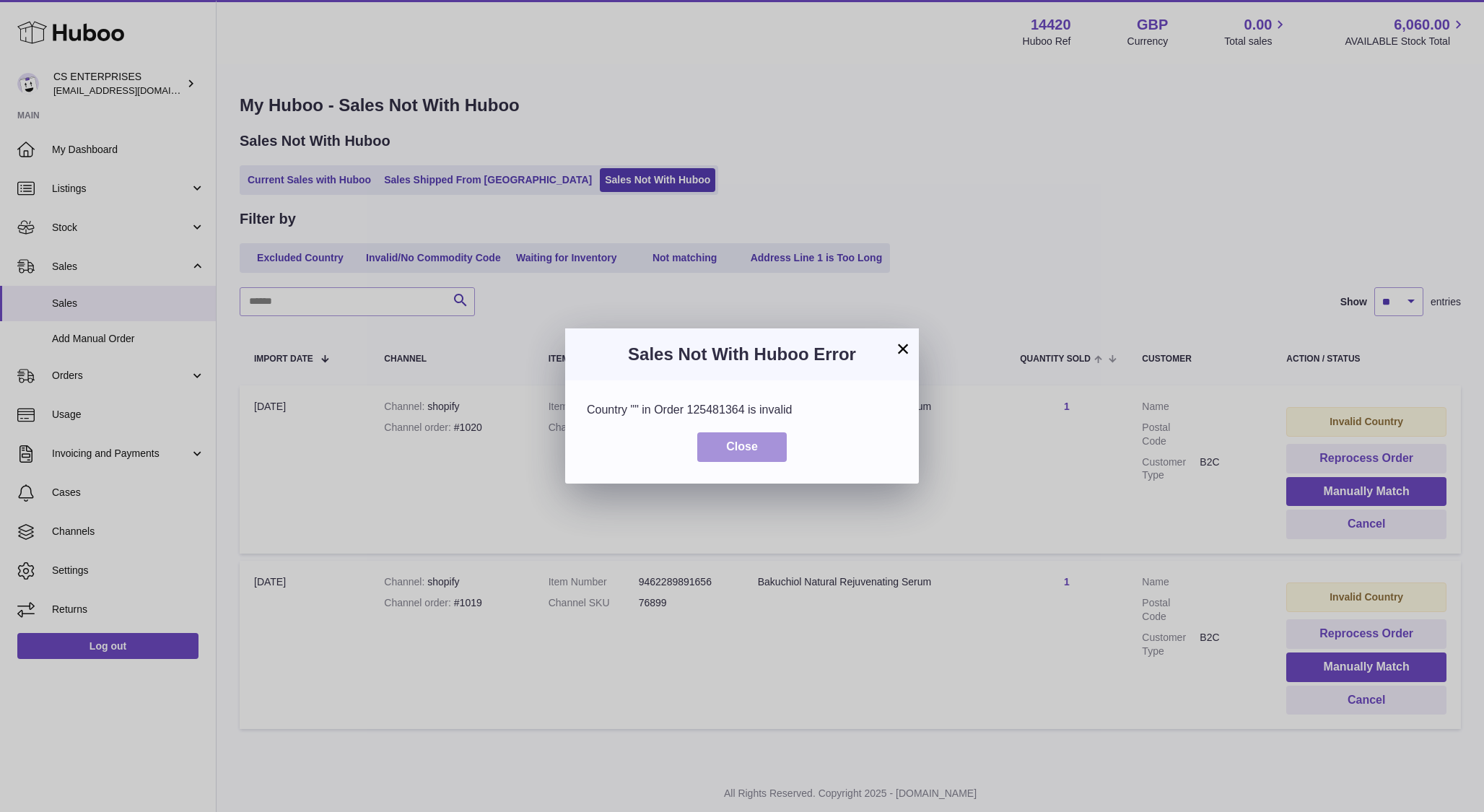
click at [746, 445] on span "Close" at bounding box center [742, 446] width 32 height 12
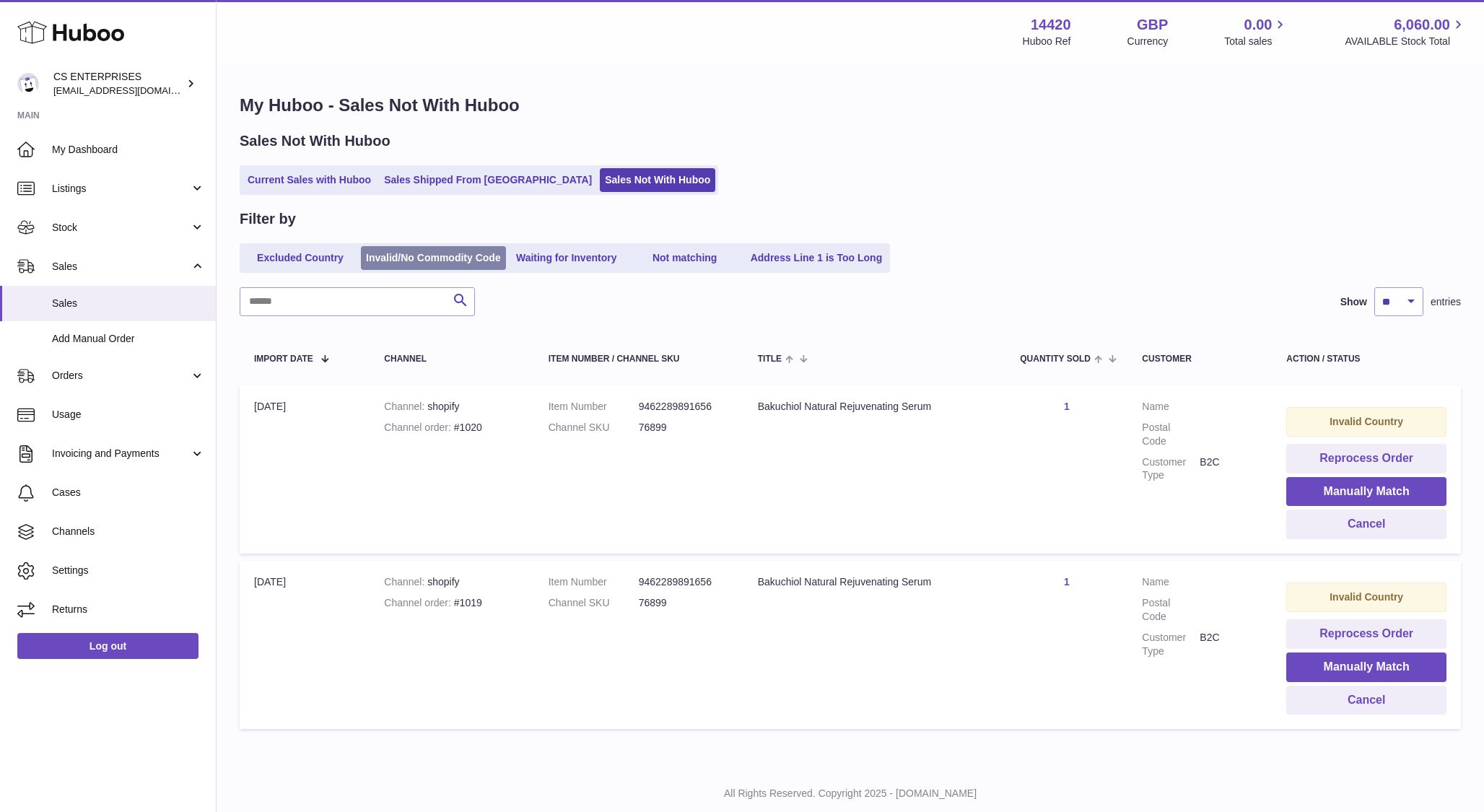
click at [399, 253] on link "Invalid/No Commodity Code" at bounding box center [433, 258] width 145 height 23
click at [698, 248] on link "Not matching" at bounding box center [685, 258] width 115 height 23
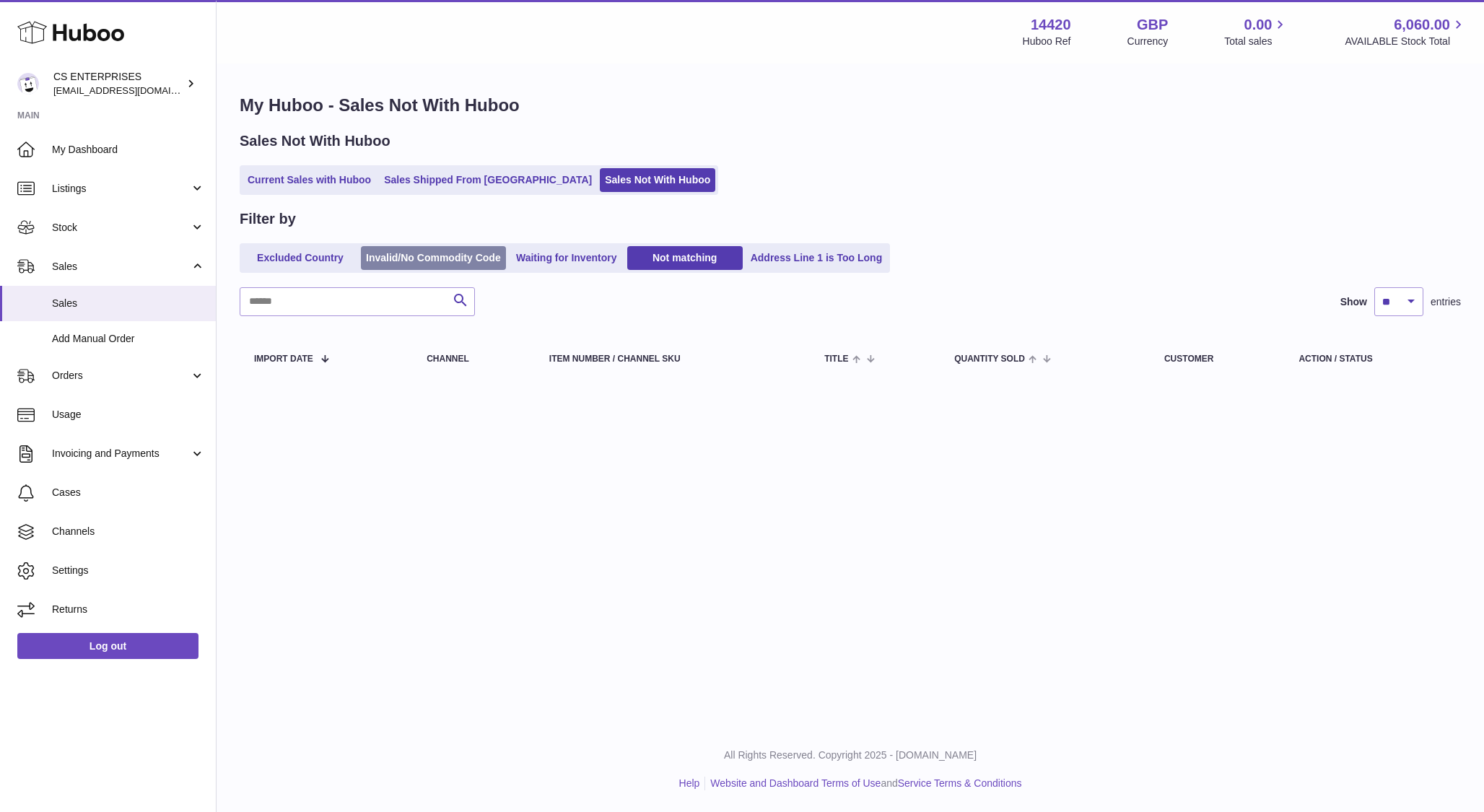
click at [464, 256] on link "Invalid/No Commodity Code" at bounding box center [433, 258] width 145 height 23
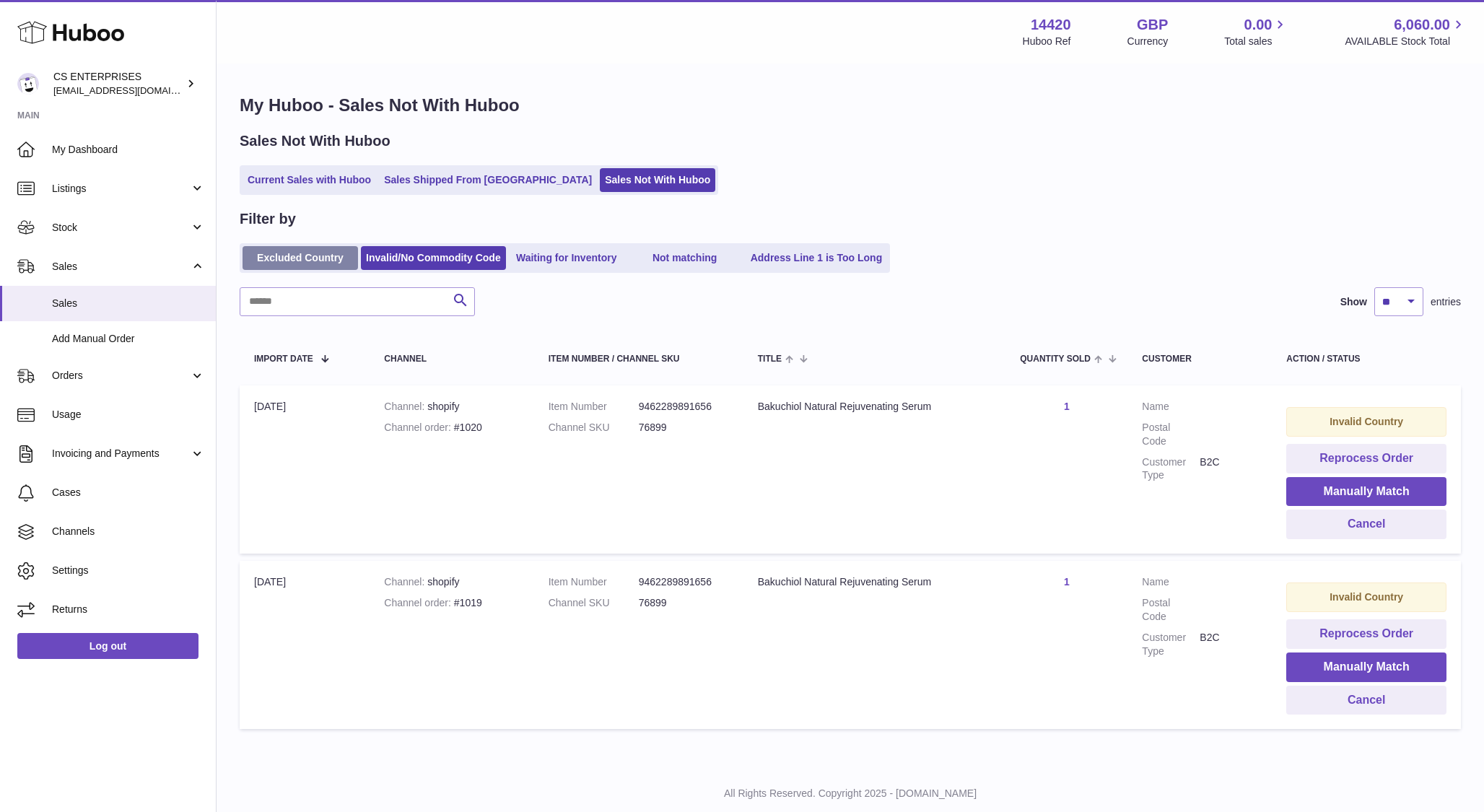
click at [310, 262] on link "Excluded Country" at bounding box center [300, 258] width 115 height 23
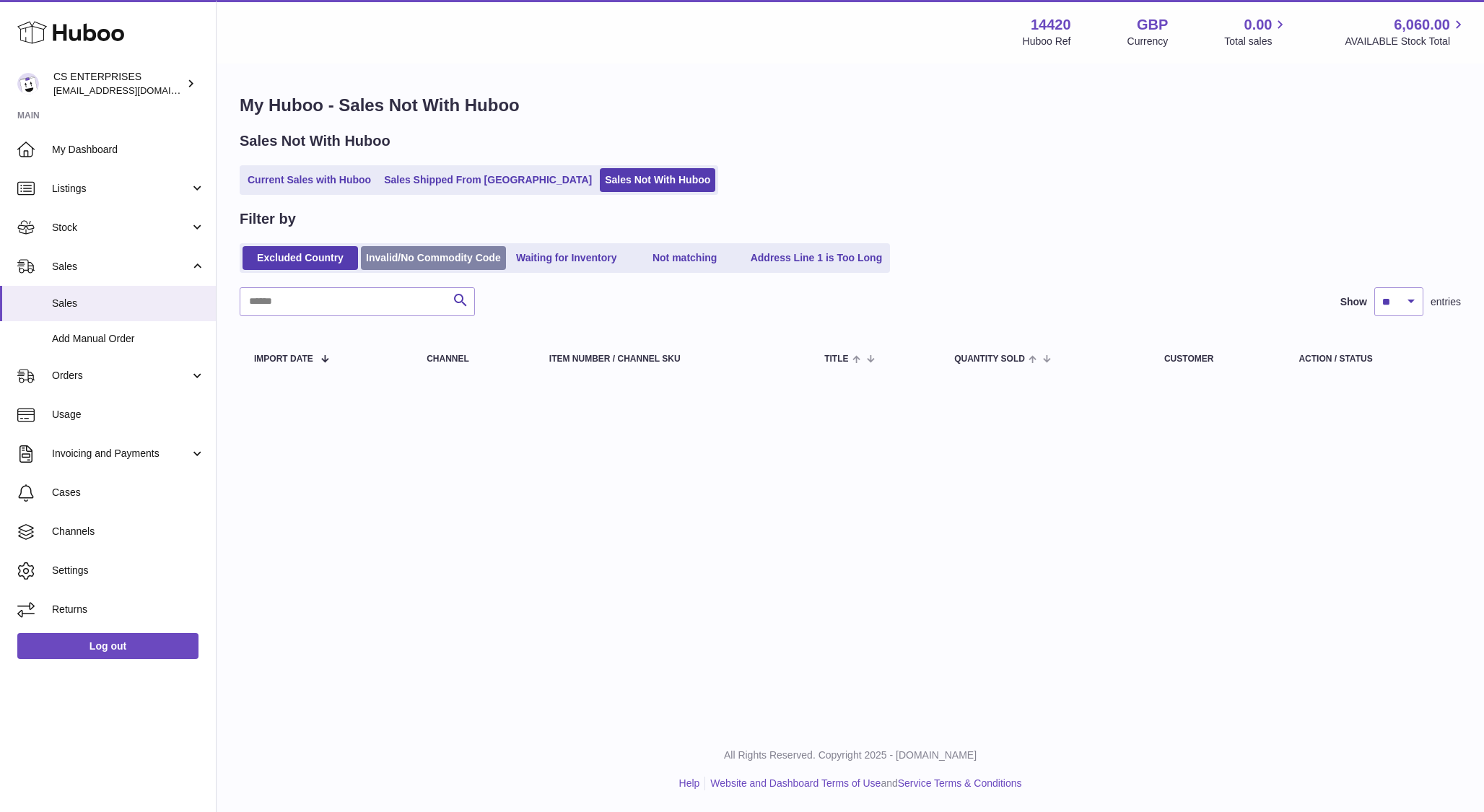
click at [418, 254] on link "Invalid/No Commodity Code" at bounding box center [433, 258] width 145 height 23
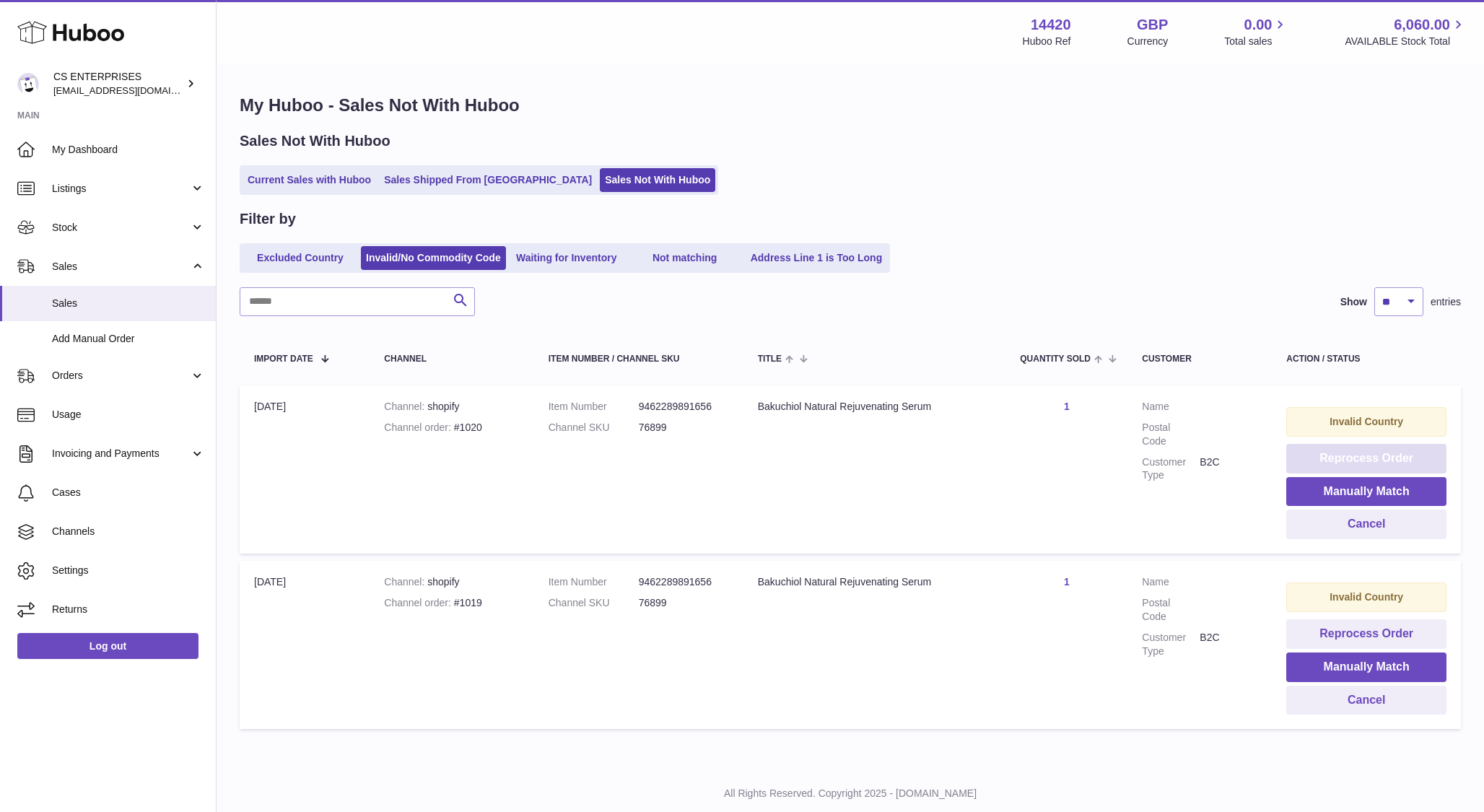
click at [1371, 455] on button "Reprocess Order" at bounding box center [1366, 458] width 160 height 30
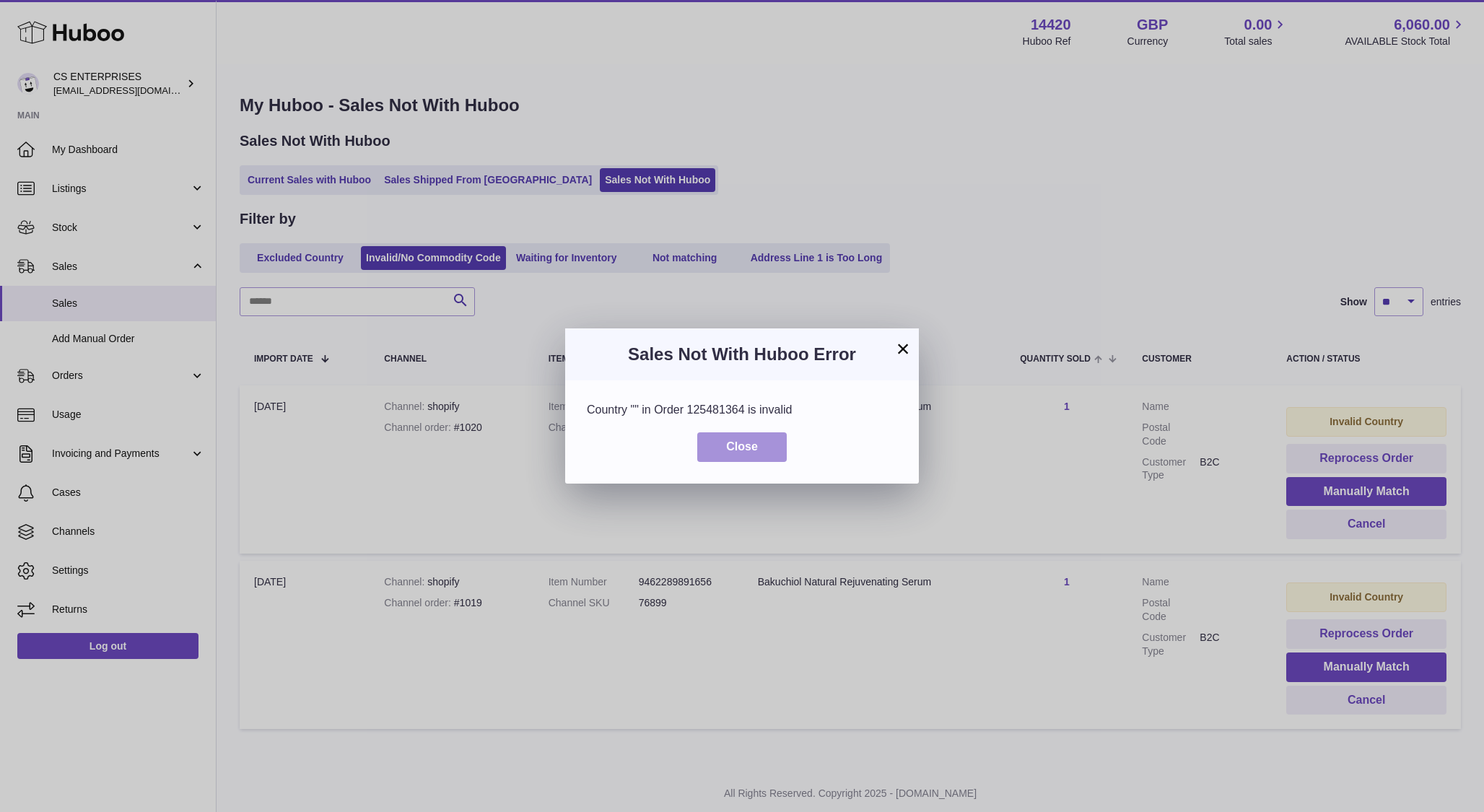
click at [753, 459] on button "Close" at bounding box center [742, 447] width 89 height 30
